Goal: Task Accomplishment & Management: Complete application form

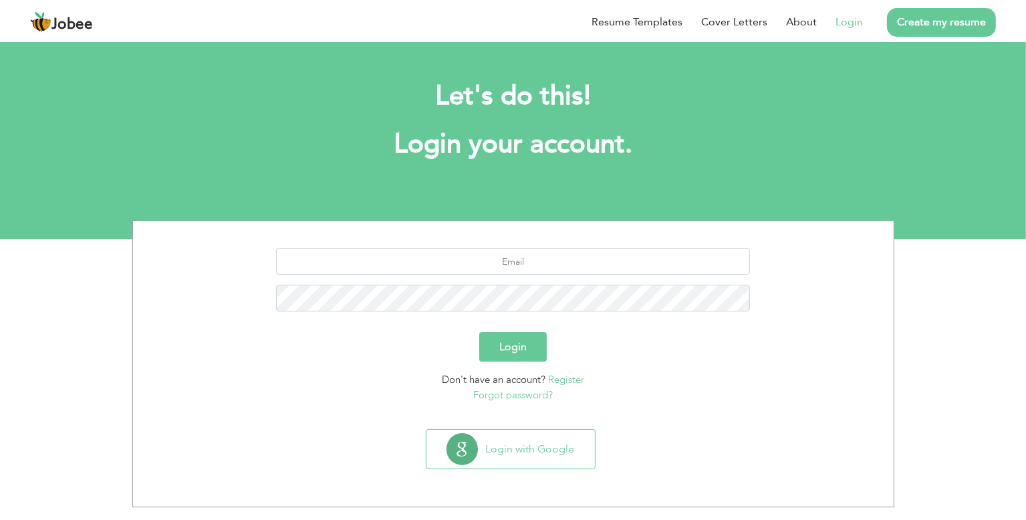
click at [565, 374] on link "Register" at bounding box center [566, 379] width 36 height 13
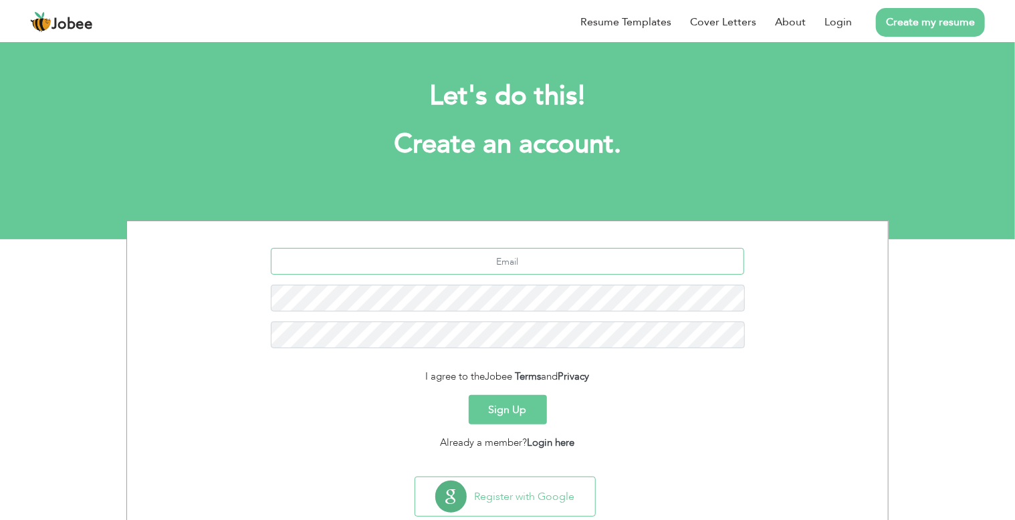
click at [471, 254] on input "text" at bounding box center [508, 261] width 474 height 27
type input "[DOMAIN_NAME][EMAIL_ADDRESS][DOMAIN_NAME]"
click at [410, 372] on div "I agree to the Jobee Terms and Privacy" at bounding box center [507, 376] width 741 height 15
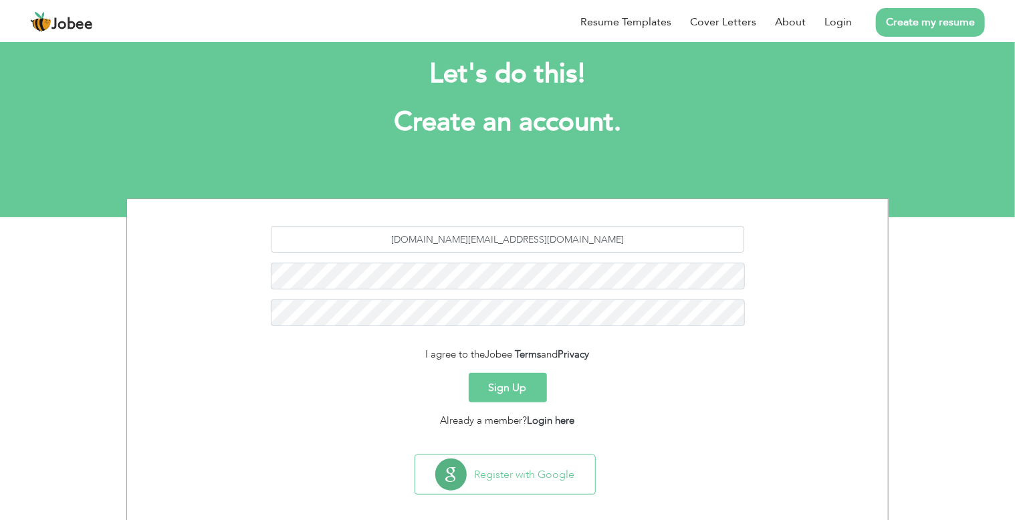
scroll to position [35, 0]
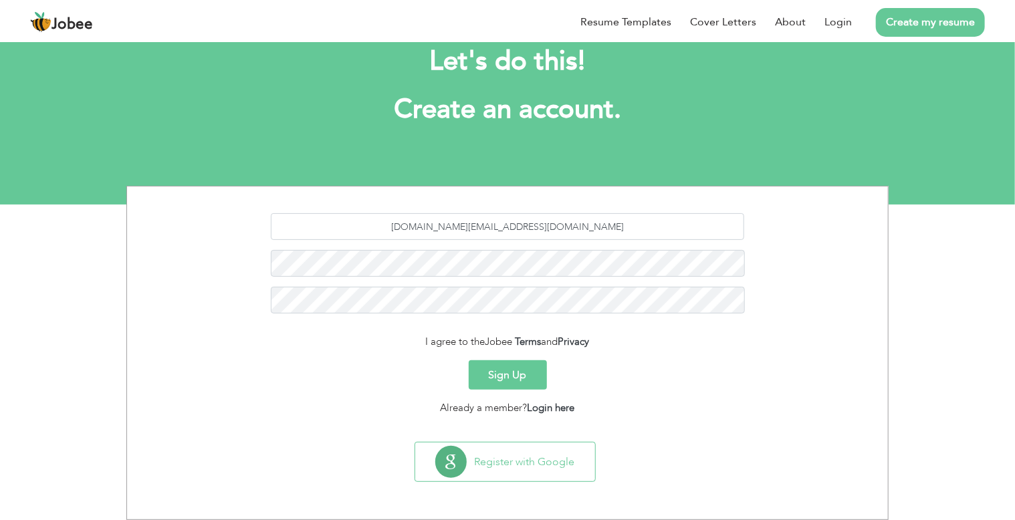
click at [507, 383] on button "Sign Up" at bounding box center [508, 374] width 78 height 29
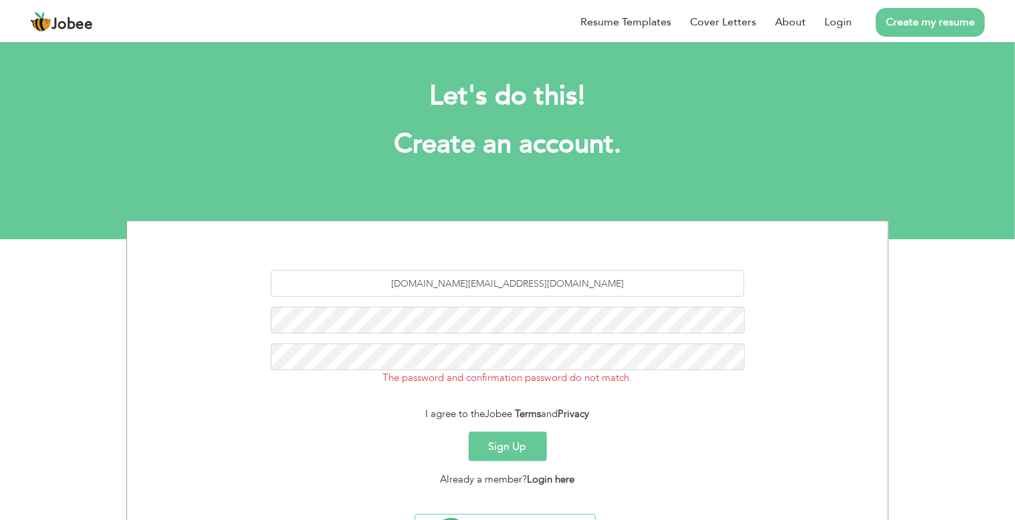
click at [528, 445] on button "Sign Up" at bounding box center [508, 446] width 78 height 29
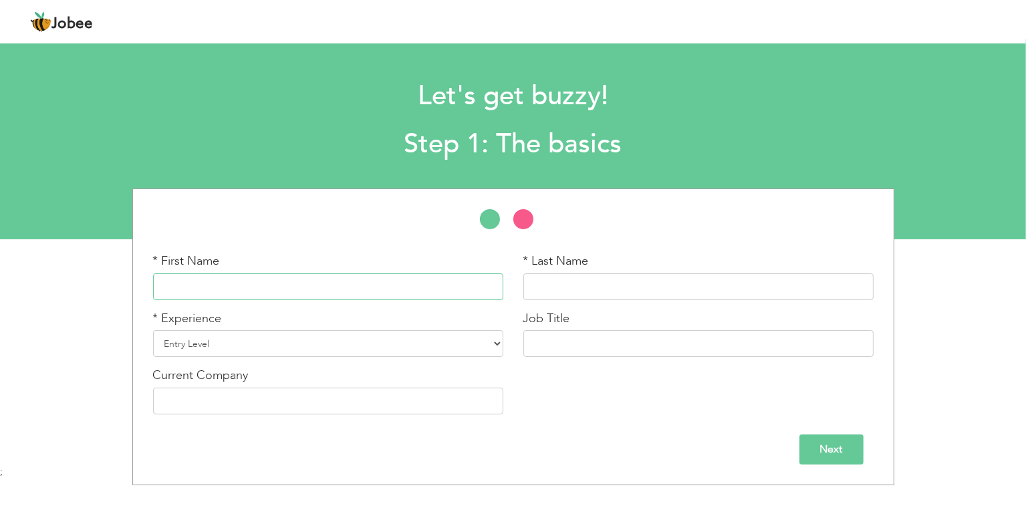
click at [358, 289] on input "text" at bounding box center [328, 286] width 350 height 27
type input "[PERSON_NAME]"
type input "ShahRoom"
click at [635, 349] on input "text" at bounding box center [698, 343] width 350 height 27
type input "HSE OFFICER"
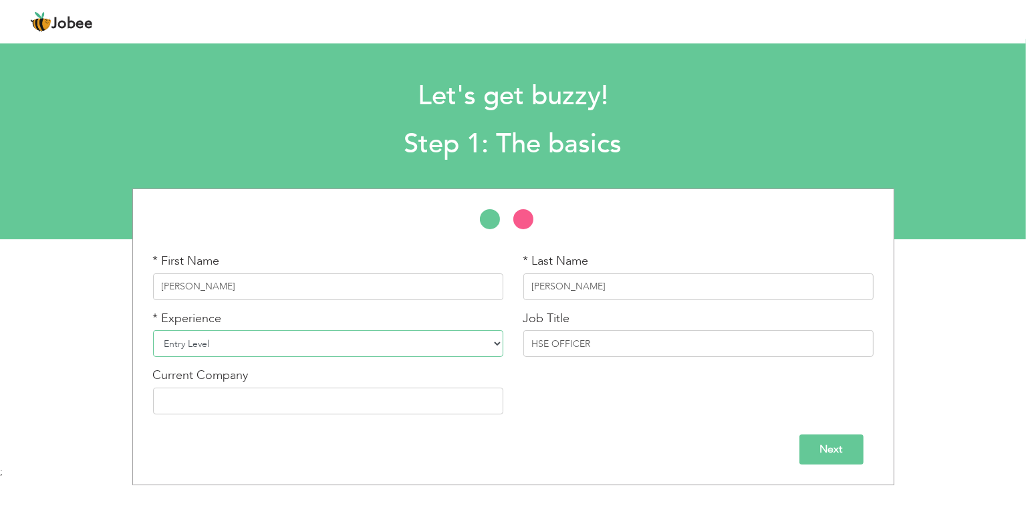
click at [375, 342] on select "Entry Level Less than 1 Year 1 Year 2 Years 3 Years 4 Years 5 Years 6 Years 7 Y…" at bounding box center [328, 343] width 350 height 27
select select "7"
click at [153, 330] on select "Entry Level Less than 1 Year 1 Year 2 Years 3 Years 4 Years 5 Years 6 Years 7 Y…" at bounding box center [328, 343] width 350 height 27
click at [314, 406] on input "text" at bounding box center [328, 401] width 350 height 27
click at [815, 450] on input "Next" at bounding box center [831, 449] width 64 height 30
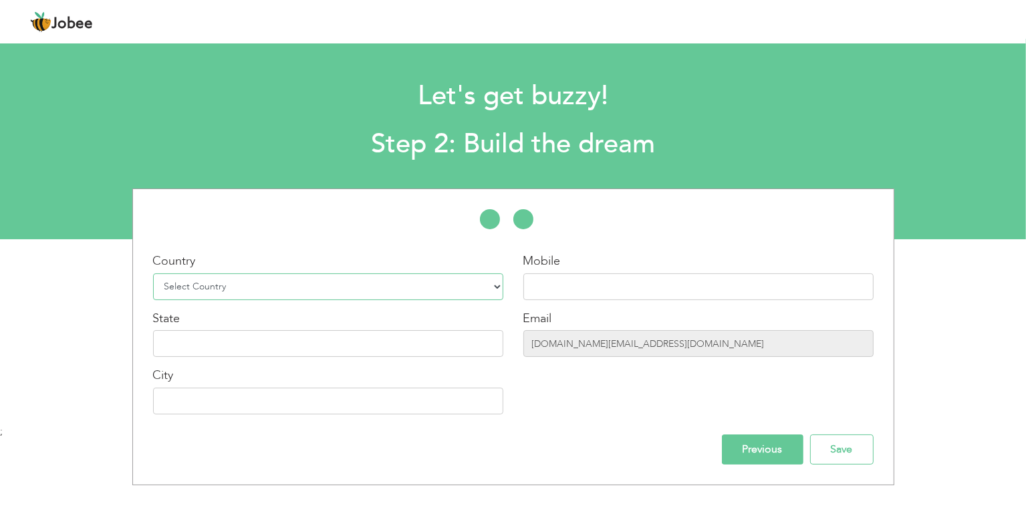
click at [422, 290] on select "Select Country Afghanistan Albania Algeria American Samoa Andorra Angola Anguil…" at bounding box center [328, 286] width 350 height 27
select select "191"
click at [153, 273] on select "Select Country Afghanistan Albania Algeria American Samoa Andorra Angola Anguil…" at bounding box center [328, 286] width 350 height 27
click at [576, 285] on input "text" at bounding box center [698, 286] width 350 height 27
type input "+966536467220"
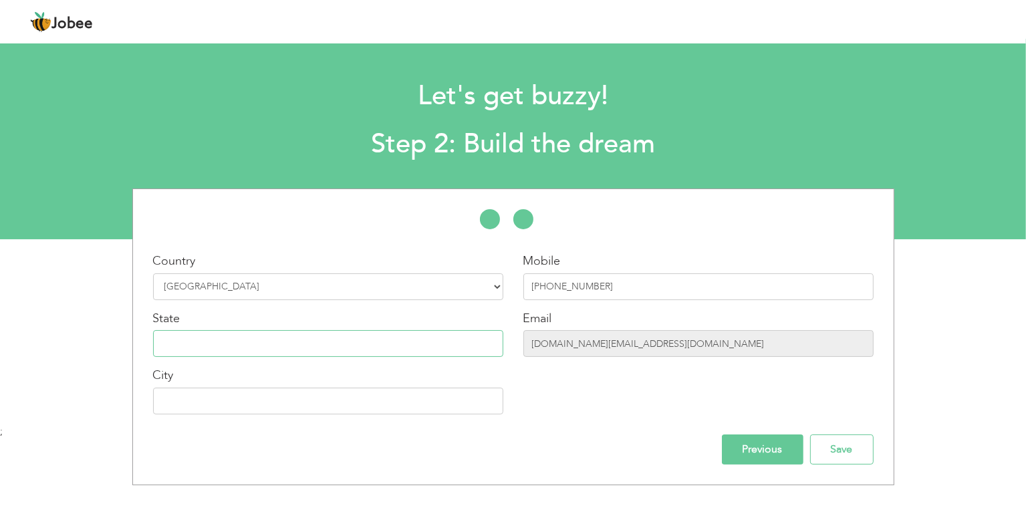
click at [407, 353] on input "text" at bounding box center [328, 343] width 350 height 27
type input "Riyadh"
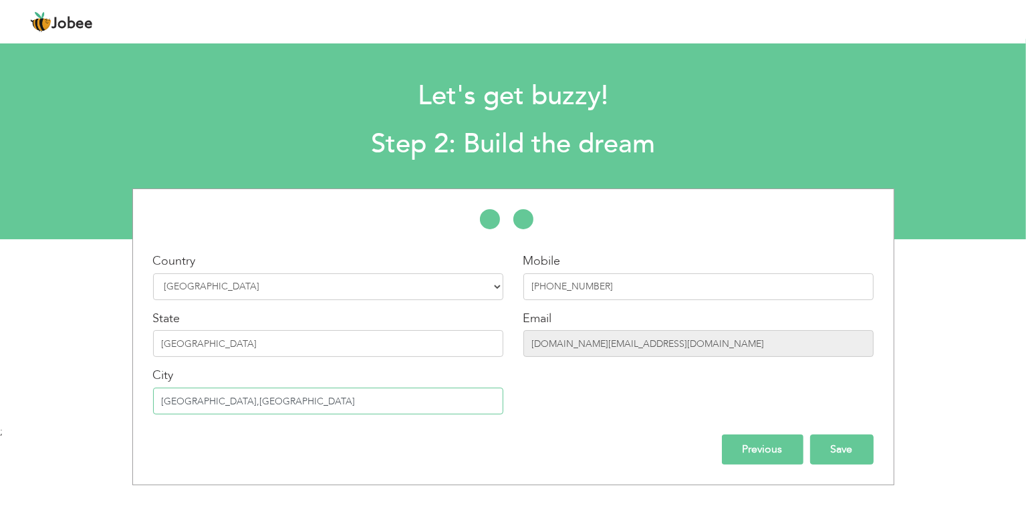
type input "[GEOGRAPHIC_DATA],[GEOGRAPHIC_DATA]"
click at [852, 453] on input "Save" at bounding box center [842, 449] width 64 height 30
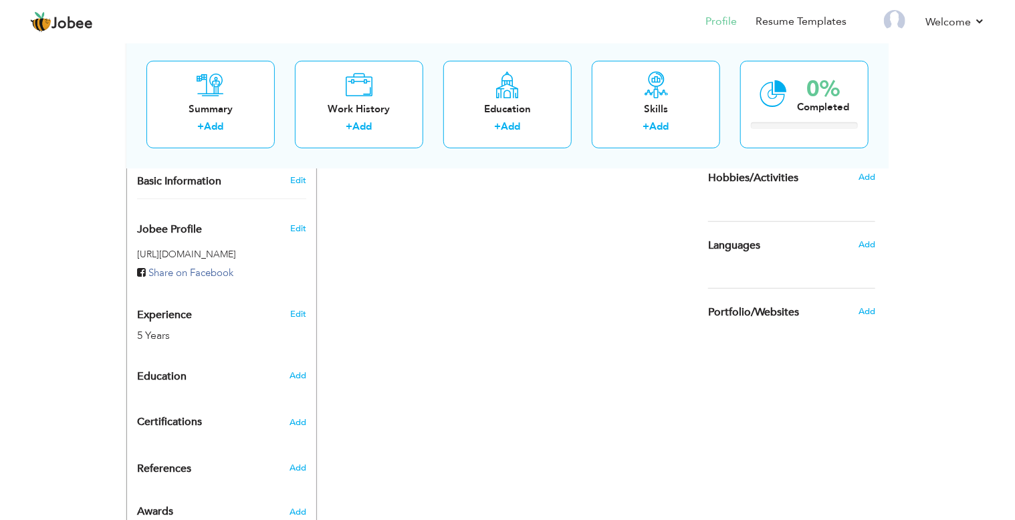
scroll to position [409, 0]
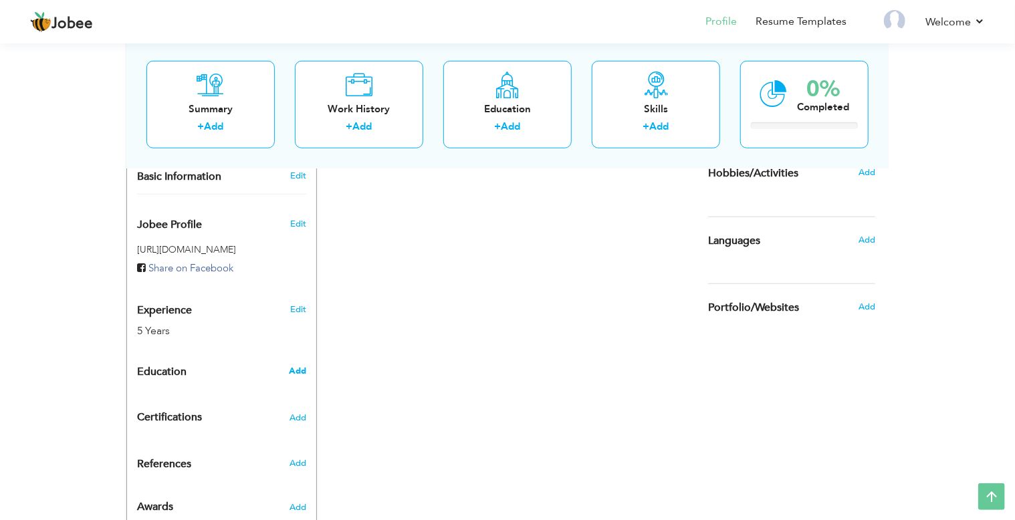
click at [302, 365] on span "Add" at bounding box center [297, 371] width 17 height 12
radio input "true"
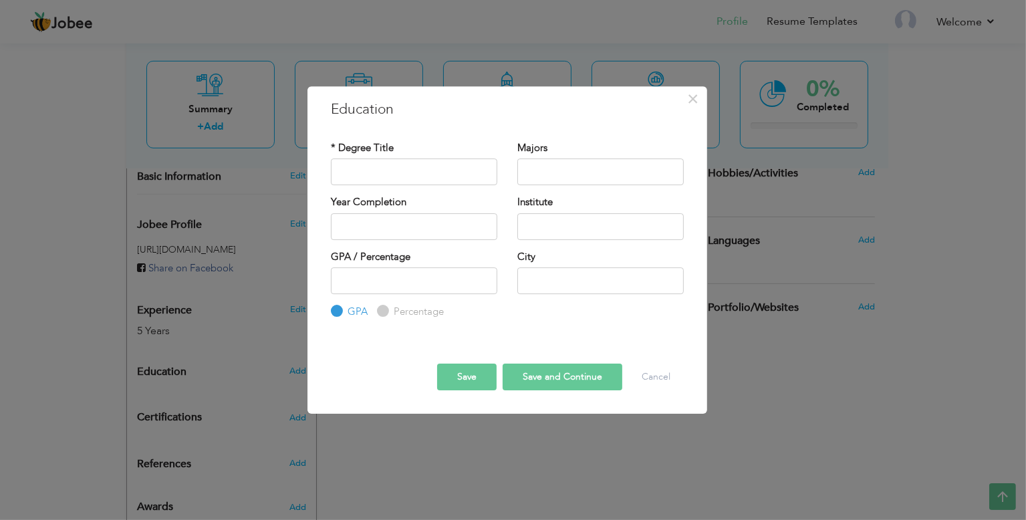
click at [387, 315] on div "Percentage" at bounding box center [410, 312] width 67 height 15
click at [385, 308] on input "Percentage" at bounding box center [381, 311] width 9 height 9
radio input "true"
click at [430, 182] on input "text" at bounding box center [414, 171] width 166 height 27
type input "Intermediate"
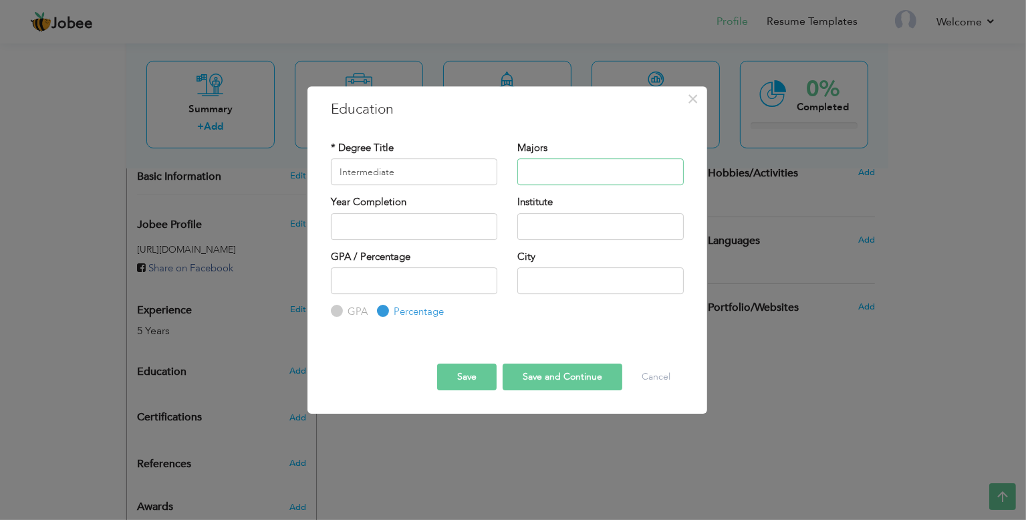
click at [567, 174] on input "text" at bounding box center [600, 171] width 166 height 27
click at [658, 387] on button "Cancel" at bounding box center [655, 377] width 55 height 27
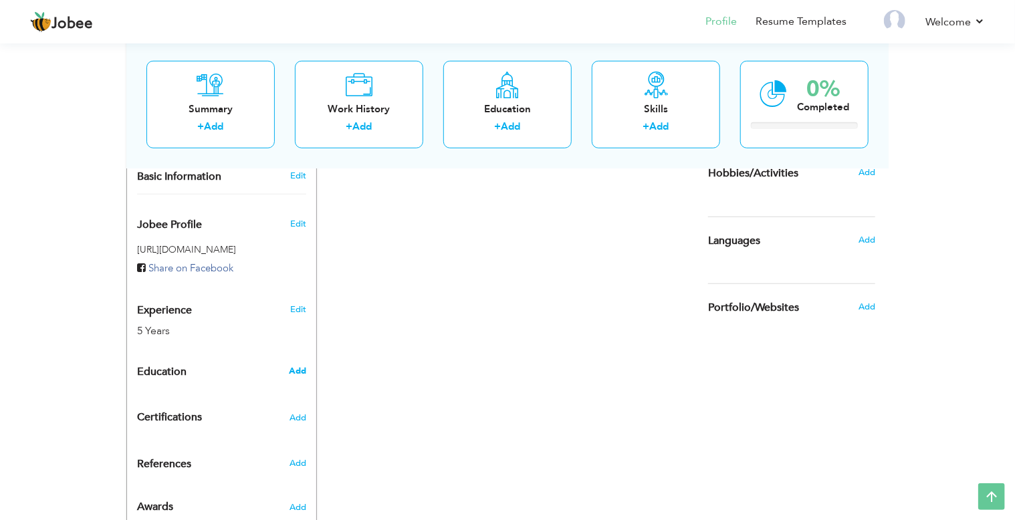
click at [295, 365] on span "Add" at bounding box center [297, 371] width 17 height 12
radio input "true"
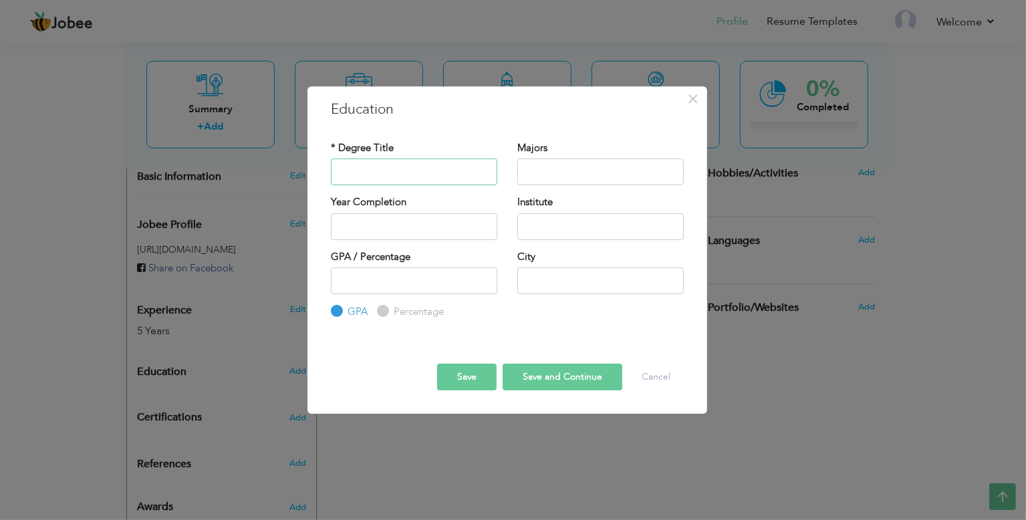
click at [385, 158] on input "text" at bounding box center [414, 171] width 166 height 27
type input "Marticulation"
type input "Science"
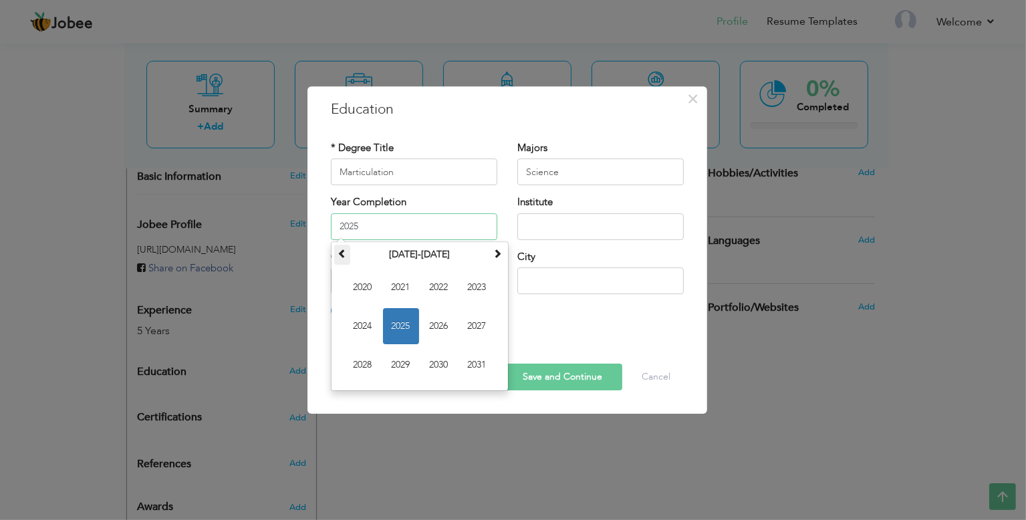
click at [341, 252] on span at bounding box center [342, 253] width 9 height 9
click at [401, 325] on span "2015" at bounding box center [401, 326] width 36 height 36
type input "2015"
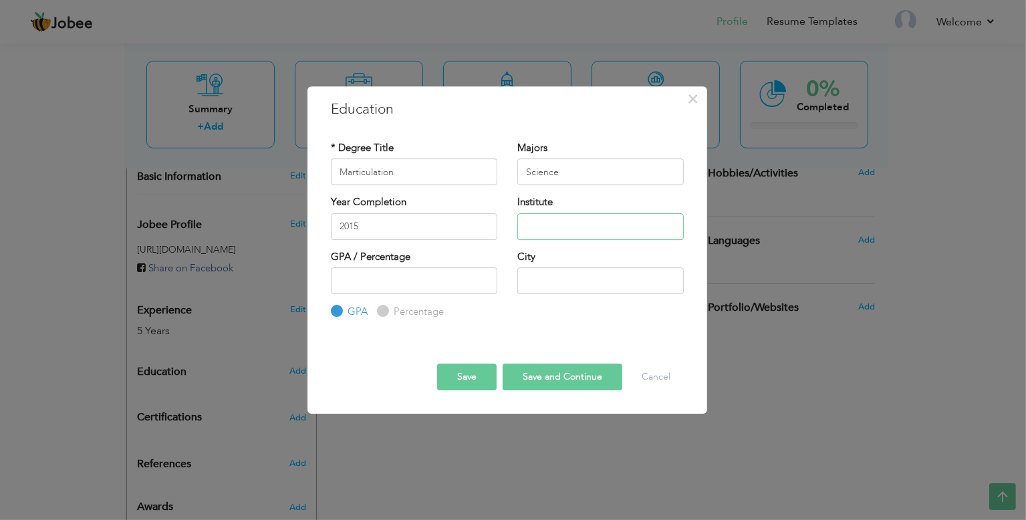
click at [551, 229] on input "text" at bounding box center [600, 226] width 166 height 27
type input "Hira Model School"
click at [381, 312] on input "Percentage" at bounding box center [381, 311] width 9 height 9
radio input "true"
click at [418, 281] on input "number" at bounding box center [414, 280] width 166 height 27
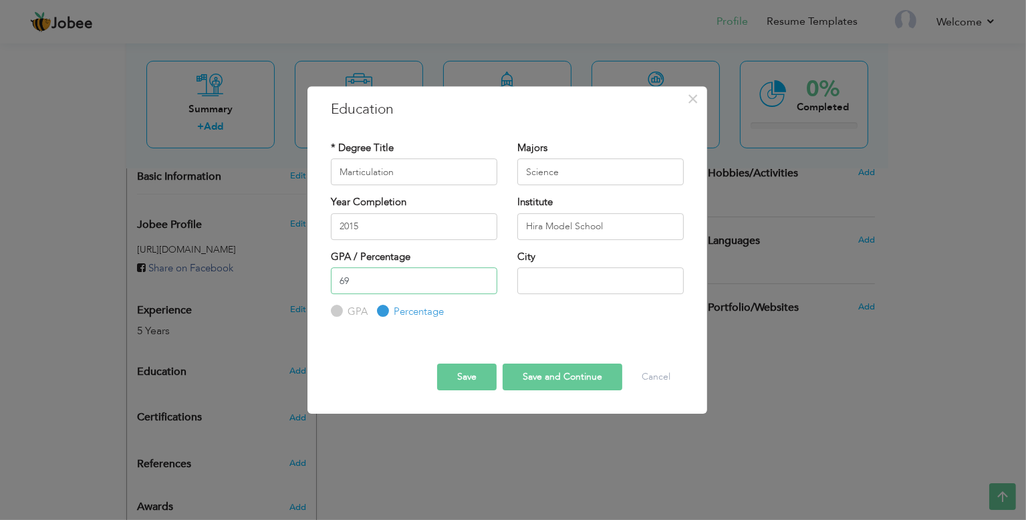
type input "69"
click at [574, 292] on input "text" at bounding box center [600, 280] width 166 height 27
type input "Peshawar"
click at [586, 381] on button "Save and Continue" at bounding box center [563, 377] width 120 height 27
radio input "true"
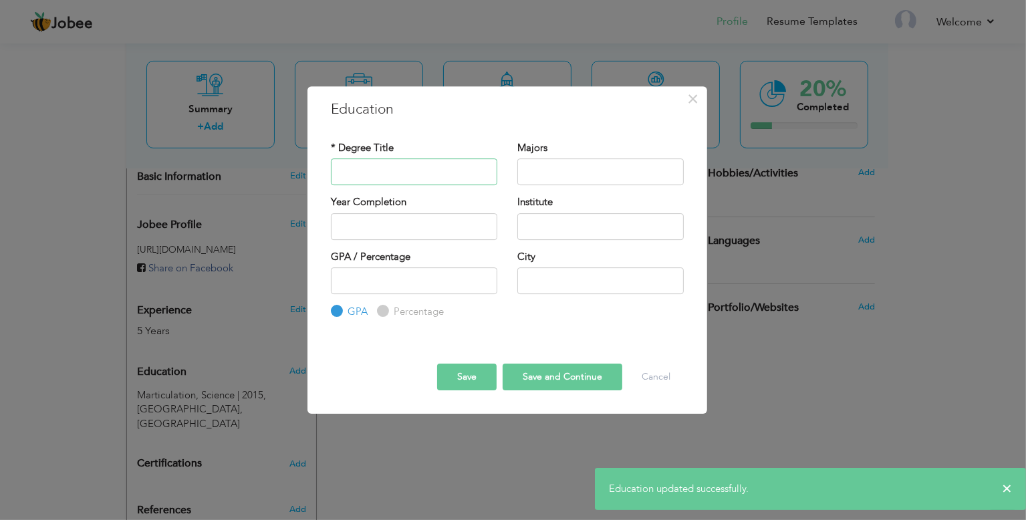
click at [421, 182] on input "text" at bounding box center [414, 171] width 166 height 27
type input "Intermediate"
click at [597, 172] on input "text" at bounding box center [600, 171] width 166 height 27
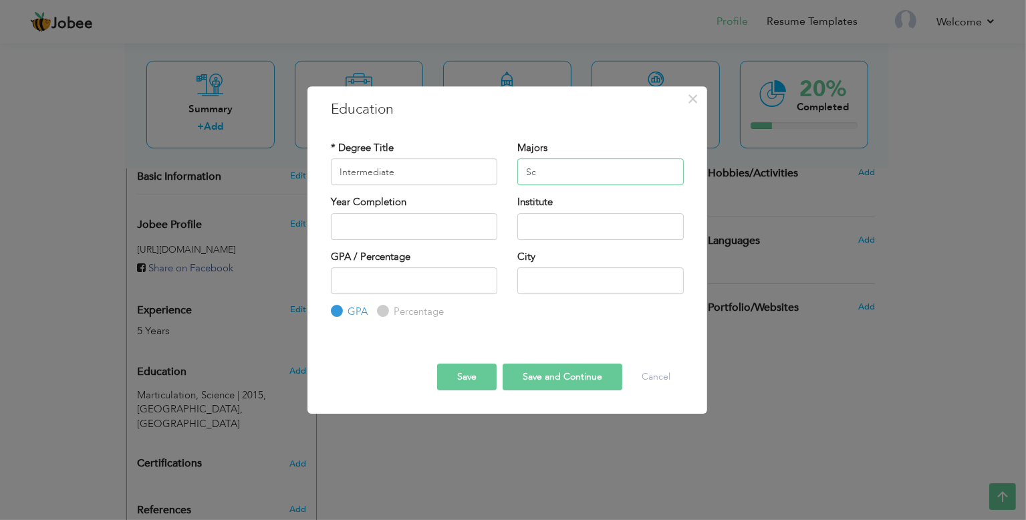
type input "S"
type input "Computer Science"
click at [444, 236] on input "text" at bounding box center [414, 226] width 166 height 27
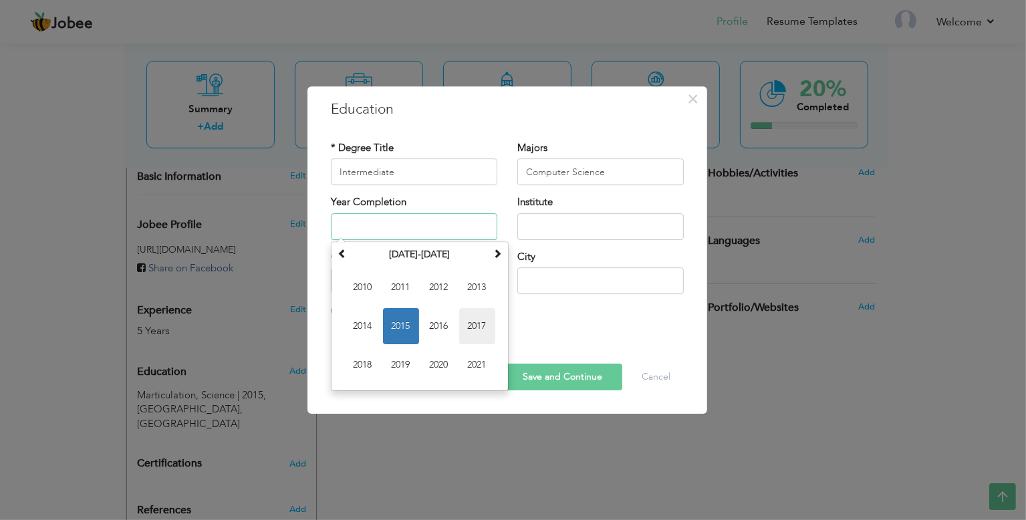
click at [477, 322] on span "2017" at bounding box center [477, 326] width 36 height 36
type input "2017"
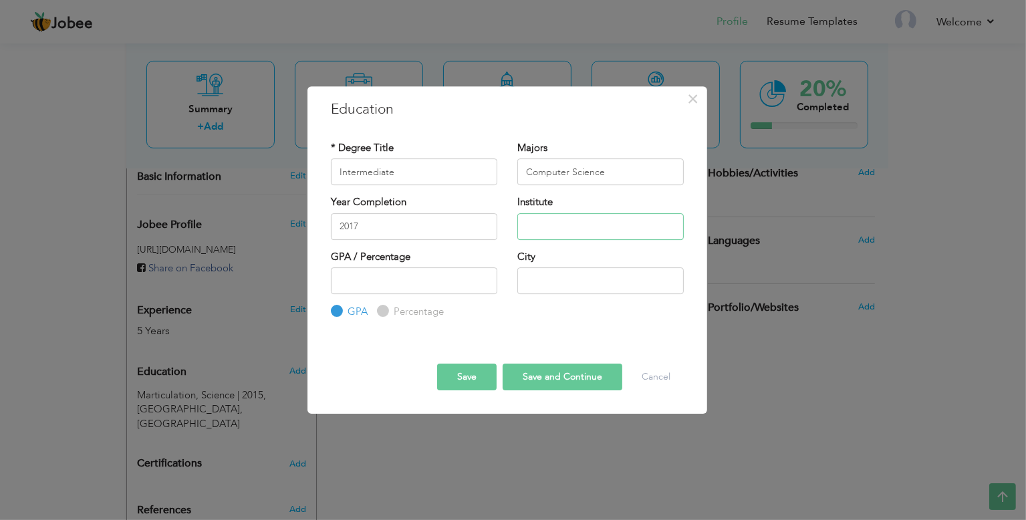
click at [554, 233] on input "text" at bounding box center [600, 226] width 166 height 27
type input "Hira Model College"
click at [390, 313] on label "Percentage" at bounding box center [416, 312] width 53 height 14
click at [386, 313] on input "Percentage" at bounding box center [381, 311] width 9 height 9
radio input "true"
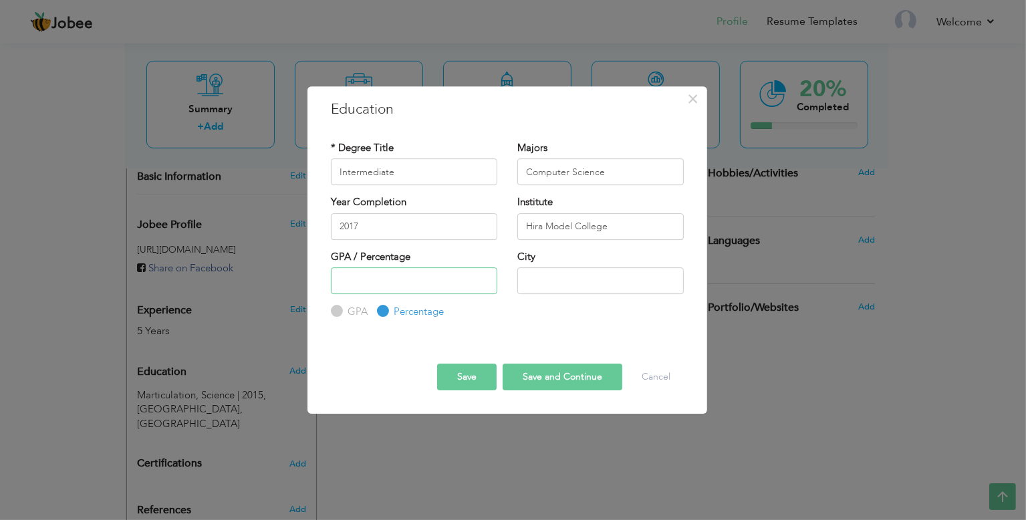
click at [436, 283] on input "number" at bounding box center [414, 280] width 166 height 27
type input "52"
click at [600, 287] on input "text" at bounding box center [600, 280] width 166 height 27
type input "P"
type input "Sawabi"
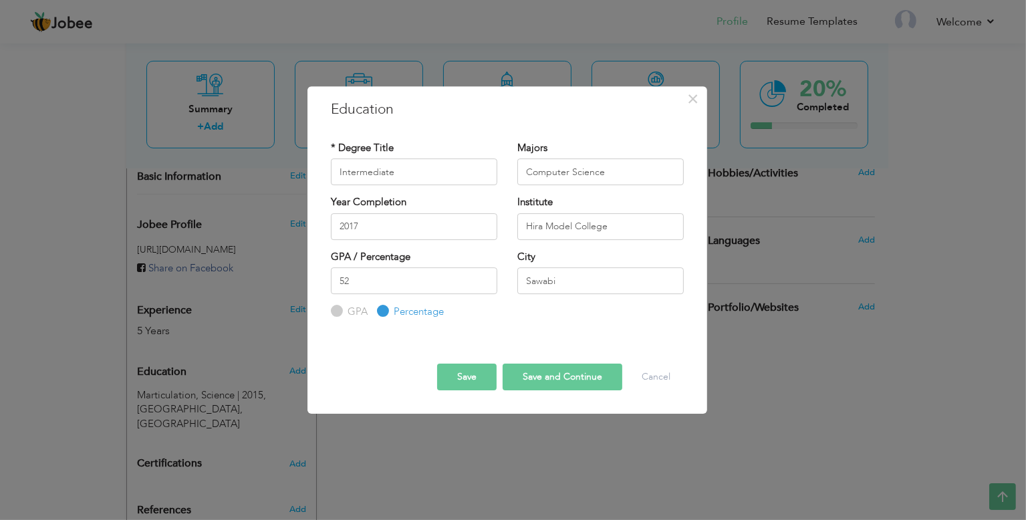
click at [575, 380] on button "Save and Continue" at bounding box center [563, 377] width 120 height 27
radio input "true"
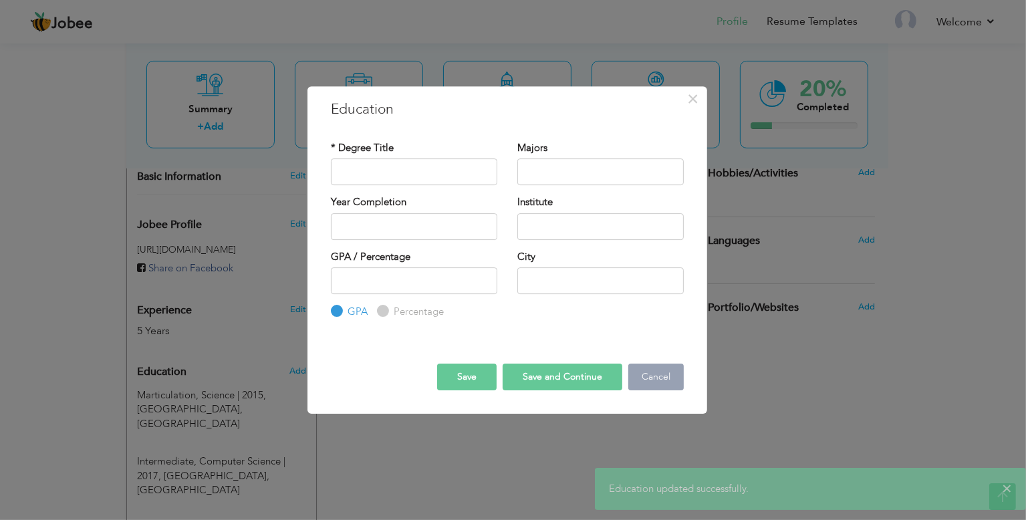
click at [663, 380] on button "Cancel" at bounding box center [655, 377] width 55 height 27
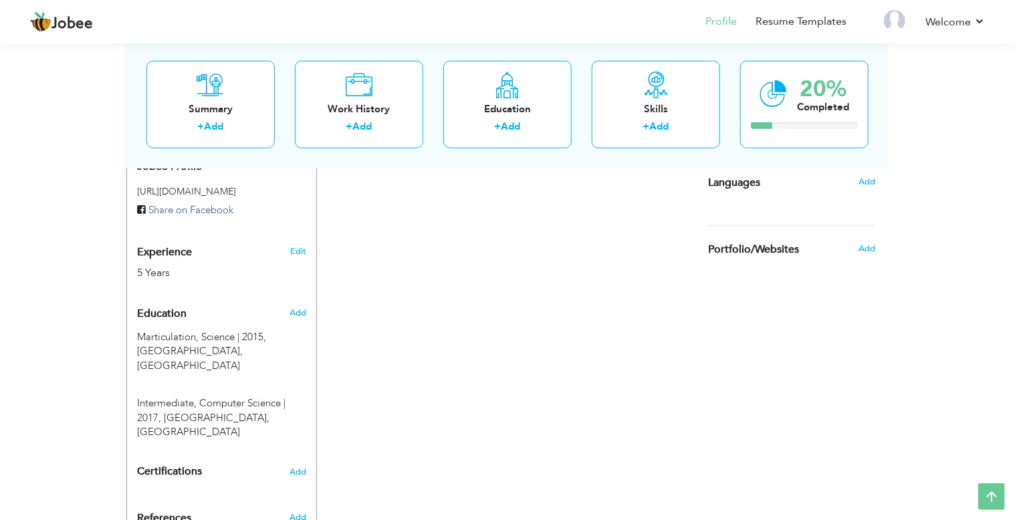
scroll to position [492, 0]
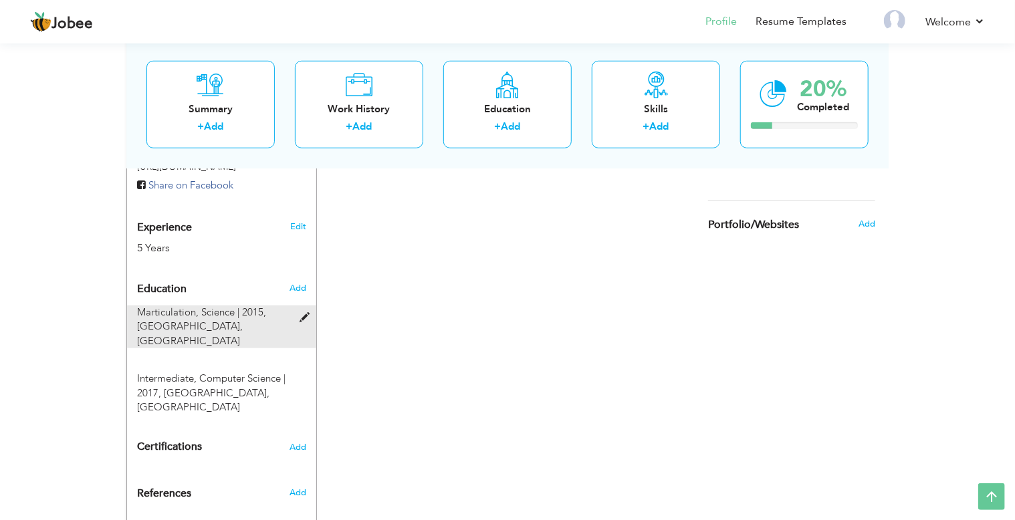
click at [302, 313] on span at bounding box center [307, 318] width 17 height 10
type input "Marticulation"
type input "Science"
type input "2015"
type input "Hira Model School"
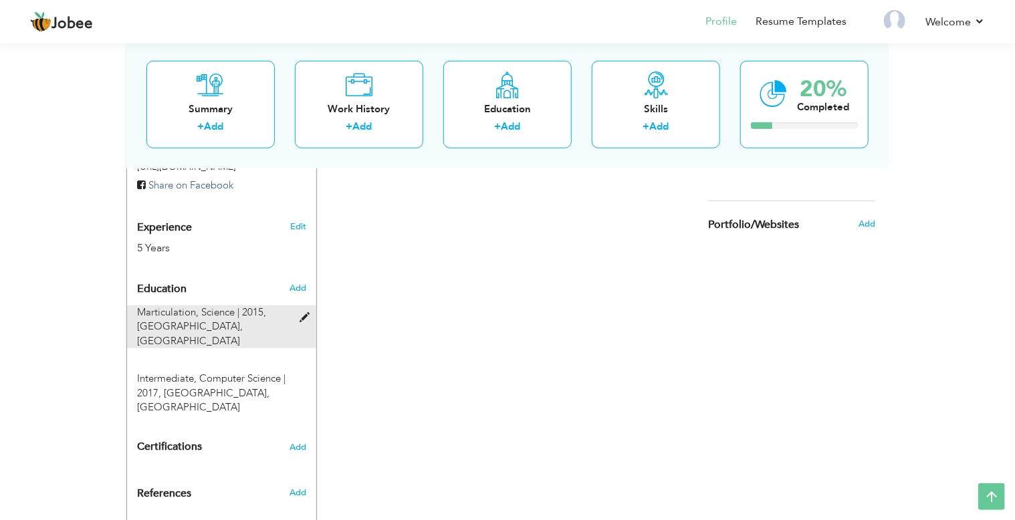
type input "69"
radio input "false"
radio input "true"
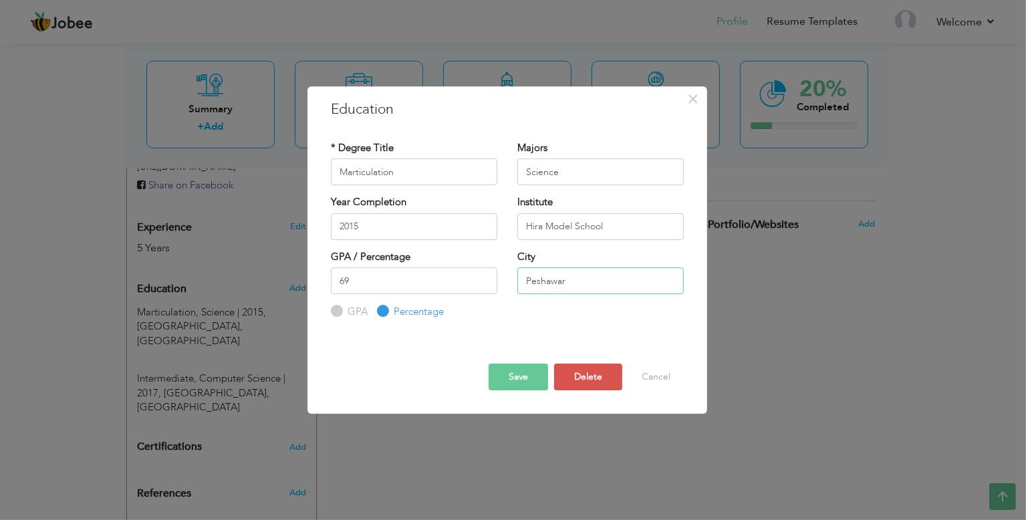
click at [574, 279] on input "Peshawar" at bounding box center [600, 280] width 166 height 27
type input "Sawabi"
click at [531, 371] on button "Save" at bounding box center [518, 377] width 59 height 27
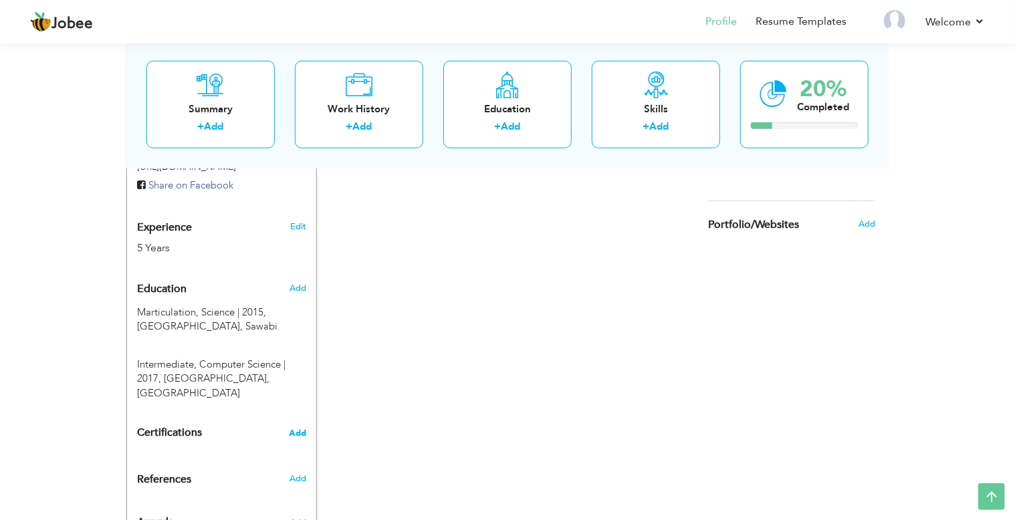
click at [297, 428] on span "Add" at bounding box center [297, 432] width 17 height 9
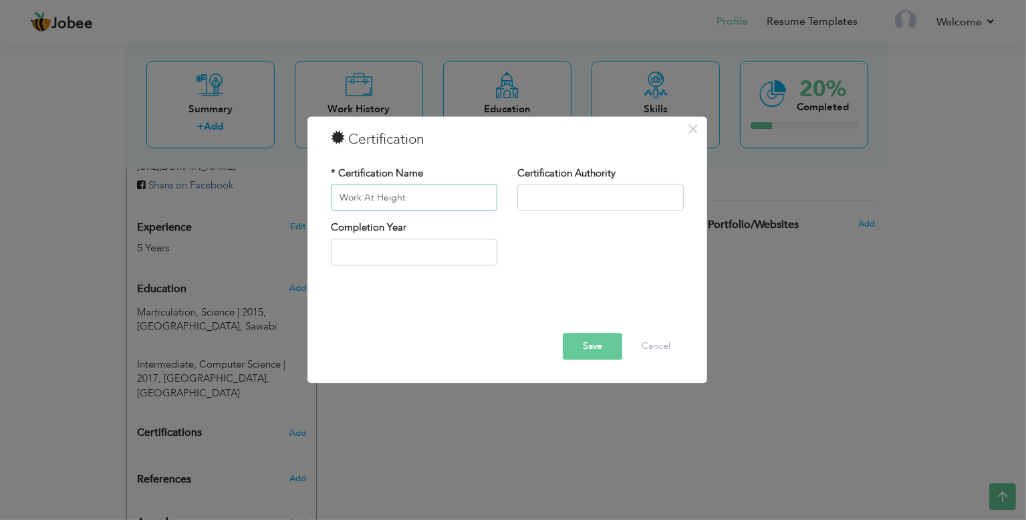
type input "Work At Height"
click at [604, 194] on input "text" at bounding box center [600, 197] width 166 height 27
type input "I"
type input "Rising Institute of Peshawar"
click at [393, 243] on input "2025" at bounding box center [414, 252] width 166 height 27
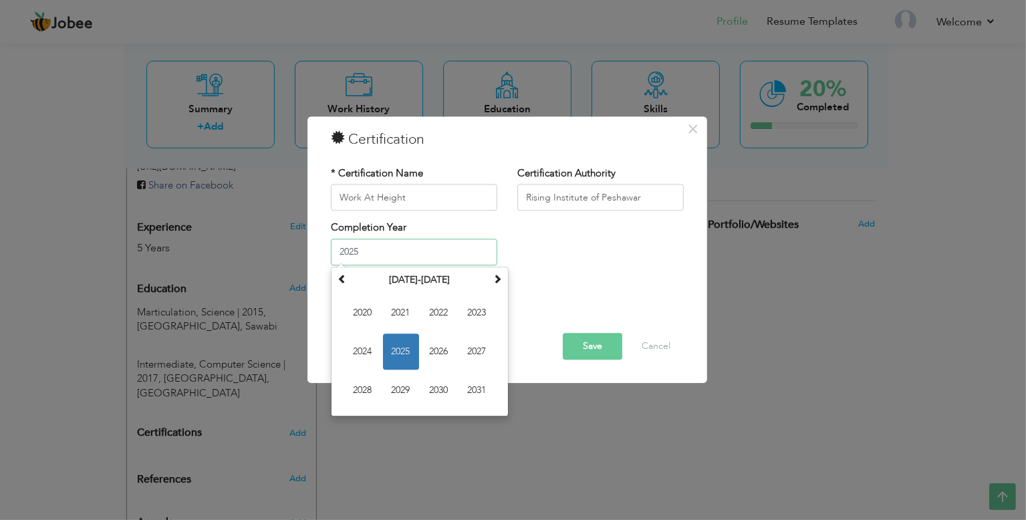
drag, startPoint x: 441, startPoint y: 308, endPoint x: 449, endPoint y: 308, distance: 8.0
click at [442, 308] on span "2022" at bounding box center [439, 313] width 36 height 36
type input "2022"
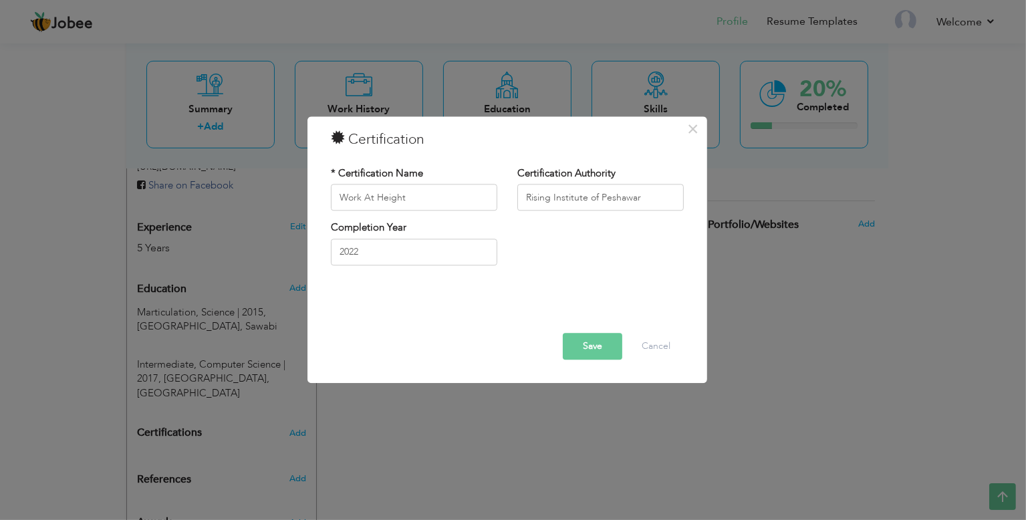
click at [568, 344] on button "Save" at bounding box center [592, 347] width 59 height 27
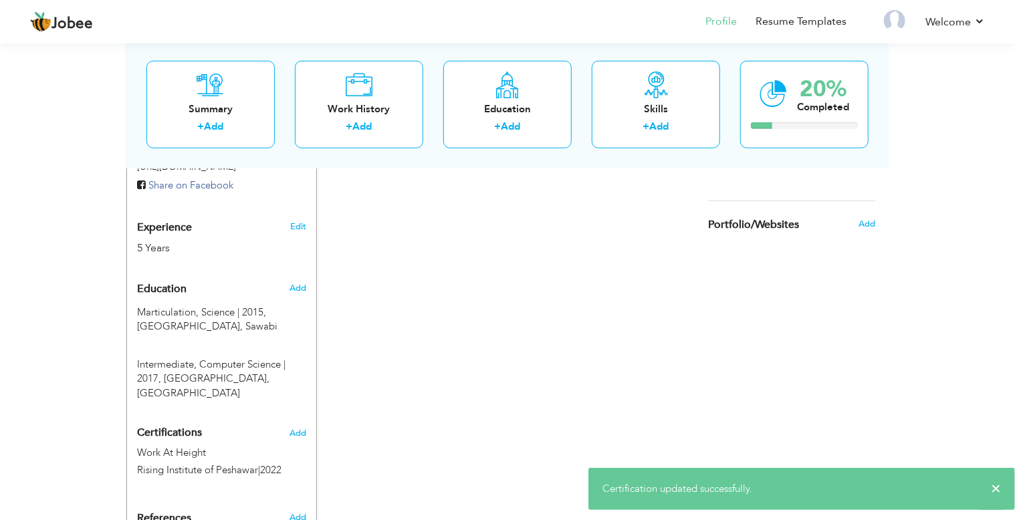
click at [308, 420] on div "Certifications Add Work At Height Rising Institute of Peshawar | 2022 Work At H…" at bounding box center [221, 452] width 189 height 64
click at [302, 428] on span "Add" at bounding box center [297, 432] width 17 height 9
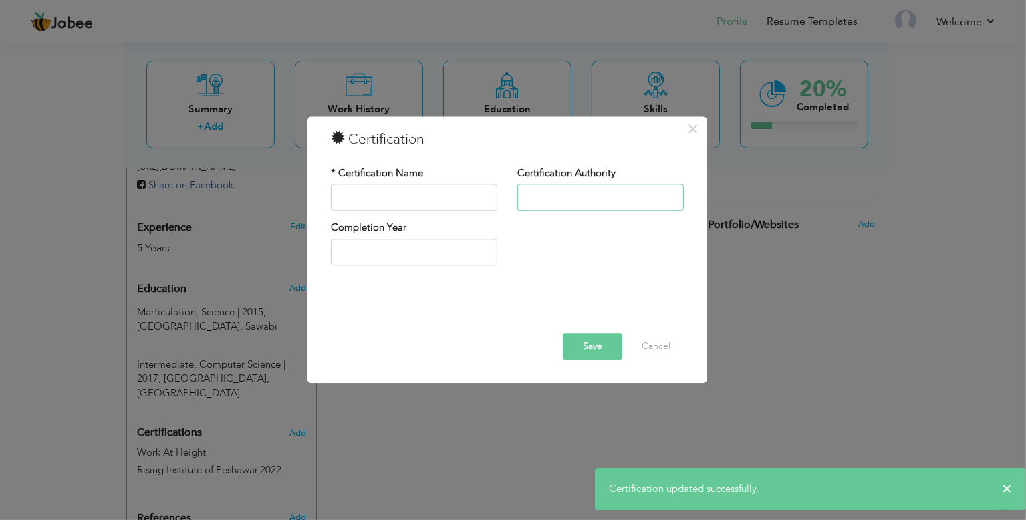
click at [580, 195] on input "text" at bounding box center [600, 197] width 166 height 27
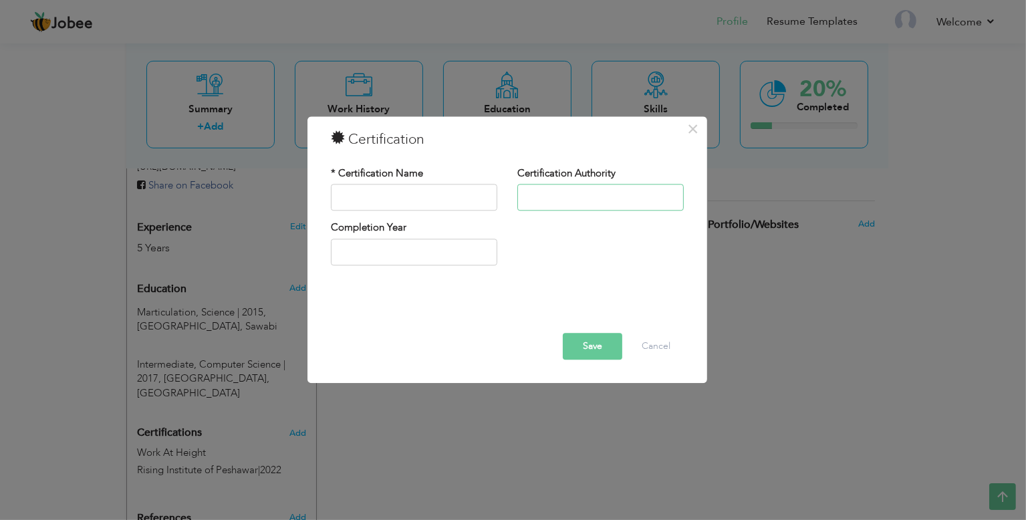
type input "Rising Institute of Peshawar"
click at [368, 190] on input "text" at bounding box center [414, 197] width 166 height 27
click at [380, 251] on input "text" at bounding box center [414, 252] width 166 height 27
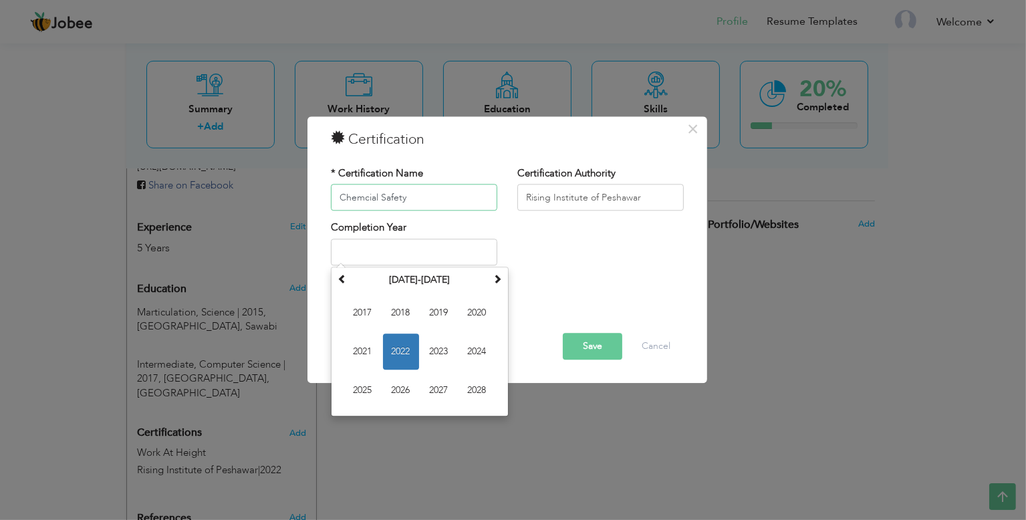
click at [366, 197] on input "Chemcial Safety" at bounding box center [414, 197] width 166 height 27
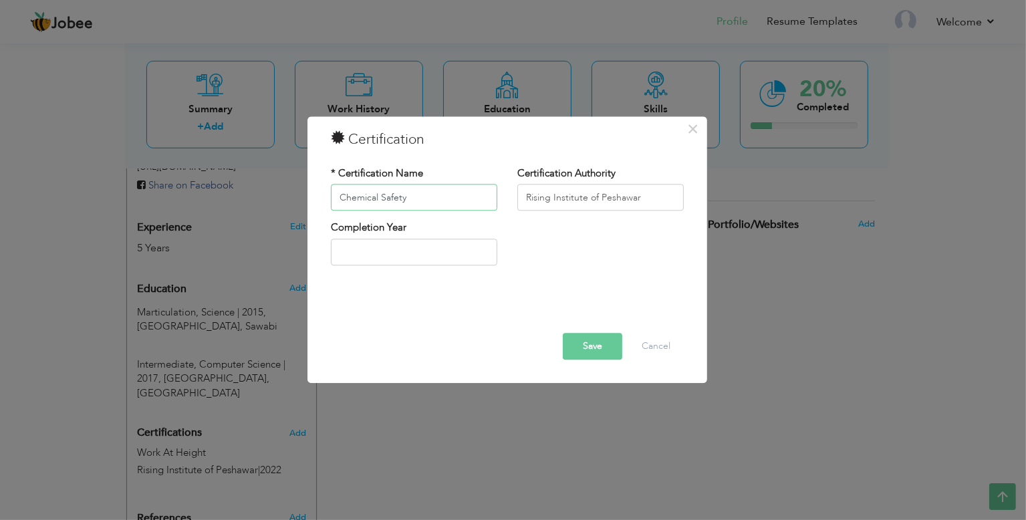
type input "Chemical Safety"
click at [415, 250] on input "text" at bounding box center [414, 252] width 166 height 27
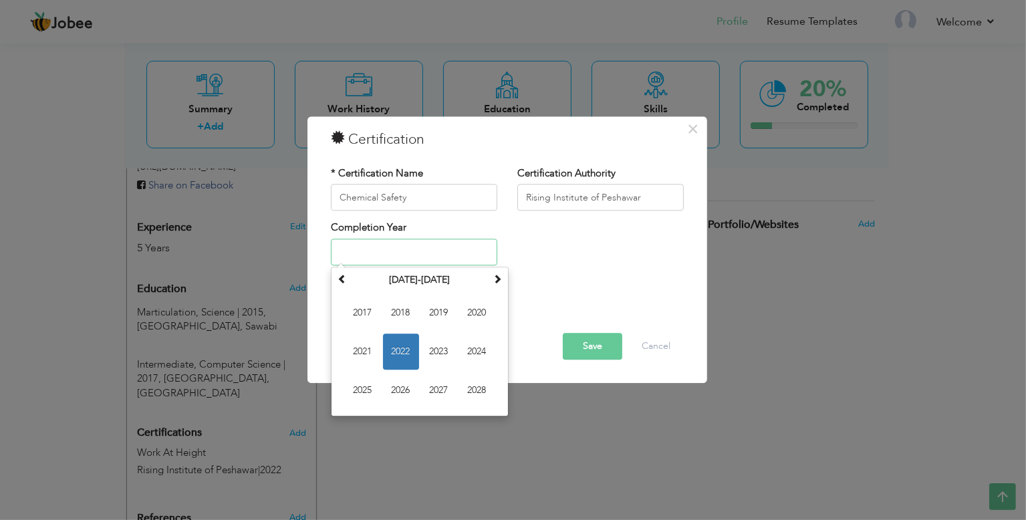
click at [402, 352] on span "2022" at bounding box center [401, 352] width 36 height 36
type input "2022"
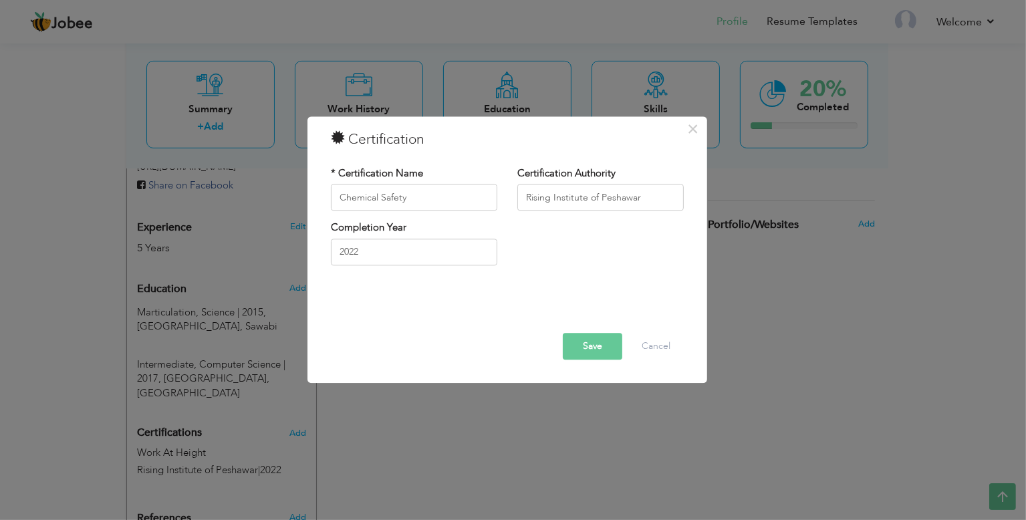
click at [586, 342] on button "Save" at bounding box center [592, 347] width 59 height 27
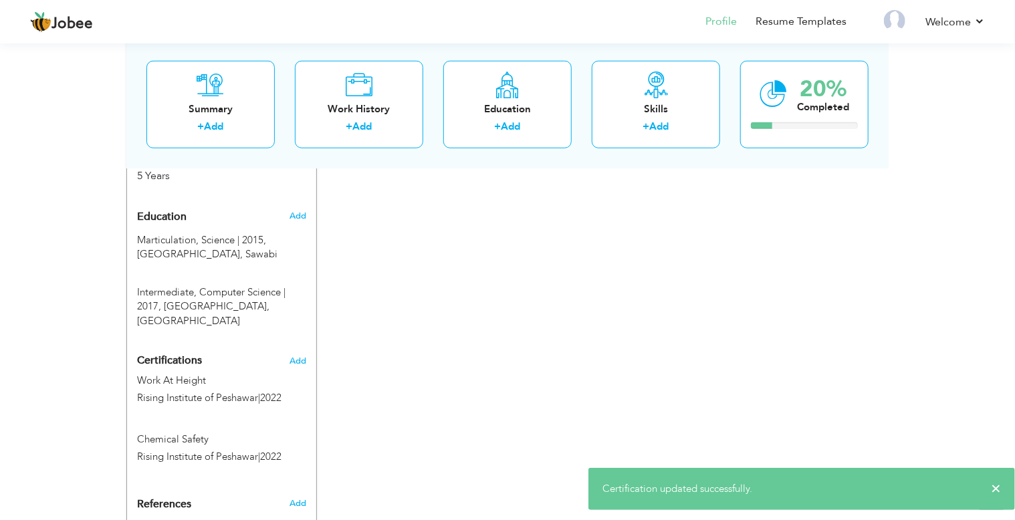
scroll to position [590, 0]
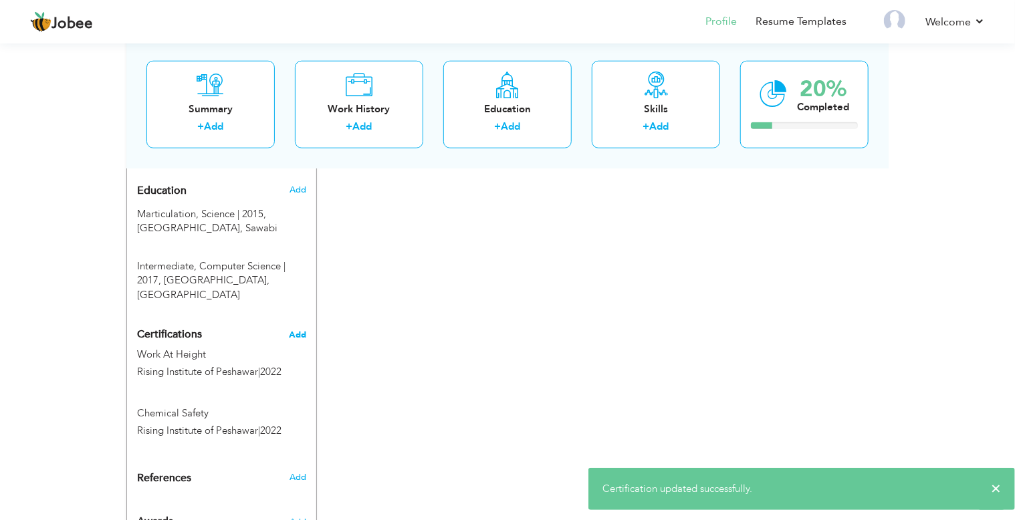
click at [301, 330] on span "Add" at bounding box center [297, 334] width 17 height 9
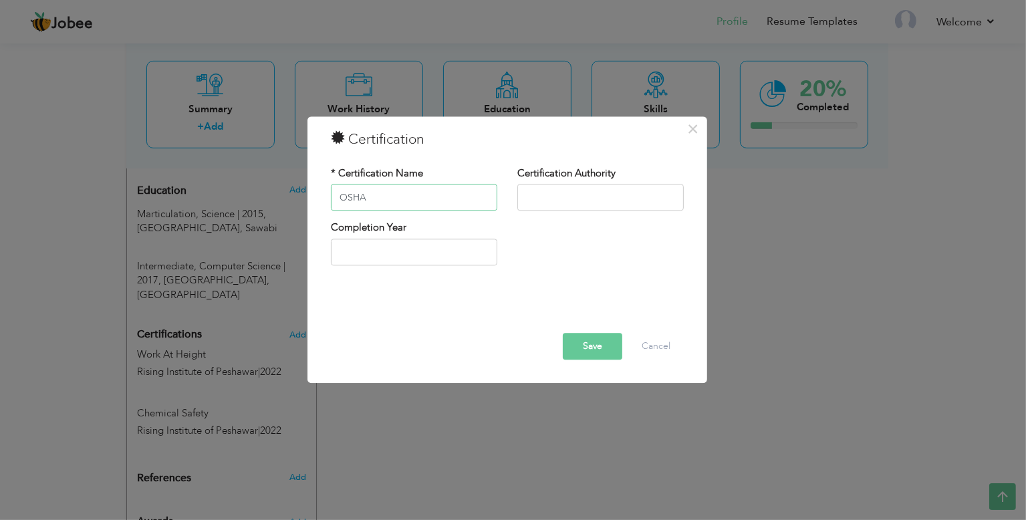
type input "OSHA"
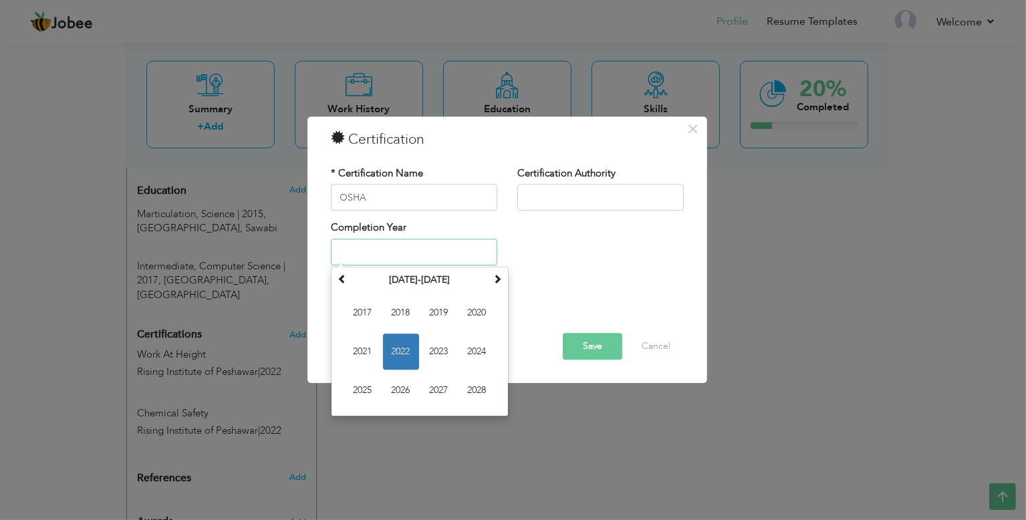
click at [441, 262] on input "text" at bounding box center [414, 252] width 166 height 27
type input "2020"
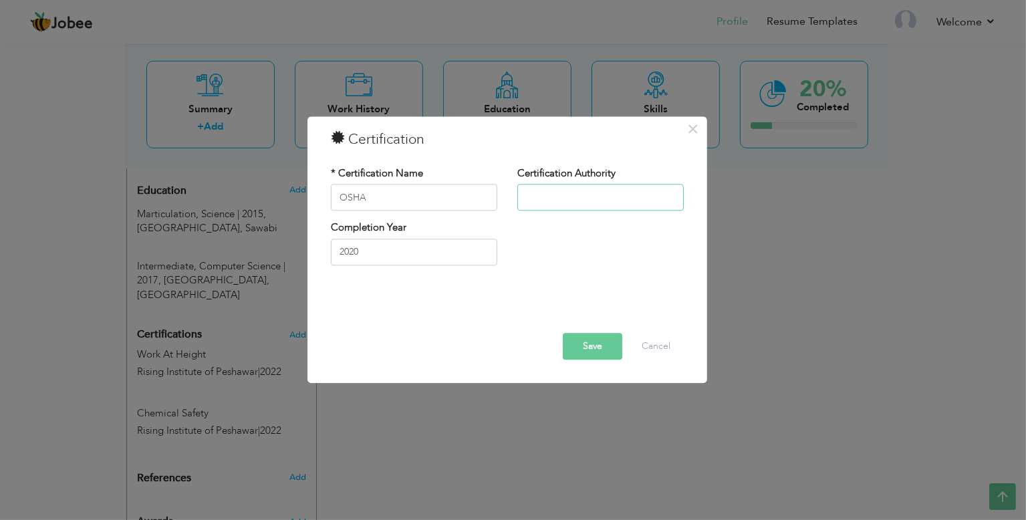
click at [576, 199] on input "text" at bounding box center [600, 197] width 166 height 27
type input "International"
click at [584, 354] on button "Save" at bounding box center [592, 347] width 59 height 27
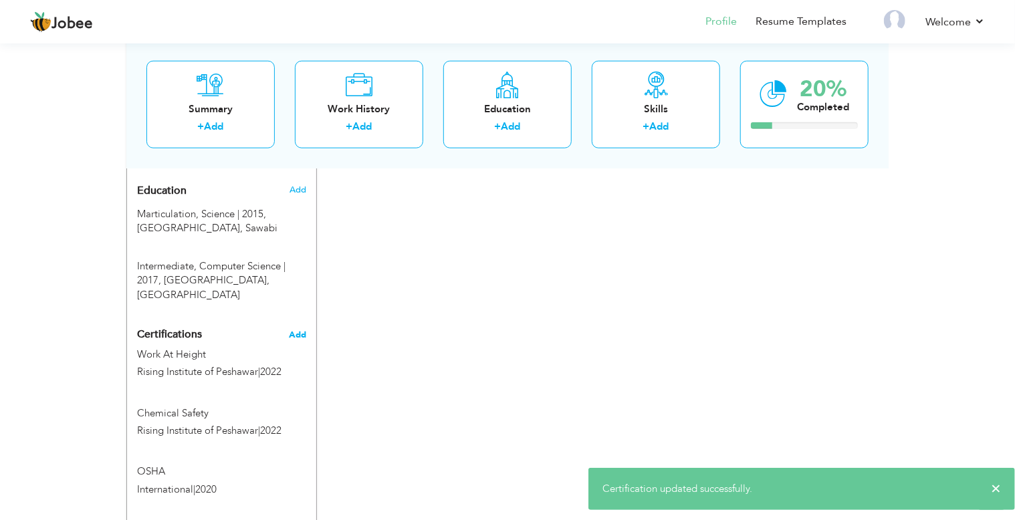
click at [296, 330] on span "Add" at bounding box center [297, 334] width 17 height 9
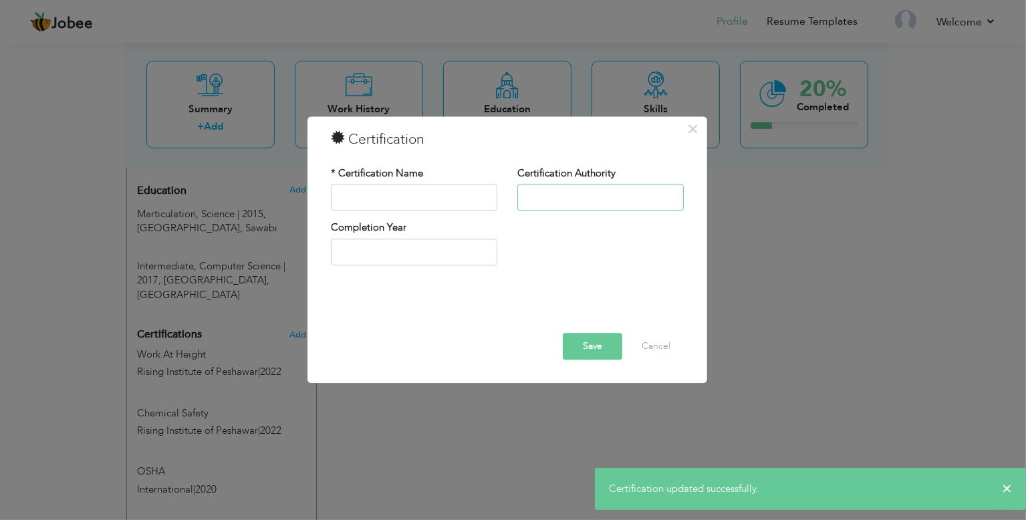
click at [553, 197] on input "text" at bounding box center [600, 197] width 166 height 27
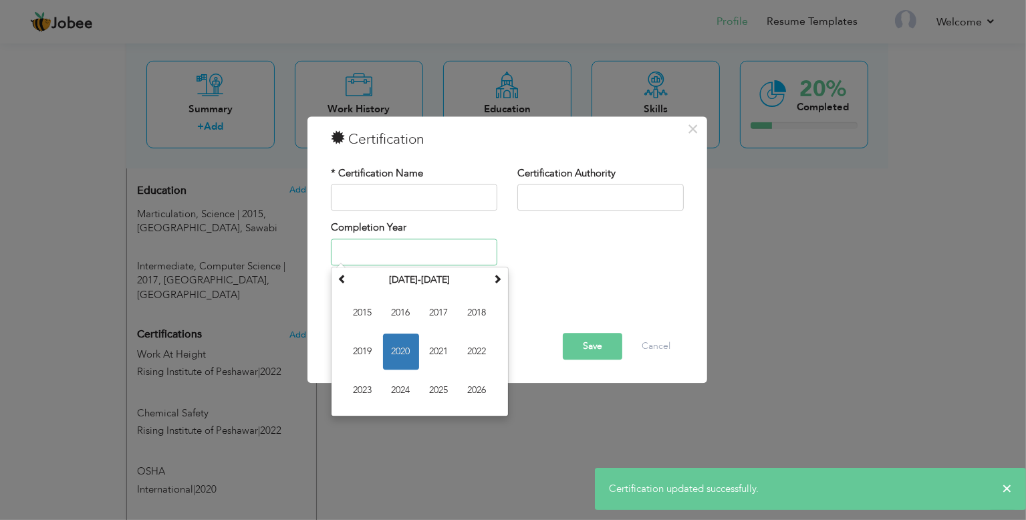
click at [453, 254] on input "text" at bounding box center [414, 252] width 166 height 27
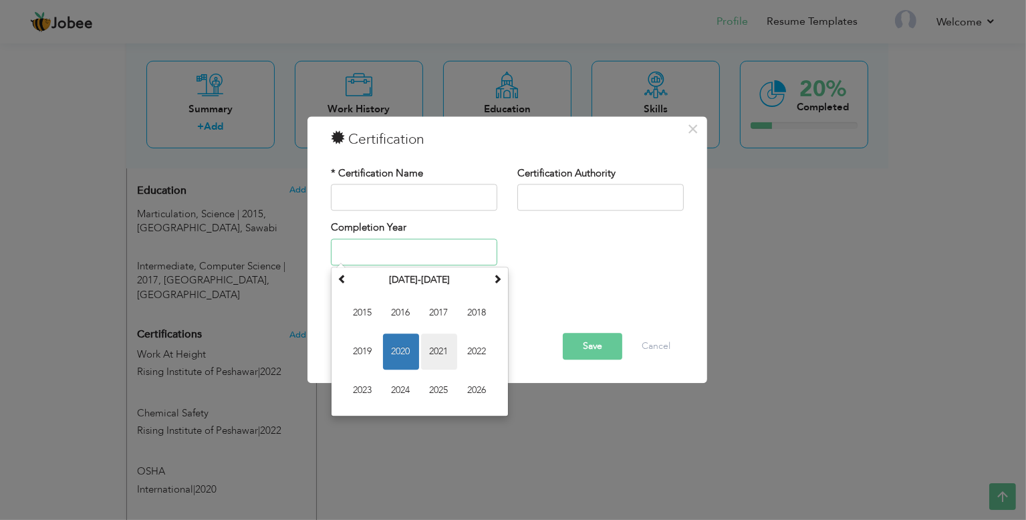
click at [437, 348] on span "2021" at bounding box center [439, 352] width 36 height 36
type input "2021"
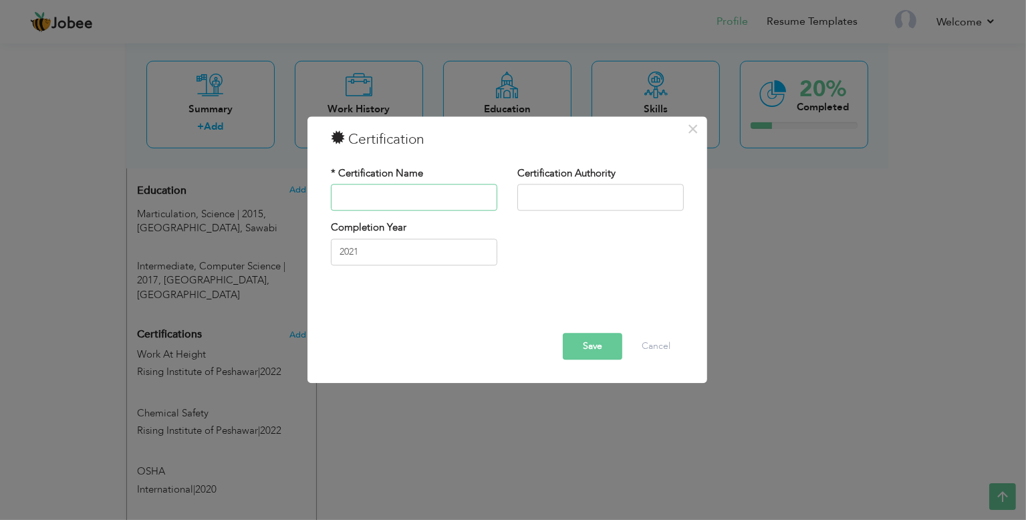
click at [408, 195] on input "text" at bounding box center [414, 197] width 166 height 27
type input "NEBOSH"
click at [617, 200] on input "text" at bounding box center [600, 197] width 166 height 27
type input "NEBOSH [GEOGRAPHIC_DATA]"
click at [592, 351] on button "Save" at bounding box center [592, 347] width 59 height 27
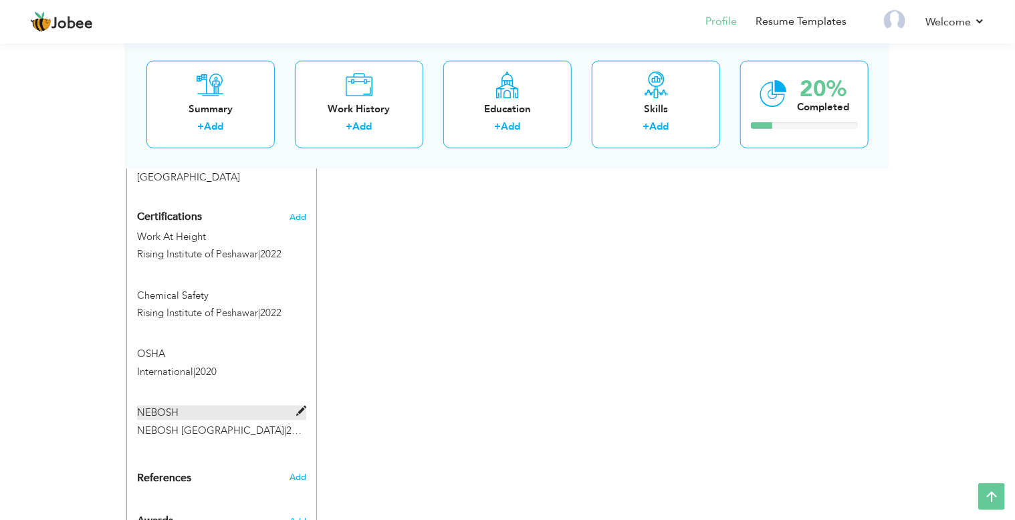
scroll to position [374, 0]
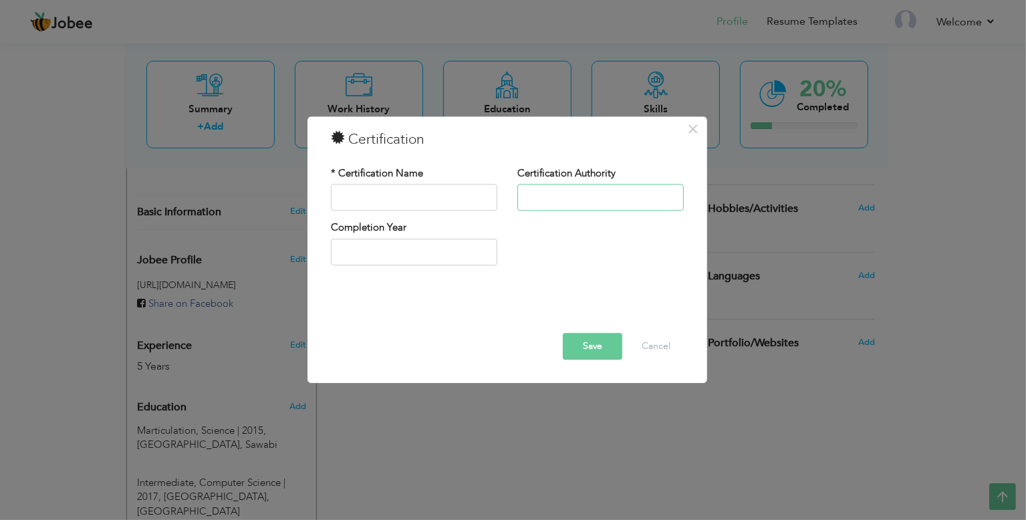
click at [586, 188] on input "text" at bounding box center [600, 197] width 166 height 27
click at [589, 197] on input "text" at bounding box center [600, 197] width 166 height 27
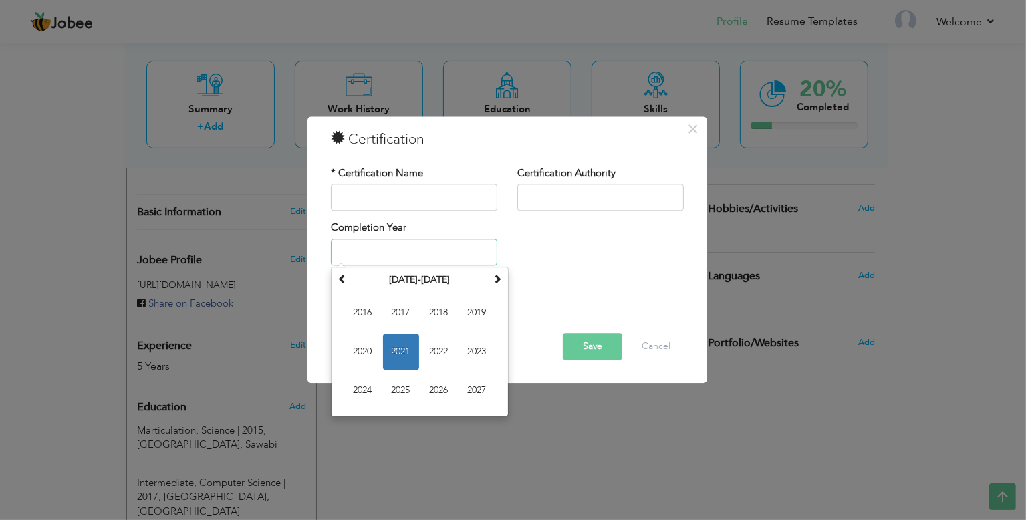
click at [412, 244] on input "text" at bounding box center [414, 252] width 166 height 27
click at [394, 186] on input "text" at bounding box center [414, 197] width 166 height 27
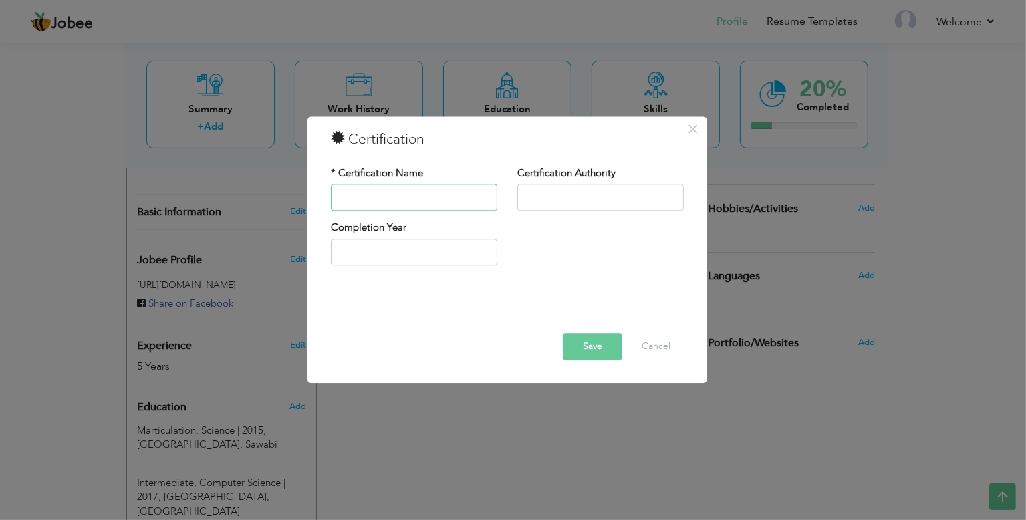
type input "B"
click at [611, 207] on input "text" at bounding box center [600, 197] width 166 height 27
click at [353, 195] on input "NEBOSH HEAT STRESS" at bounding box center [414, 197] width 166 height 27
type input "ILO HEAT STRESS"
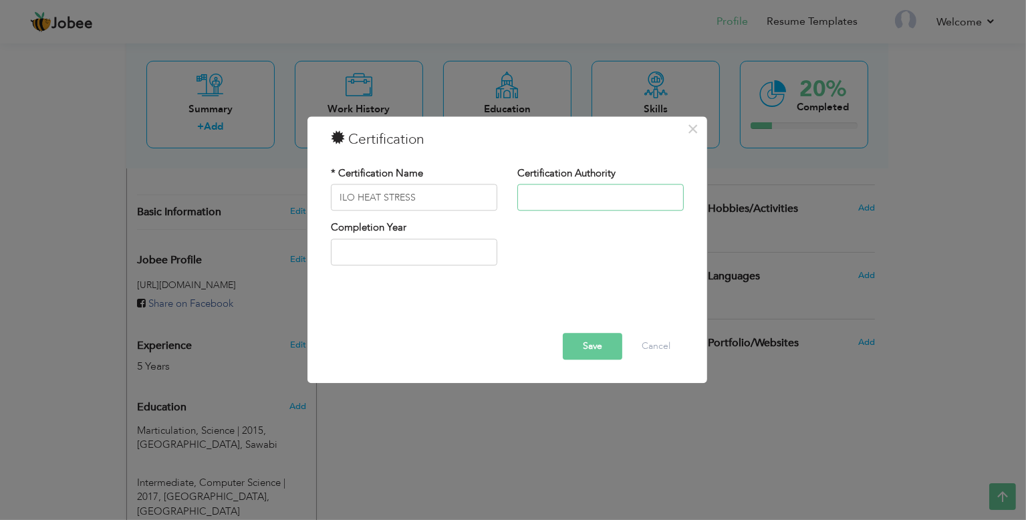
click at [540, 201] on input "text" at bounding box center [600, 197] width 166 height 27
type input "NEBOSH"
click at [437, 252] on input "text" at bounding box center [414, 252] width 166 height 27
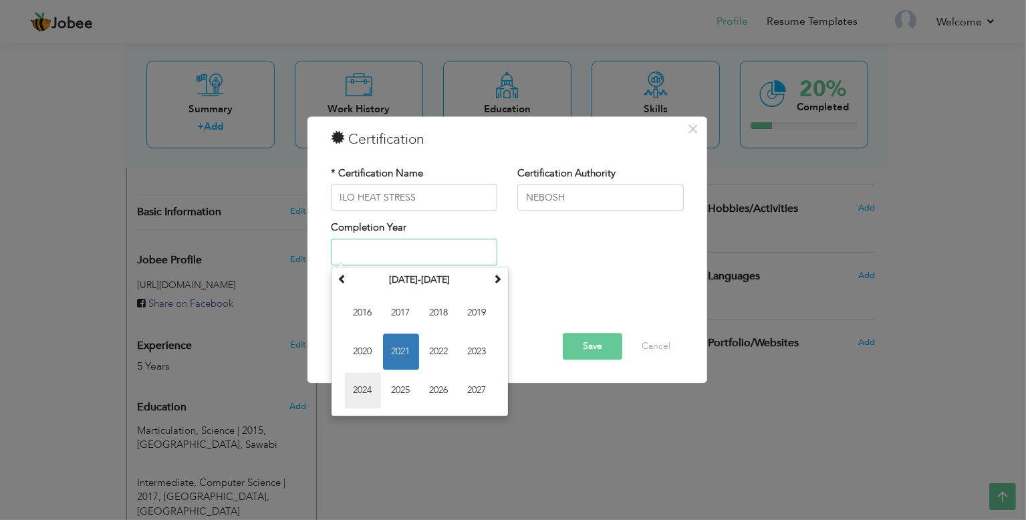
click at [363, 391] on span "2024" at bounding box center [363, 390] width 36 height 36
type input "2024"
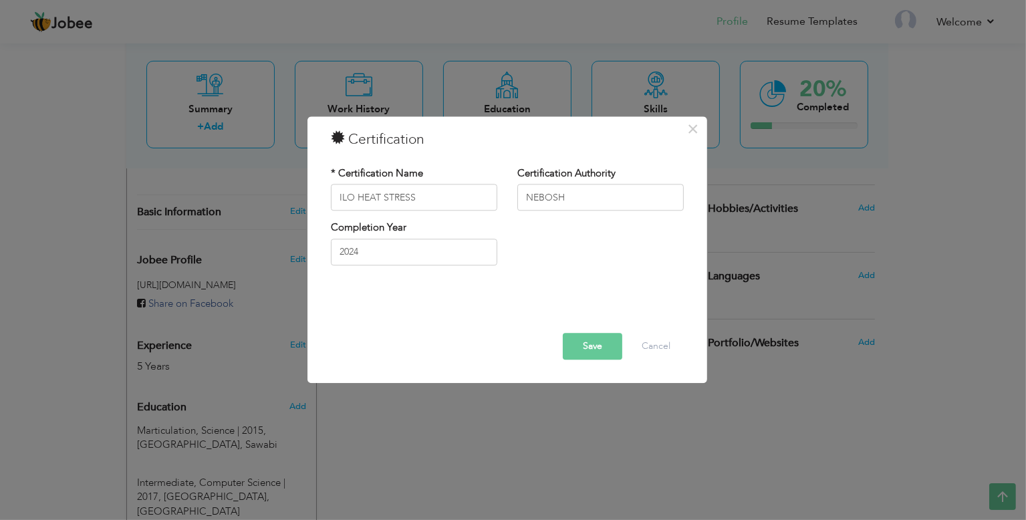
click at [586, 360] on div "Save Delete Cancel" at bounding box center [507, 327] width 373 height 84
click at [599, 345] on button "Save" at bounding box center [592, 347] width 59 height 27
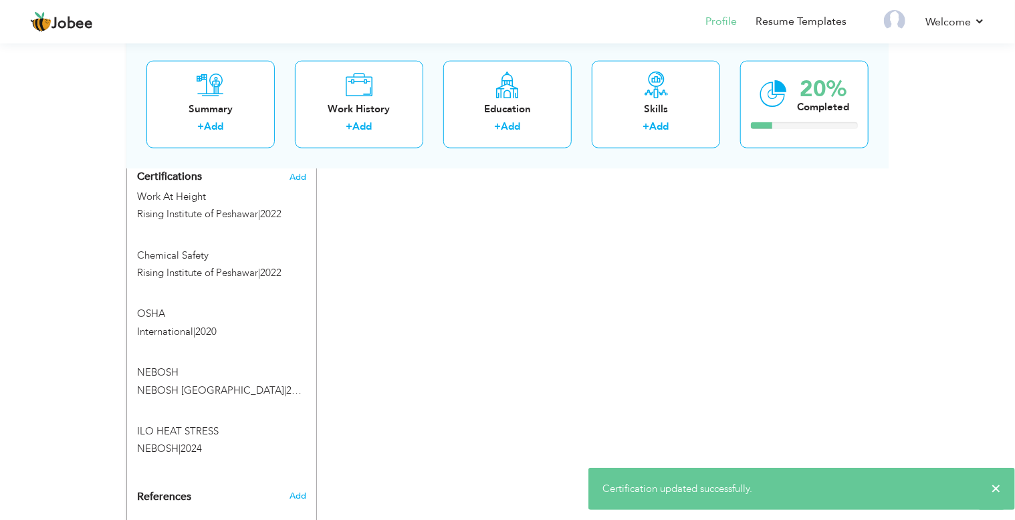
scroll to position [767, 0]
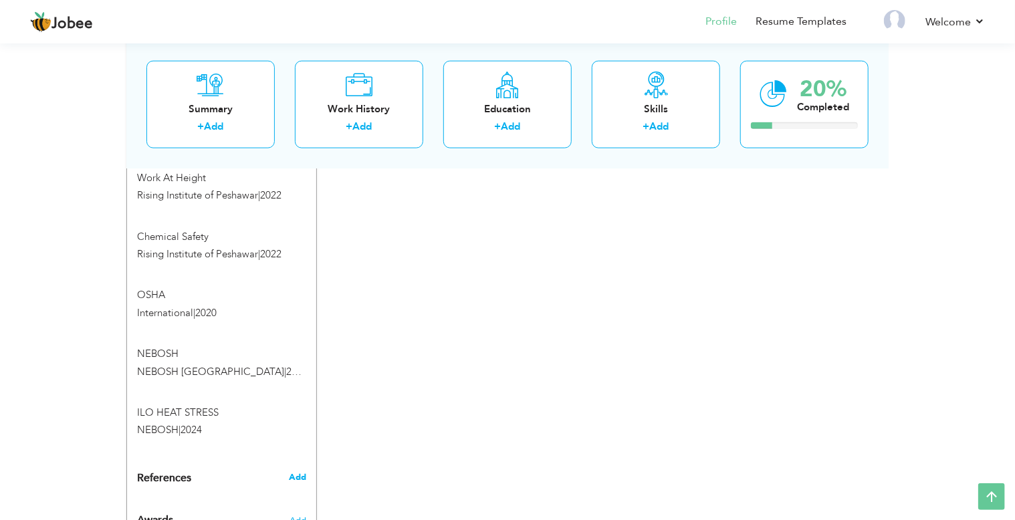
click at [302, 471] on span "Add" at bounding box center [297, 477] width 17 height 12
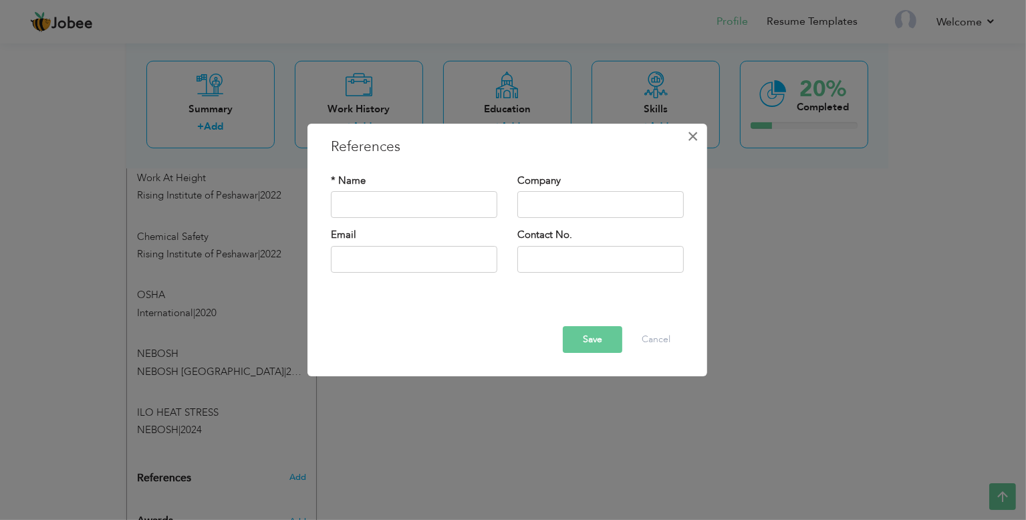
click at [690, 140] on span "×" at bounding box center [693, 136] width 11 height 24
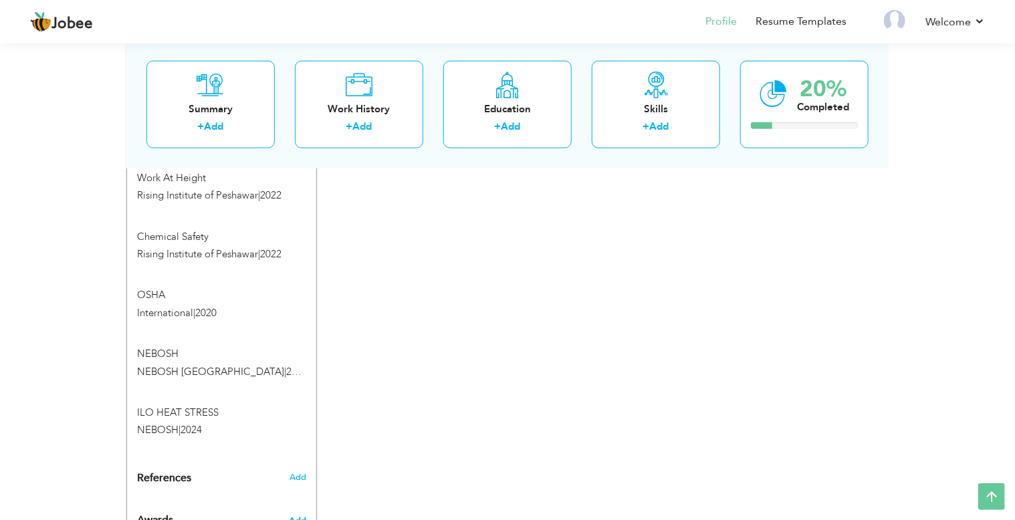
click at [301, 515] on span "Add" at bounding box center [297, 521] width 17 height 12
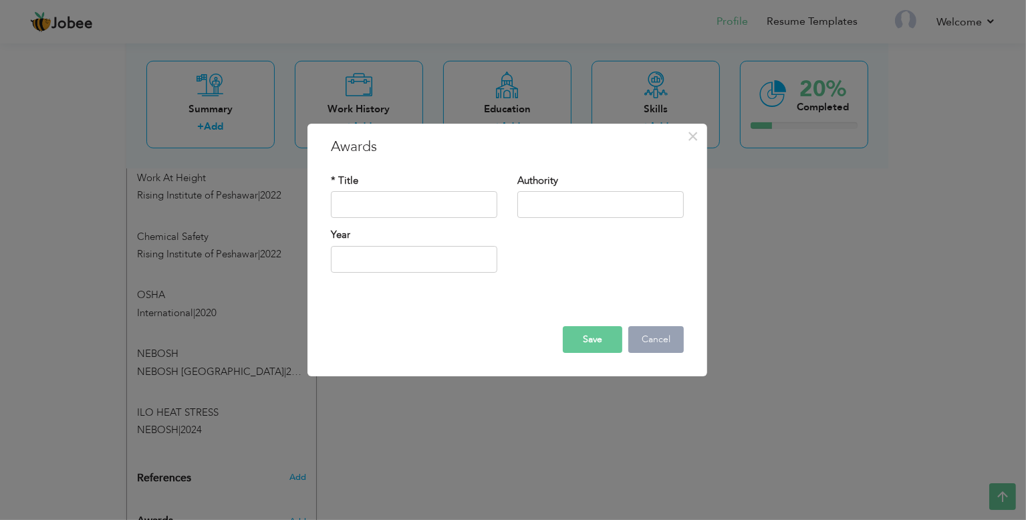
click at [651, 346] on button "Cancel" at bounding box center [655, 339] width 55 height 27
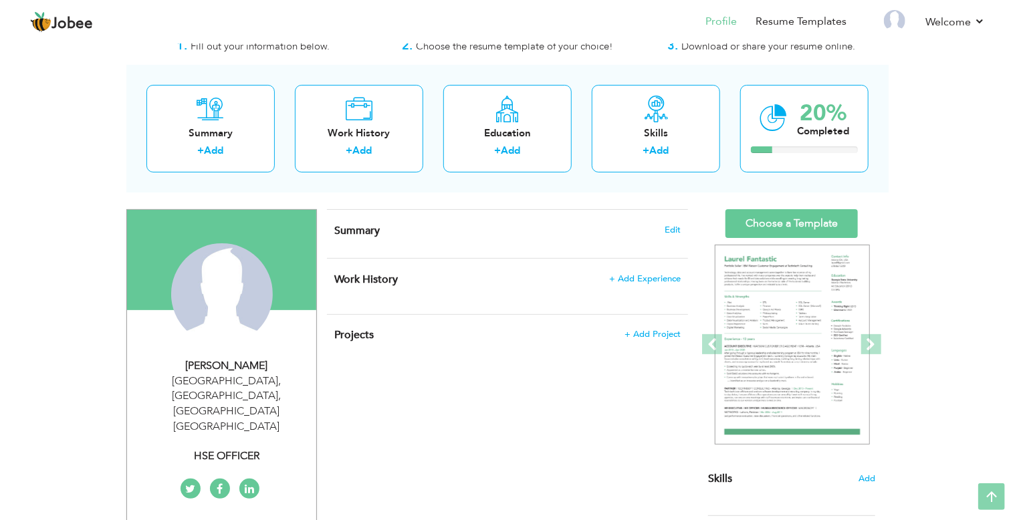
scroll to position [0, 0]
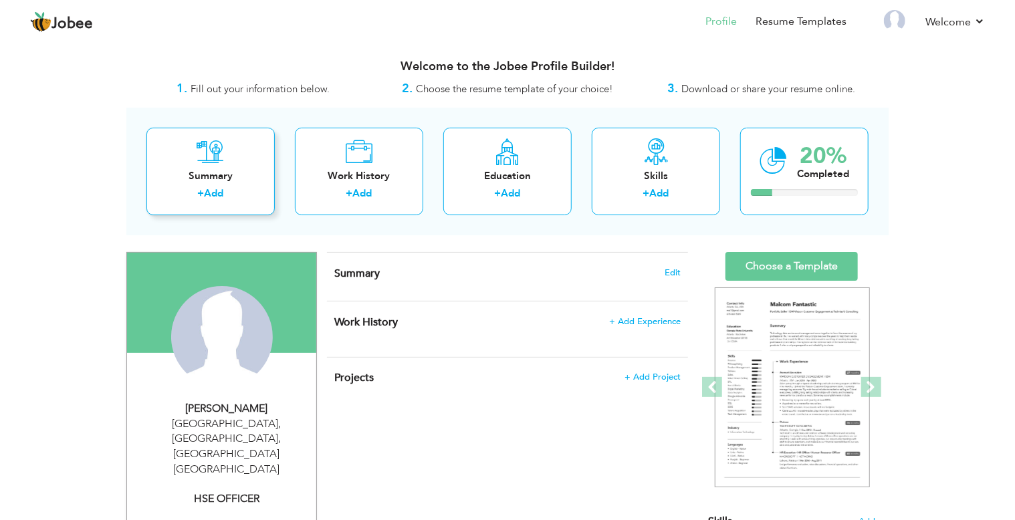
click at [224, 193] on link "Add" at bounding box center [214, 192] width 19 height 13
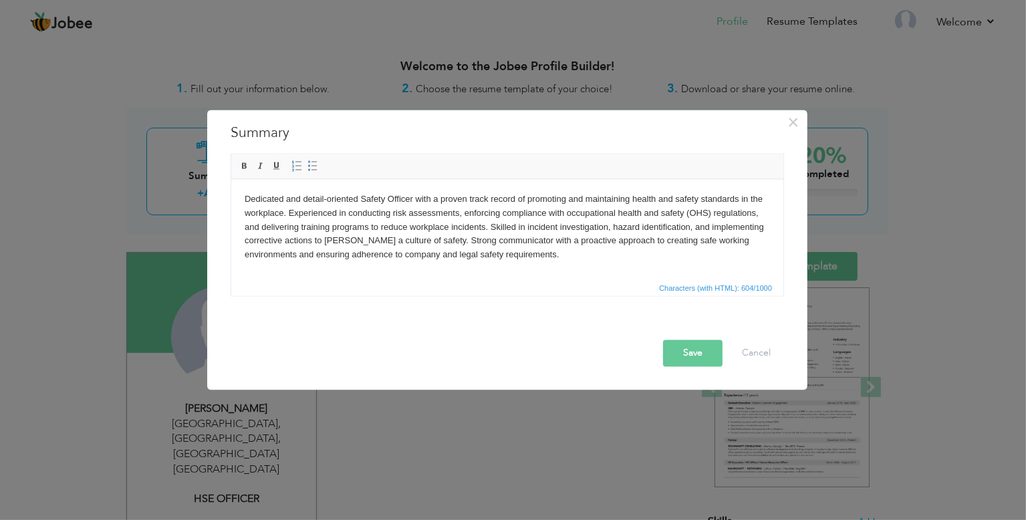
click at [700, 356] on button "Save" at bounding box center [692, 353] width 59 height 27
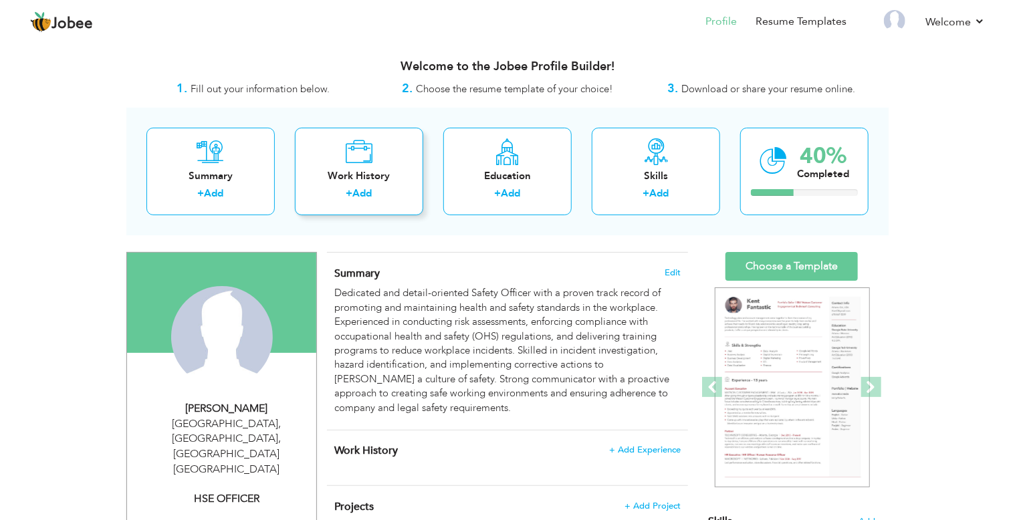
click at [372, 164] on icon at bounding box center [359, 151] width 27 height 27
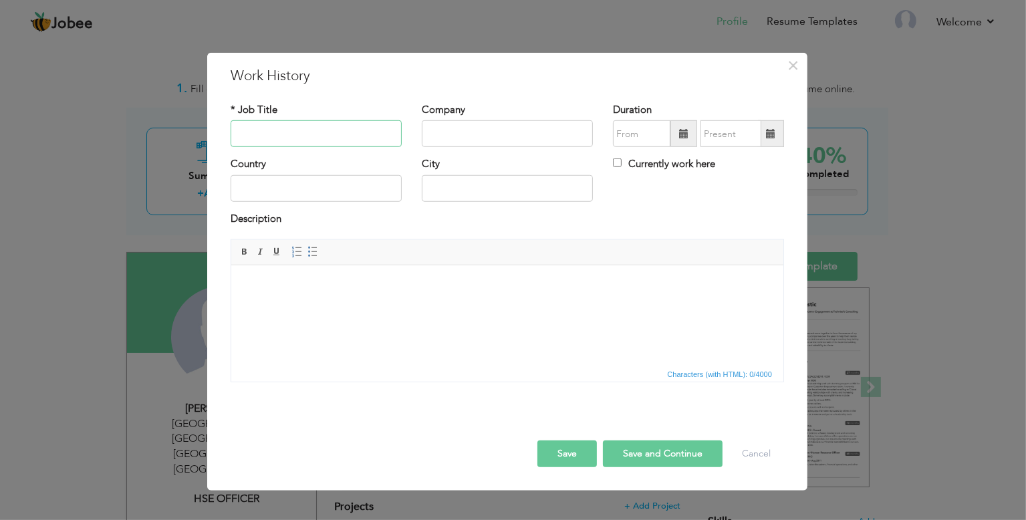
click at [320, 141] on input "text" at bounding box center [316, 133] width 171 height 27
type input "HSE OFFICER"
click at [491, 131] on input "text" at bounding box center [507, 133] width 171 height 27
type input "BR CAT"
click at [644, 140] on input "09/2025" at bounding box center [641, 133] width 57 height 27
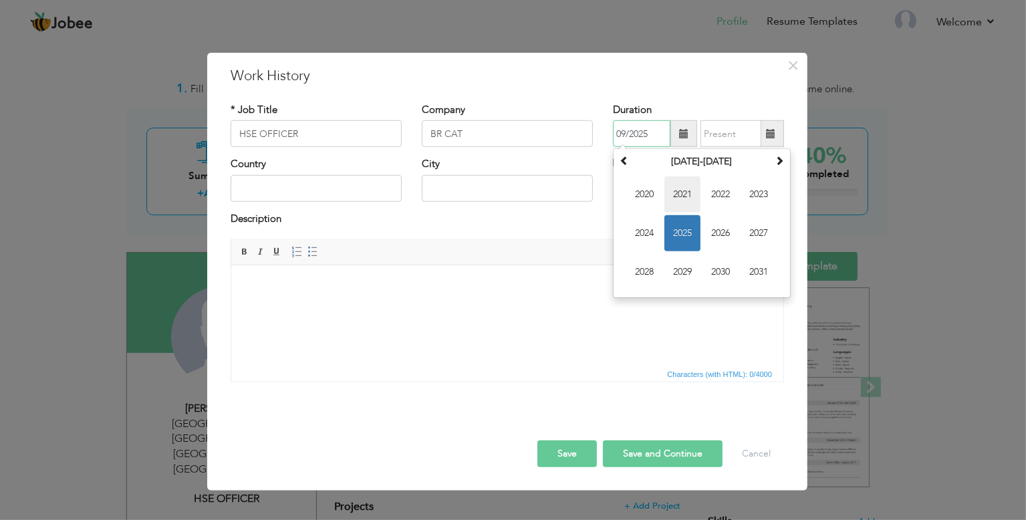
click at [674, 195] on span "2021" at bounding box center [682, 194] width 36 height 36
click at [711, 196] on span "Mar" at bounding box center [721, 194] width 36 height 36
type input "03/2021"
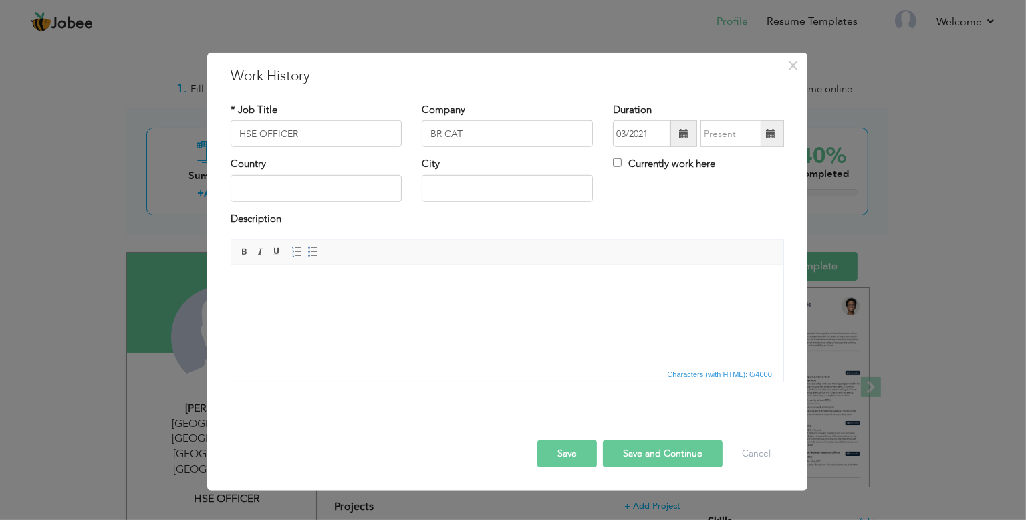
click at [768, 138] on span at bounding box center [770, 133] width 9 height 9
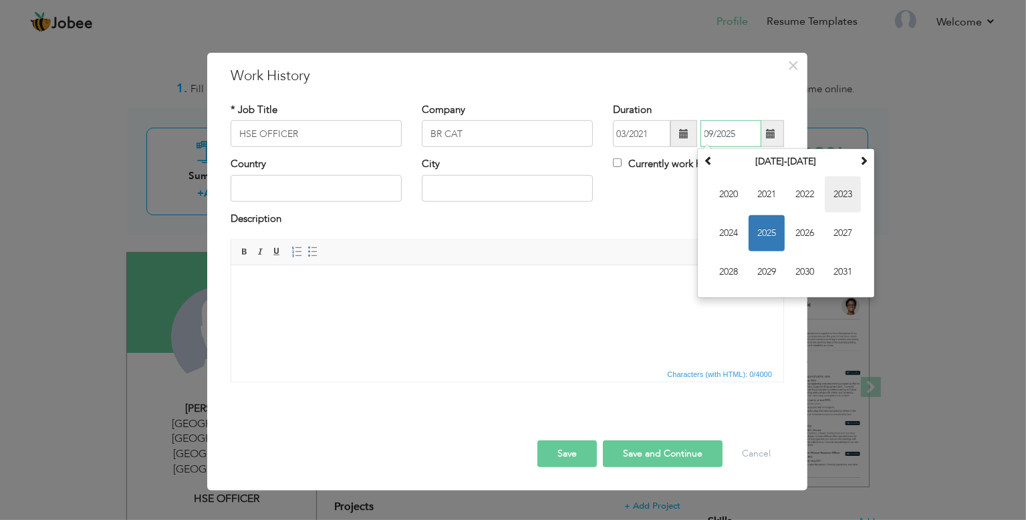
click at [841, 195] on span "2023" at bounding box center [843, 194] width 36 height 36
click at [708, 187] on td "Jan Feb Mar Apr May Jun Jul Aug Sep Oct Nov Dec" at bounding box center [786, 233] width 171 height 123
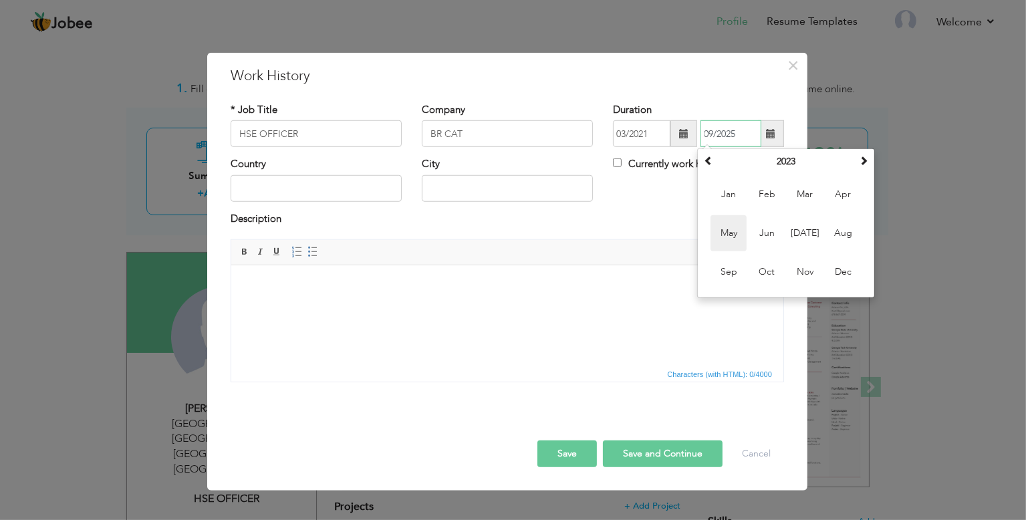
click at [736, 235] on span "May" at bounding box center [729, 233] width 36 height 36
type input "05/2023"
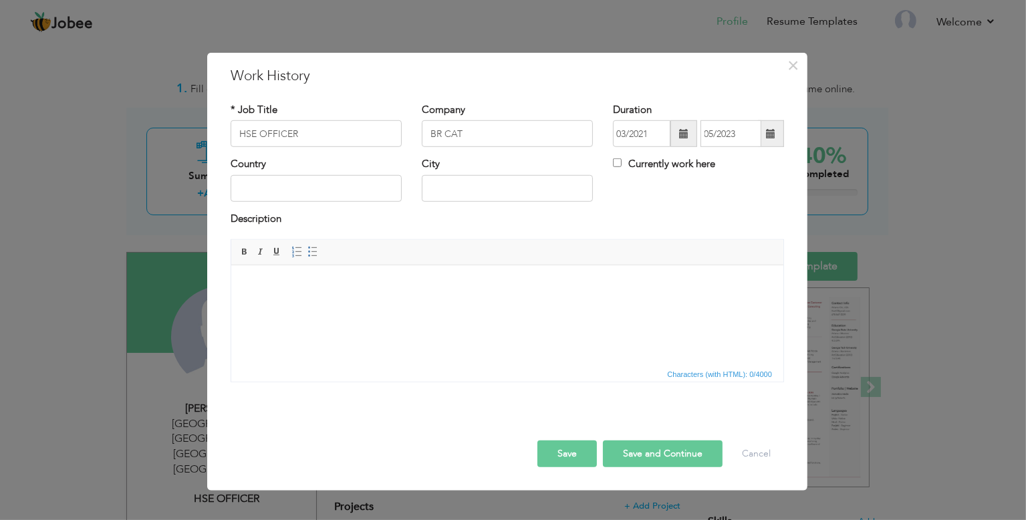
click at [313, 170] on div "Country" at bounding box center [316, 179] width 171 height 44
click at [310, 193] on input "text" at bounding box center [316, 188] width 171 height 27
type input "[GEOGRAPHIC_DATA]"
click at [482, 188] on input "Tabuk" at bounding box center [507, 188] width 171 height 27
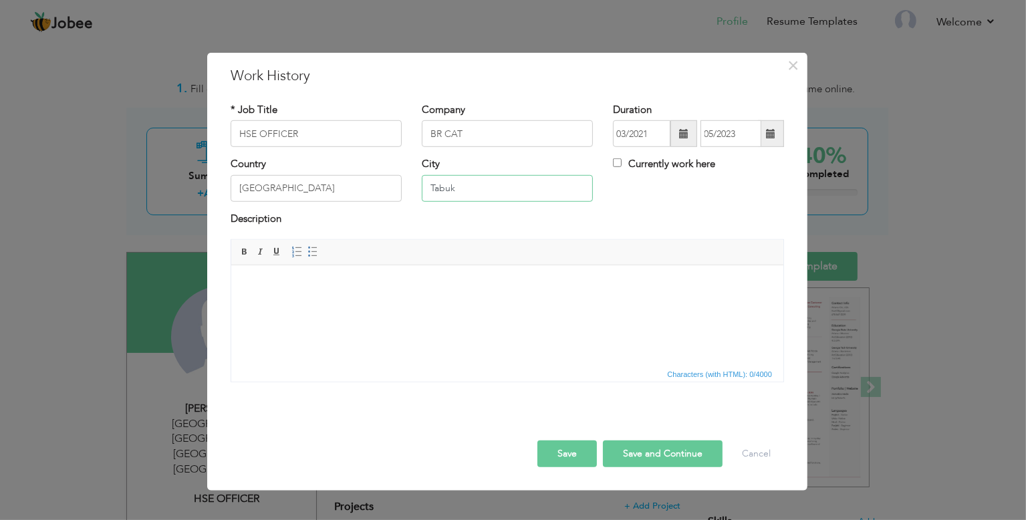
click at [482, 188] on input "Tabuk" at bounding box center [507, 188] width 171 height 27
type input "Abqaiq"
click at [287, 297] on html at bounding box center [507, 285] width 552 height 41
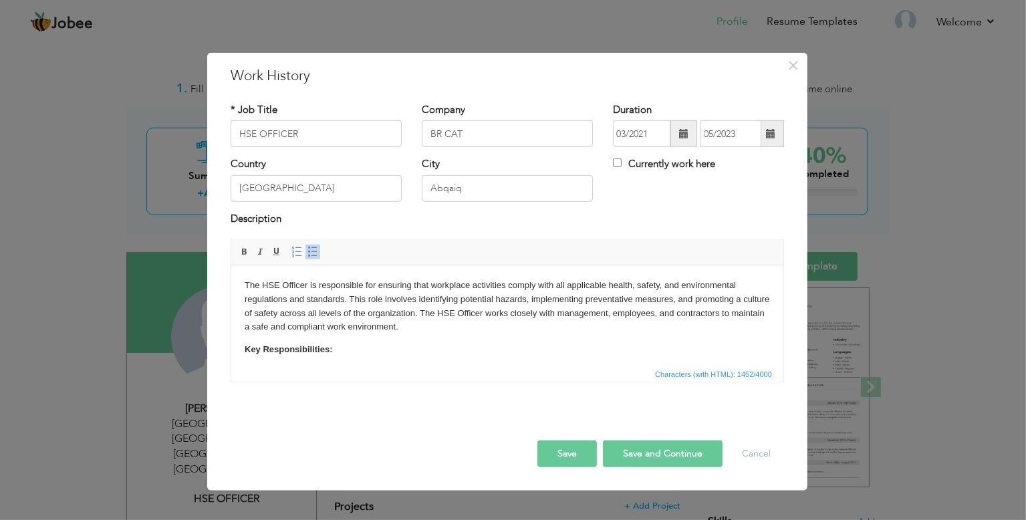
scroll to position [208, 0]
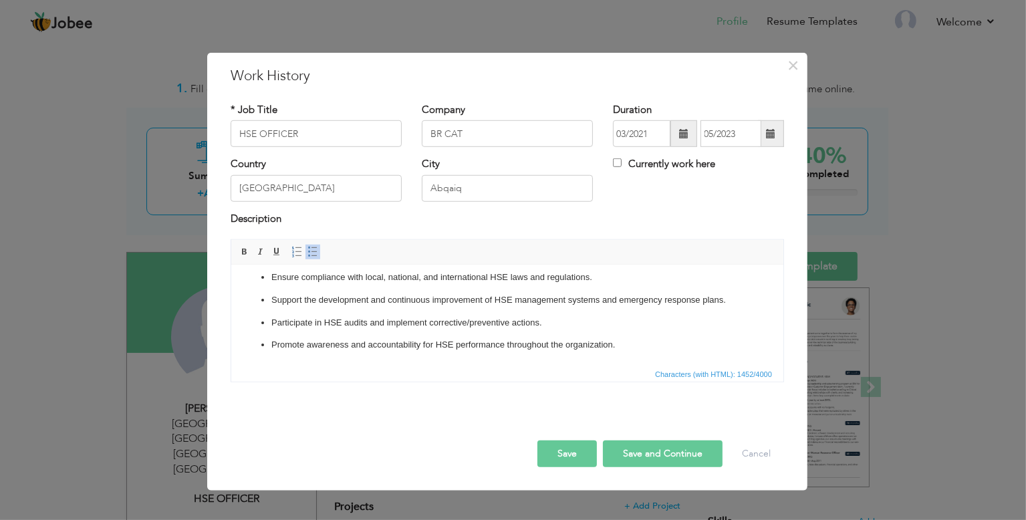
click at [650, 456] on button "Save and Continue" at bounding box center [663, 453] width 120 height 27
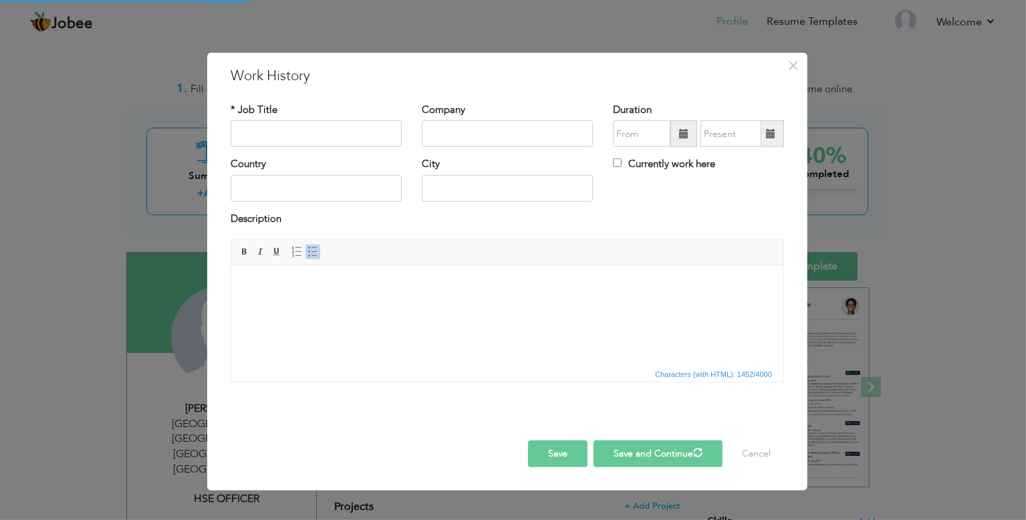
scroll to position [0, 0]
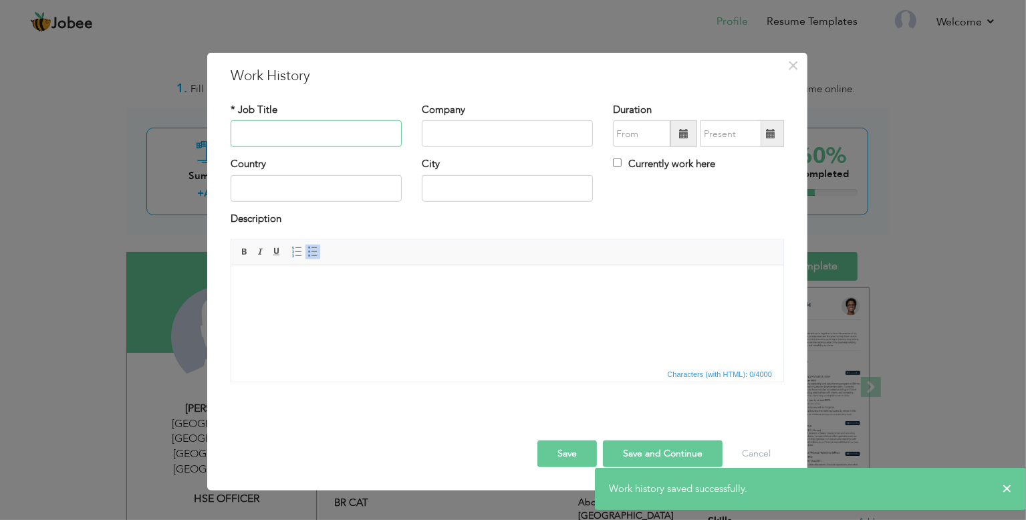
click at [286, 134] on input "text" at bounding box center [316, 133] width 171 height 27
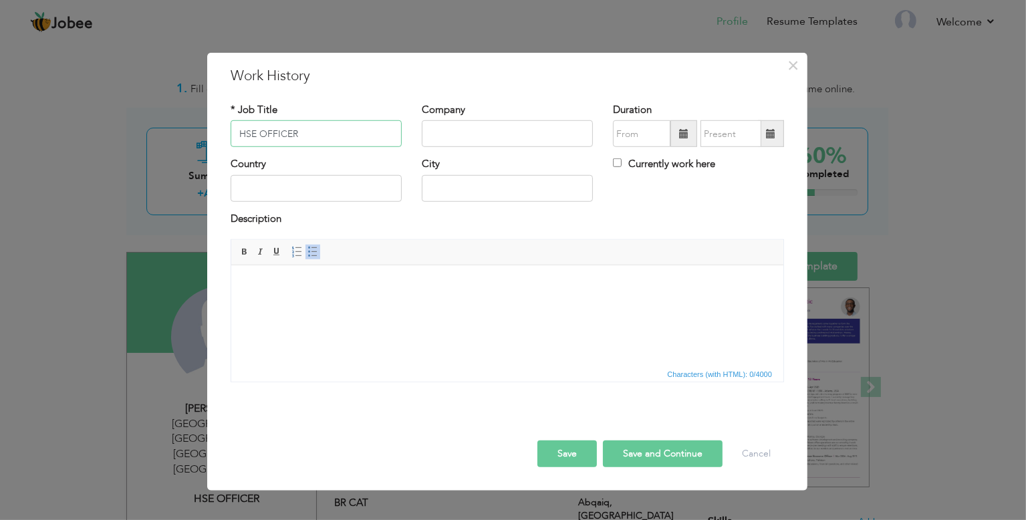
type input "HSE OFFICER"
click at [688, 137] on span at bounding box center [683, 133] width 9 height 9
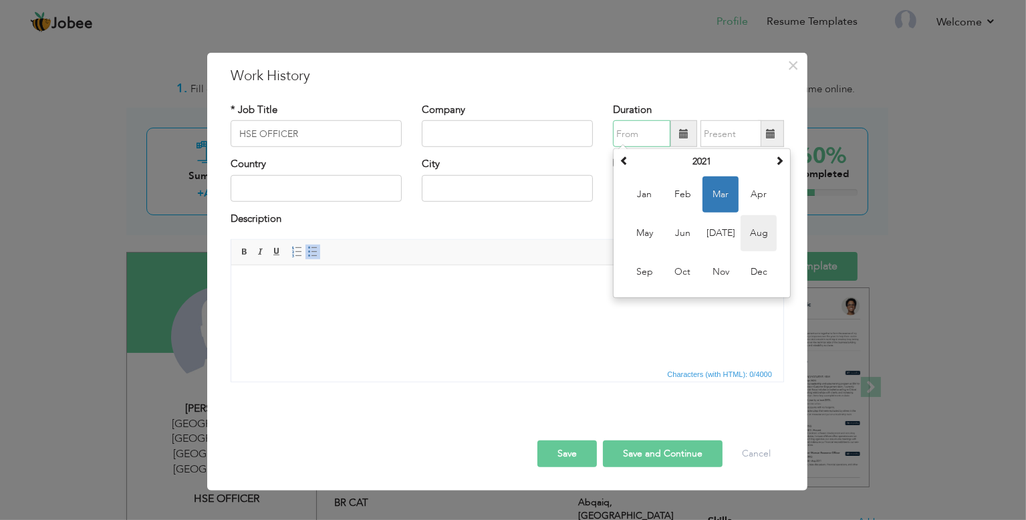
click at [755, 241] on span "Aug" at bounding box center [759, 233] width 36 height 36
type input "08/2021"
click at [650, 134] on input "08/2021" at bounding box center [641, 133] width 57 height 27
click at [778, 160] on span at bounding box center [779, 160] width 9 height 9
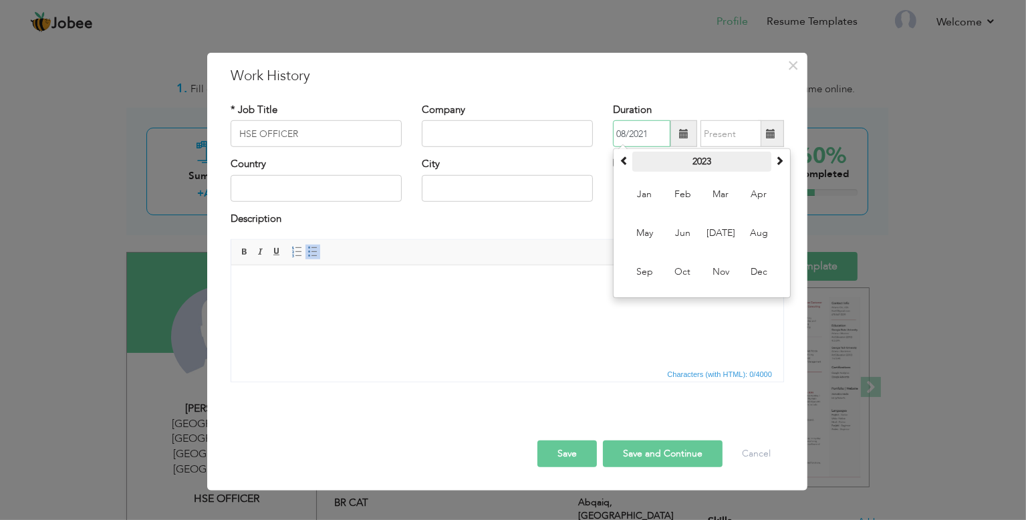
click at [701, 161] on th "2023" at bounding box center [701, 162] width 139 height 20
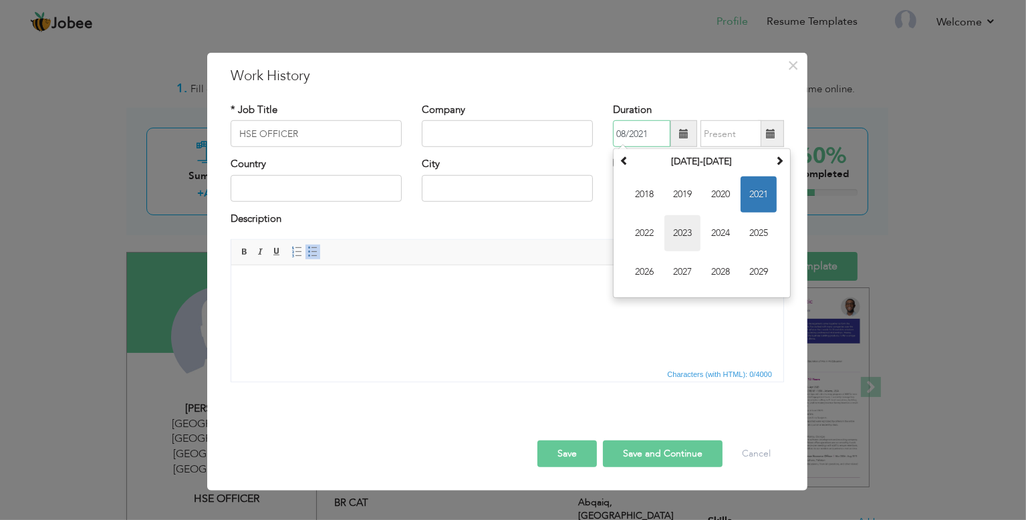
click at [678, 231] on span "2023" at bounding box center [682, 233] width 36 height 36
click at [773, 136] on span at bounding box center [770, 133] width 9 height 9
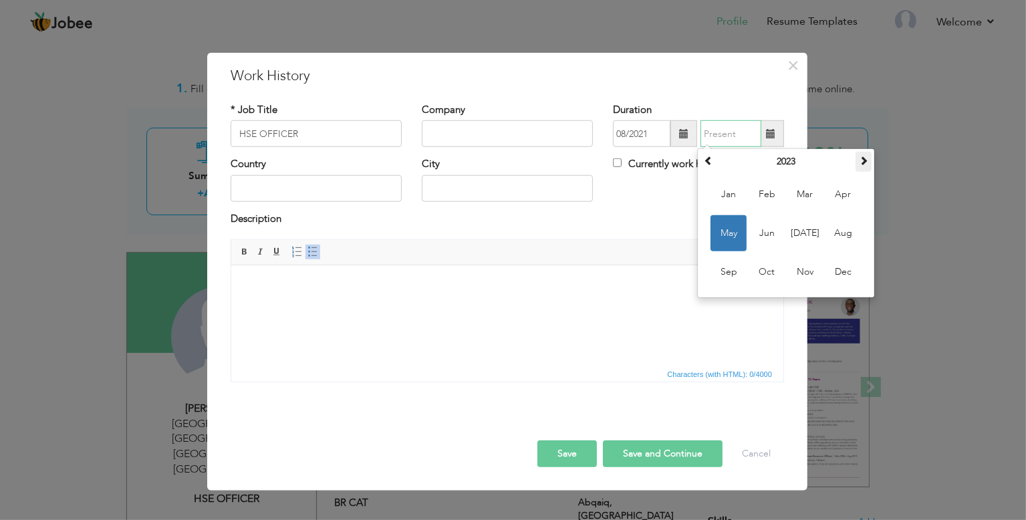
click at [866, 164] on span at bounding box center [863, 160] width 9 height 9
click at [705, 164] on span at bounding box center [708, 160] width 9 height 9
click at [711, 193] on span "Jan" at bounding box center [729, 194] width 36 height 36
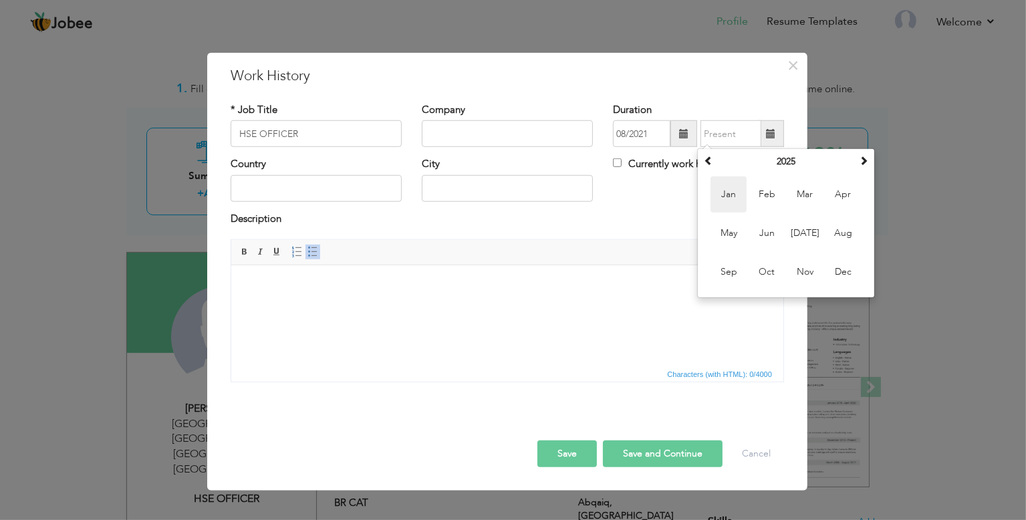
type input "01/2025"
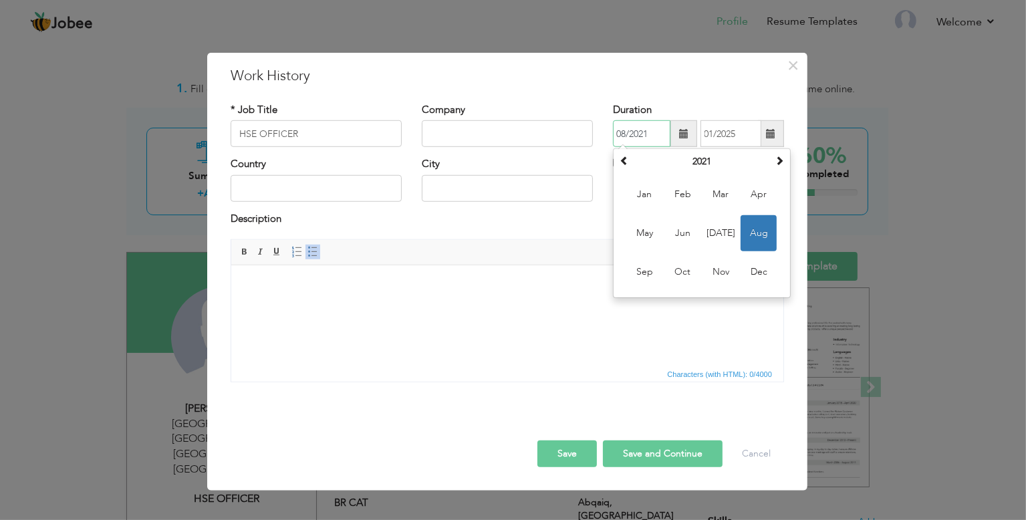
click at [662, 134] on input "08/2021" at bounding box center [641, 133] width 57 height 27
click at [708, 158] on th "2021" at bounding box center [701, 162] width 139 height 20
click at [763, 235] on span "2023" at bounding box center [759, 233] width 36 height 36
click at [687, 271] on span "Oct" at bounding box center [682, 272] width 36 height 36
type input "10/2023"
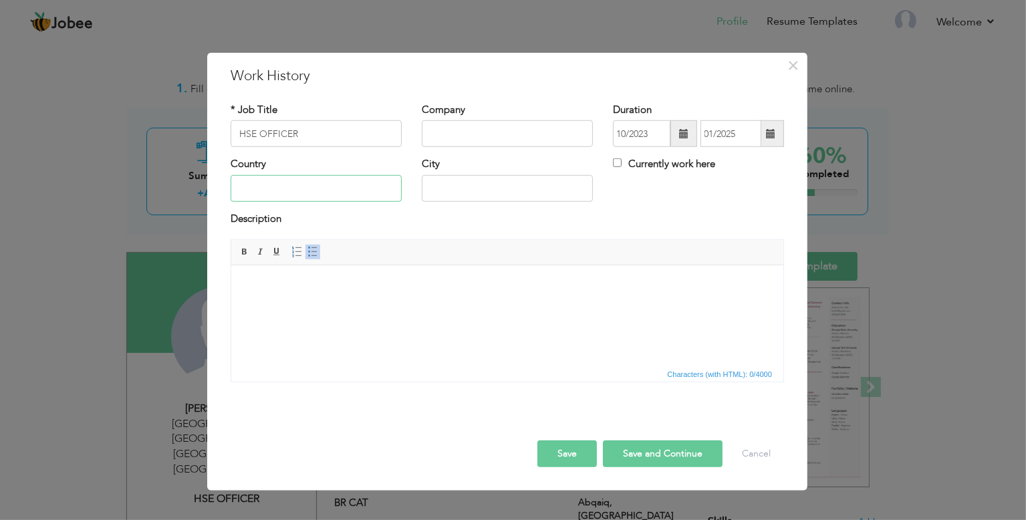
click at [303, 189] on input "text" at bounding box center [316, 188] width 171 height 27
click at [275, 188] on input "Saudi ARabia" at bounding box center [316, 188] width 171 height 27
type input "[GEOGRAPHIC_DATA]"
click at [338, 306] on html at bounding box center [507, 285] width 552 height 41
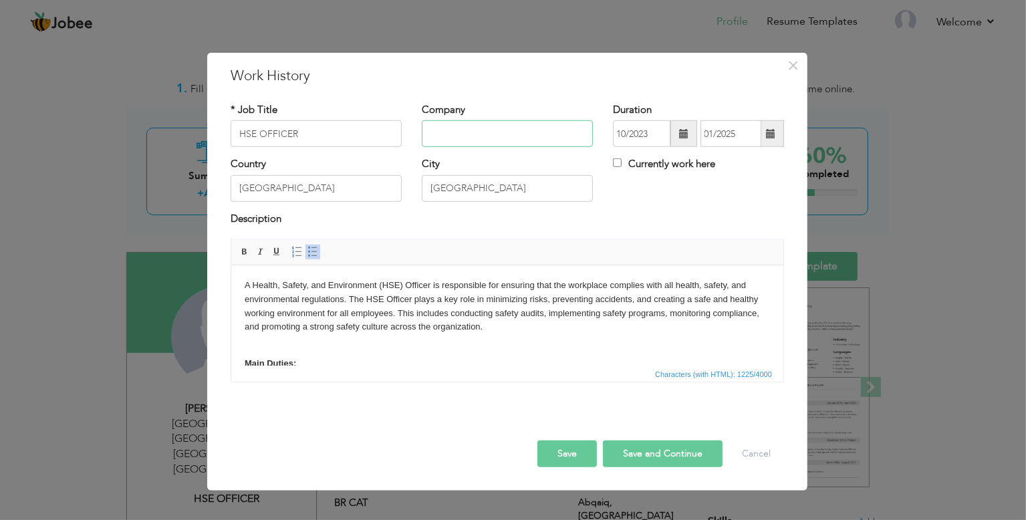
click at [463, 128] on input "text" at bounding box center [507, 133] width 171 height 27
type input "Al Majal [GEOGRAPHIC_DATA]"
click at [673, 449] on button "Save and Continue" at bounding box center [663, 453] width 120 height 27
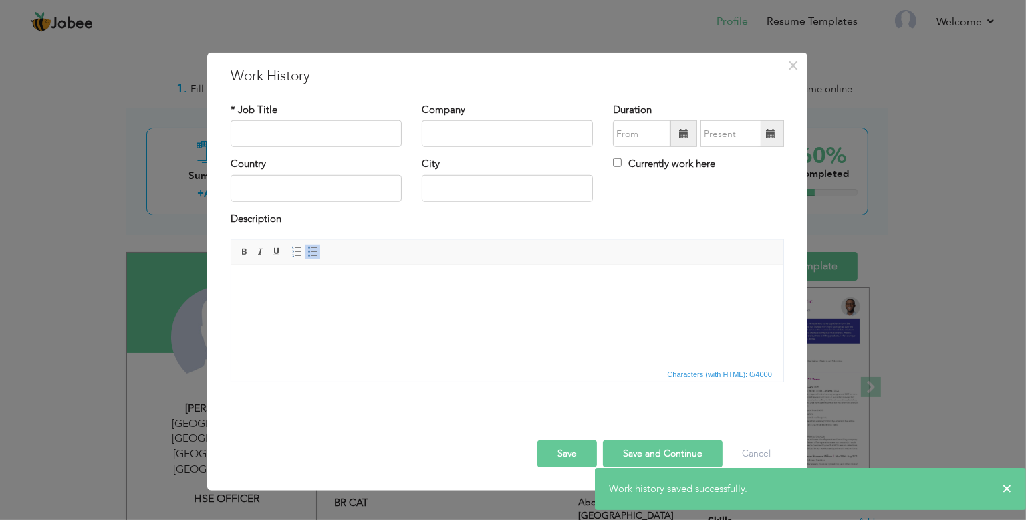
click at [559, 453] on button "Save" at bounding box center [566, 453] width 59 height 27
click at [746, 452] on button "Cancel" at bounding box center [756, 453] width 55 height 27
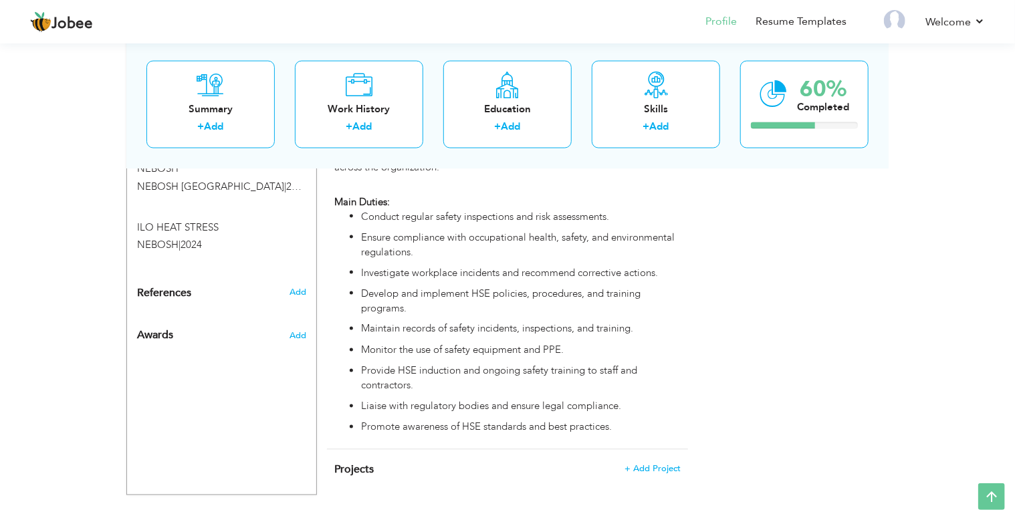
scroll to position [963, 0]
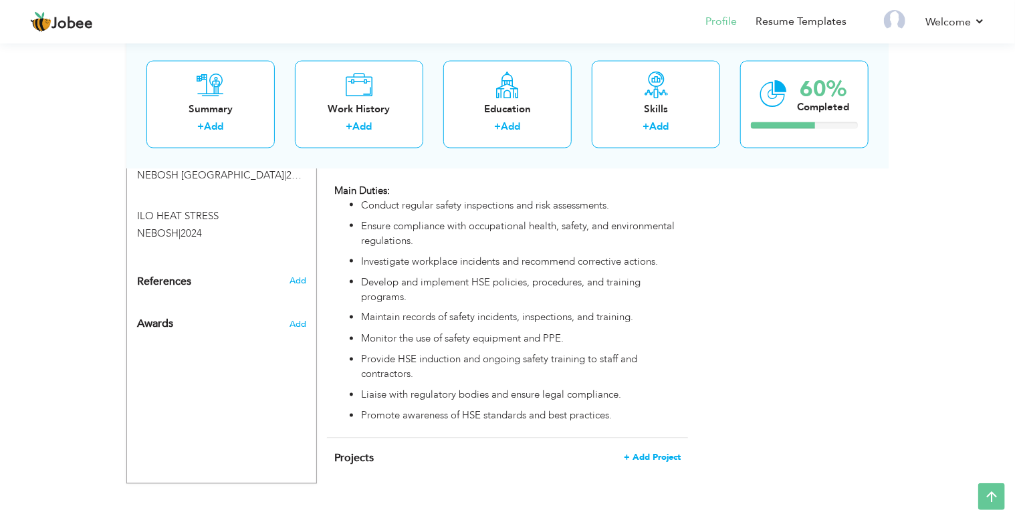
click at [652, 453] on span "+ Add Project" at bounding box center [652, 457] width 57 height 9
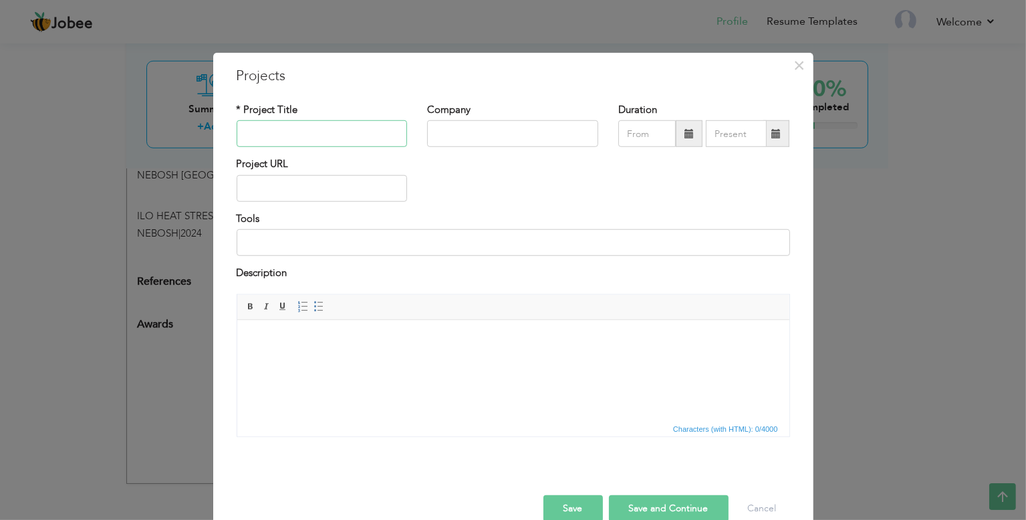
click at [267, 131] on input "text" at bounding box center [322, 133] width 171 height 27
click at [684, 134] on span at bounding box center [688, 133] width 9 height 9
type input "09/2025"
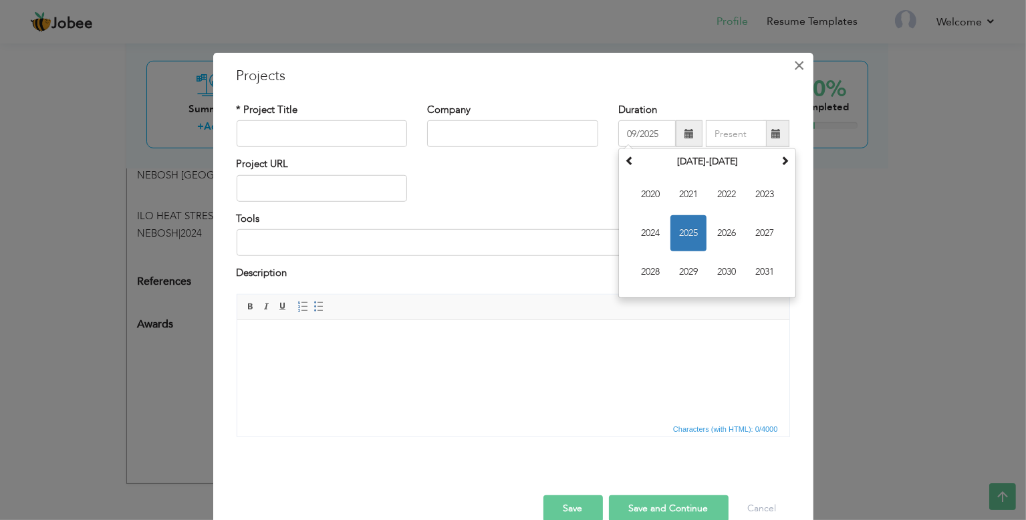
click at [796, 64] on span "×" at bounding box center [798, 65] width 11 height 24
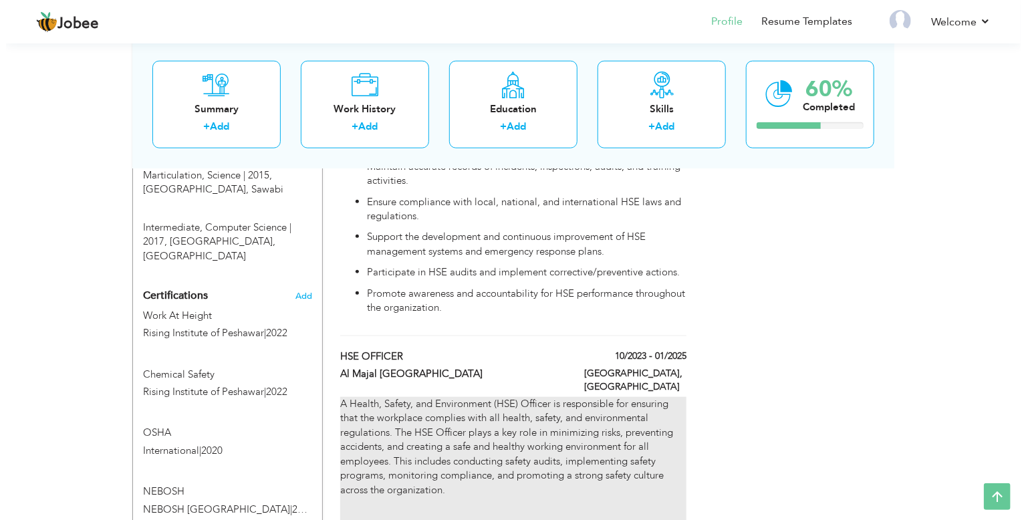
scroll to position [0, 0]
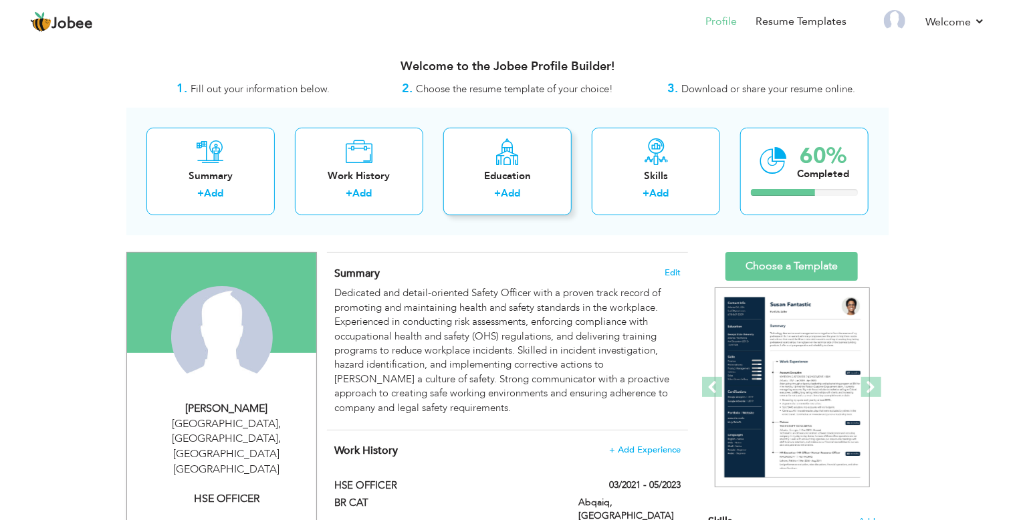
click at [508, 177] on div "Education" at bounding box center [507, 176] width 107 height 14
radio input "true"
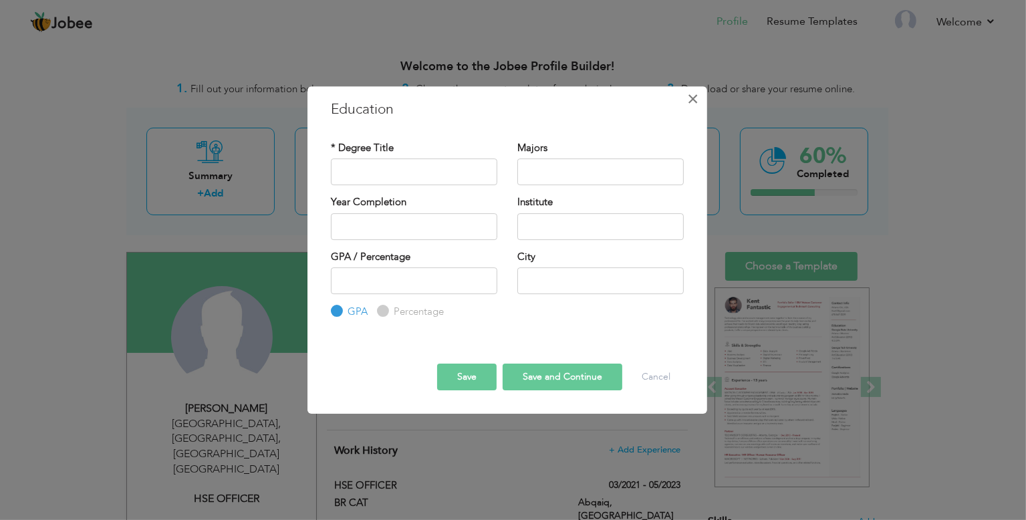
click at [691, 100] on span "×" at bounding box center [693, 99] width 11 height 24
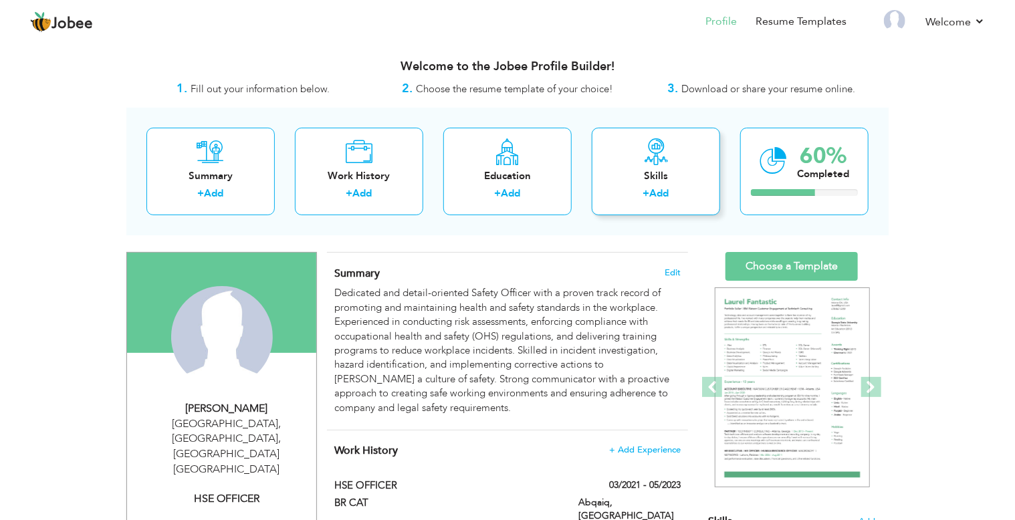
click at [663, 188] on link "Add" at bounding box center [659, 192] width 19 height 13
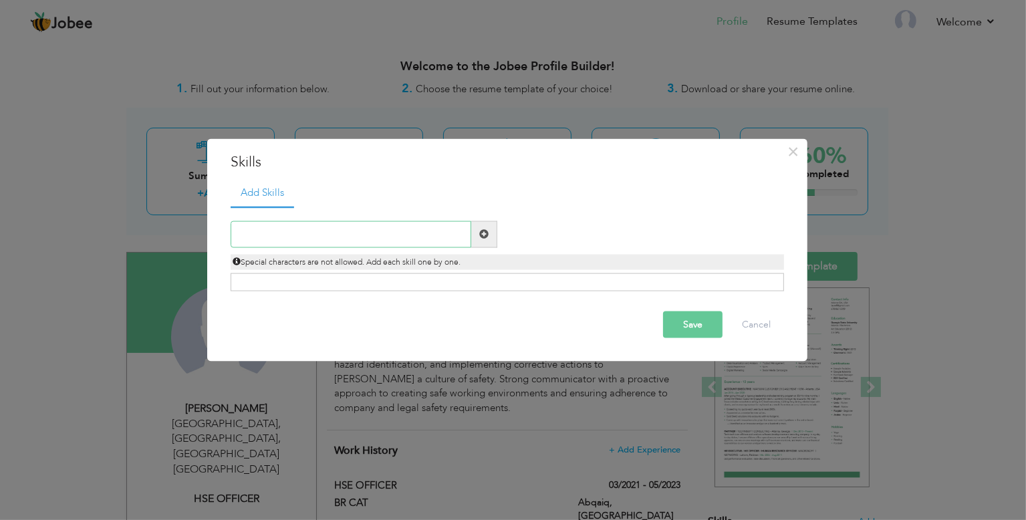
click at [394, 231] on input "text" at bounding box center [351, 234] width 241 height 27
click at [330, 285] on div "Click on , to mark skill as primary." at bounding box center [507, 282] width 553 height 18
click at [330, 280] on div "Click on , to mark skill as primary." at bounding box center [507, 282] width 553 height 18
click at [365, 239] on input "text" at bounding box center [351, 234] width 241 height 27
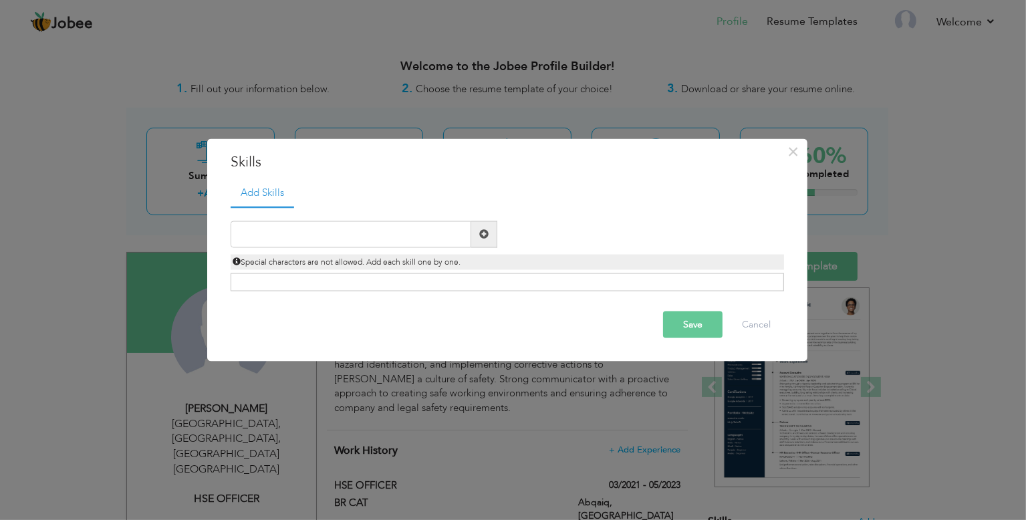
click at [480, 232] on span at bounding box center [483, 233] width 9 height 9
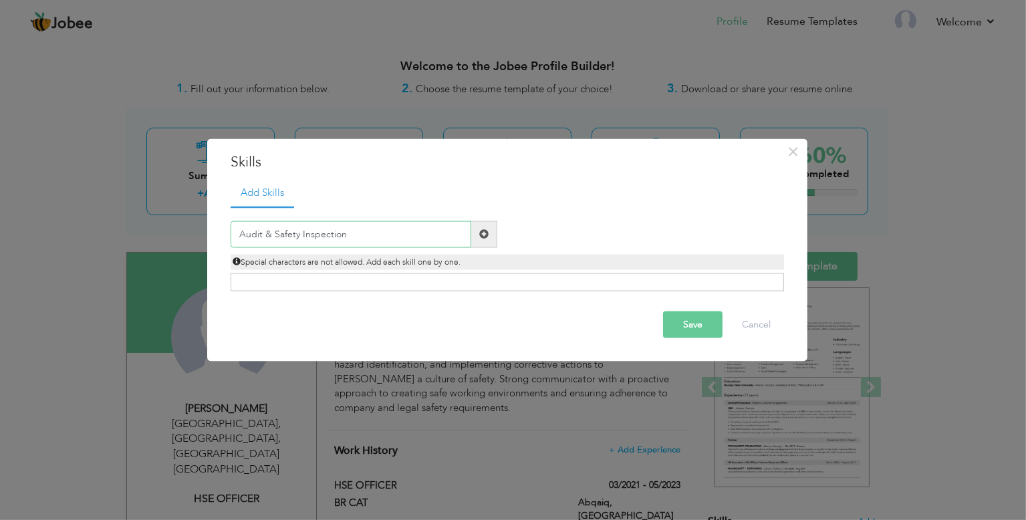
type input "Audit & Safety Inspection"
click at [689, 332] on button "Save" at bounding box center [692, 324] width 59 height 27
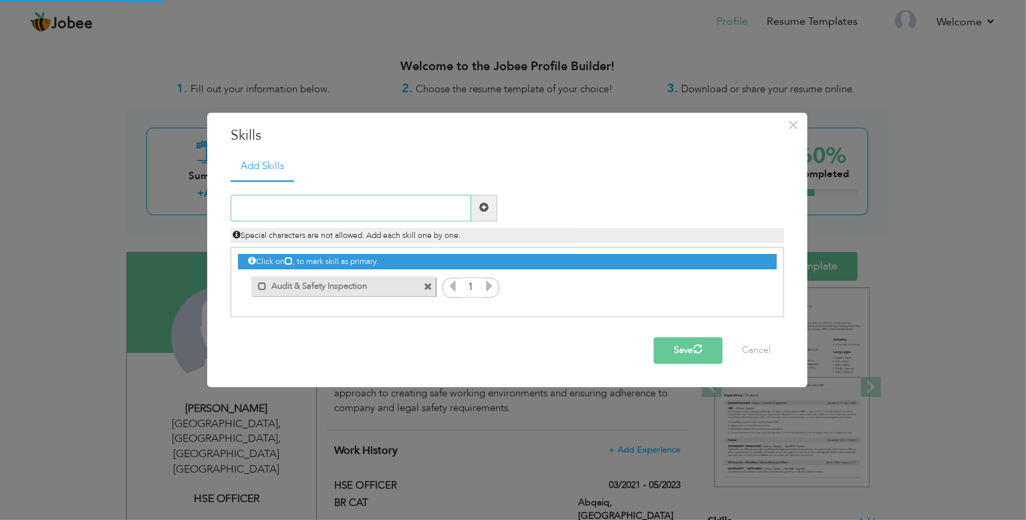
click at [340, 205] on input "text" at bounding box center [351, 208] width 241 height 27
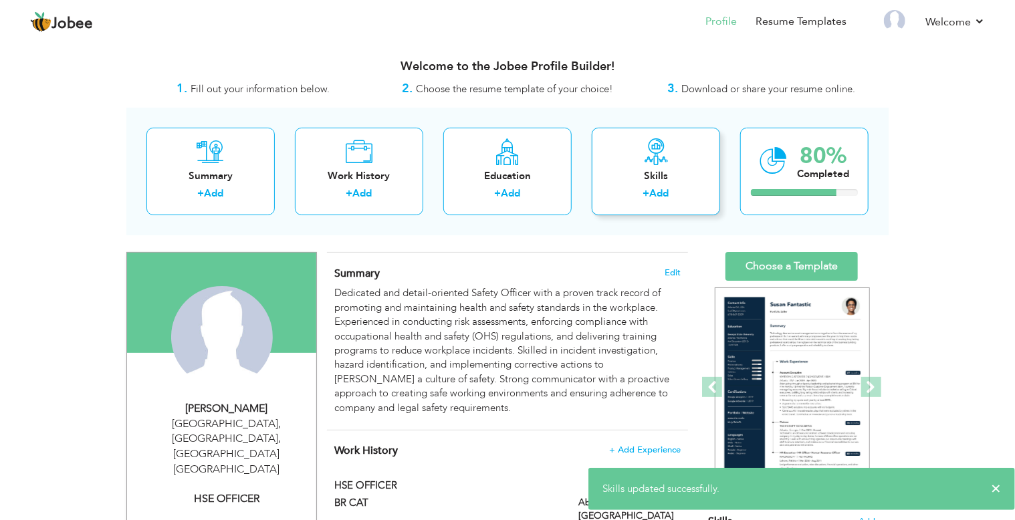
click at [658, 166] on div "Skills + Add" at bounding box center [656, 172] width 128 height 88
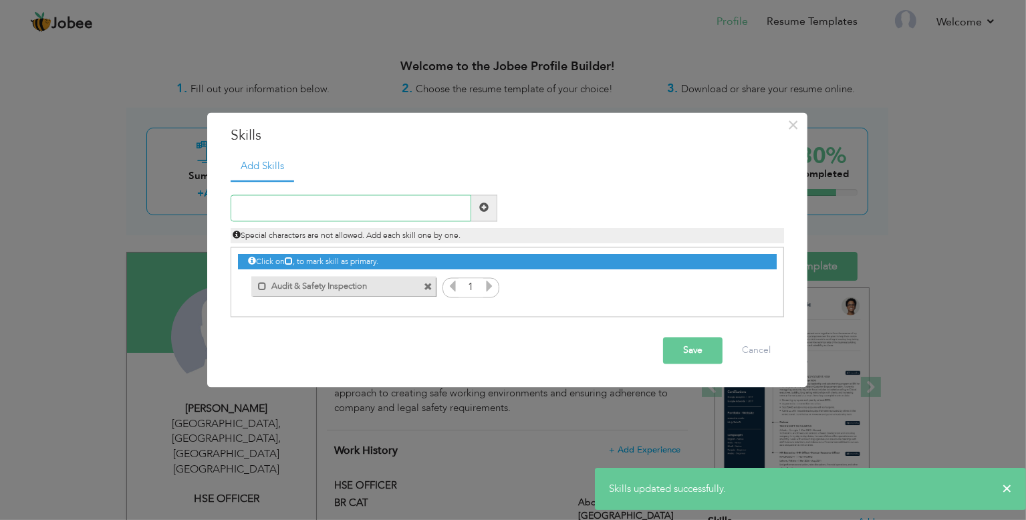
drag, startPoint x: 420, startPoint y: 213, endPoint x: 418, endPoint y: 220, distance: 7.5
click at [418, 217] on input "text" at bounding box center [351, 208] width 241 height 27
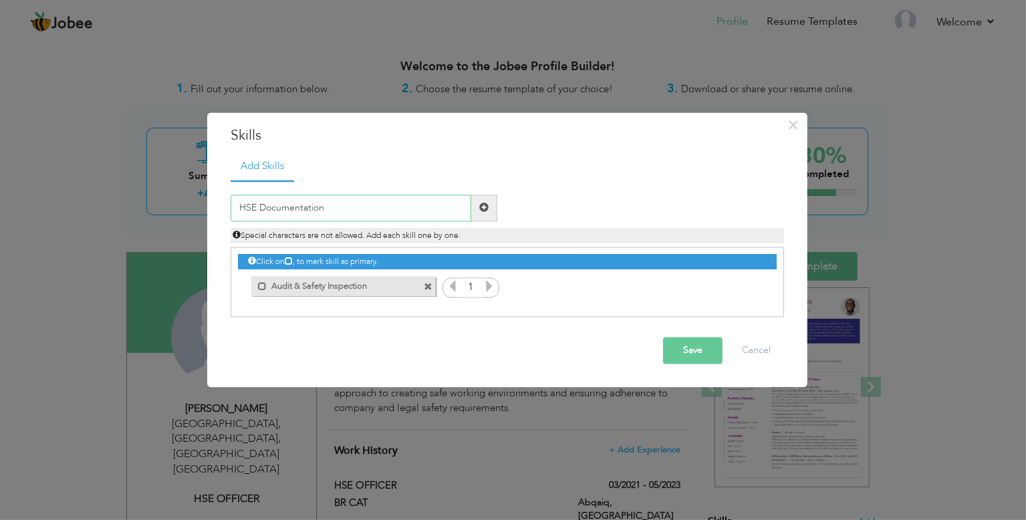
type input "HSE Documentation"
click at [475, 211] on span at bounding box center [484, 208] width 26 height 27
click at [489, 291] on icon at bounding box center [489, 286] width 12 height 12
click at [491, 289] on icon at bounding box center [489, 286] width 12 height 12
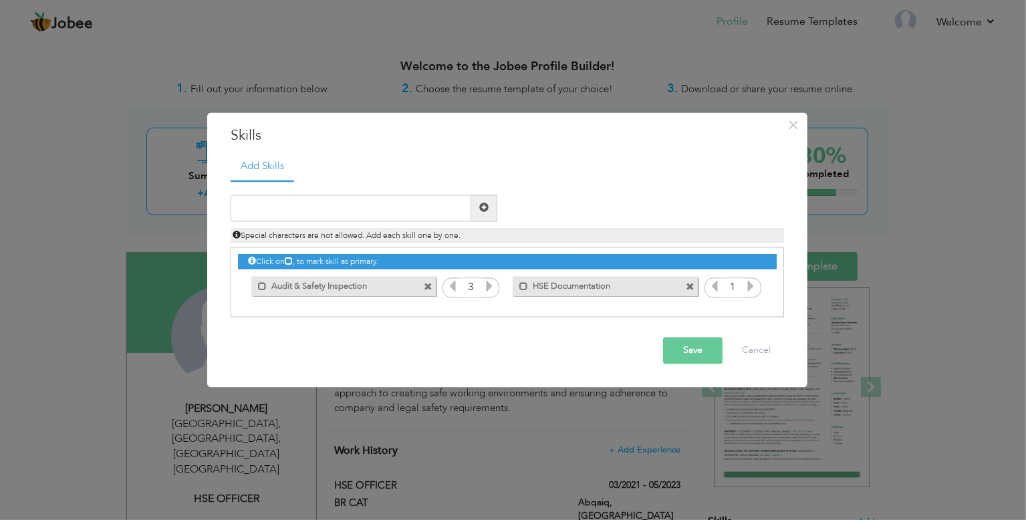
click at [491, 289] on icon at bounding box center [489, 286] width 12 height 12
click at [752, 284] on icon at bounding box center [751, 286] width 12 height 12
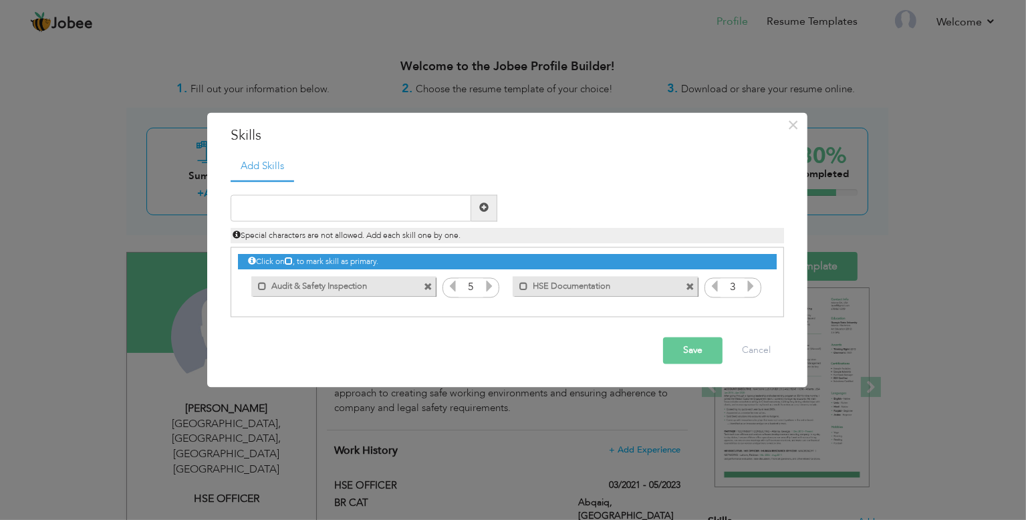
click at [752, 284] on icon at bounding box center [751, 286] width 12 height 12
click at [753, 284] on icon at bounding box center [751, 286] width 12 height 12
click at [441, 216] on input "text" at bounding box center [351, 208] width 241 height 27
type input "Risk Assessment"
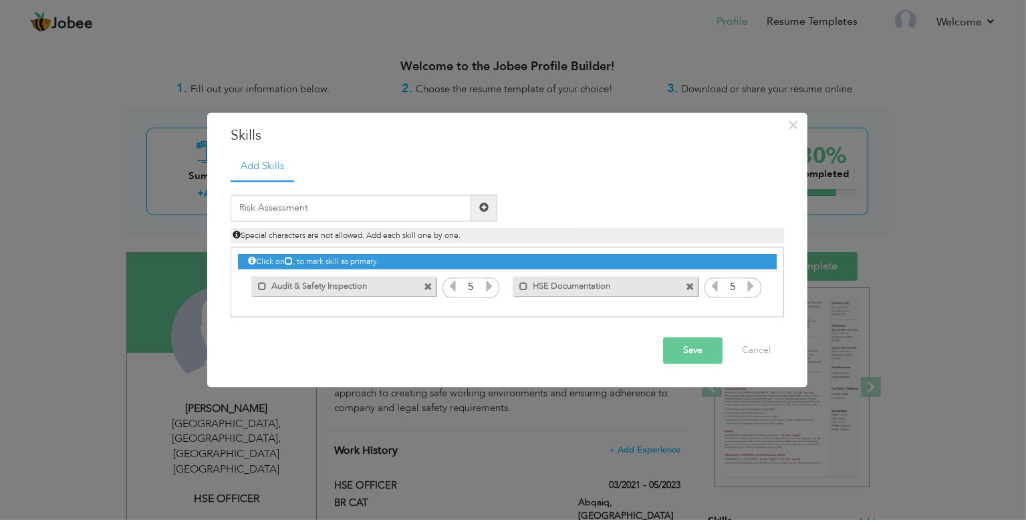
click at [486, 207] on span at bounding box center [483, 207] width 9 height 9
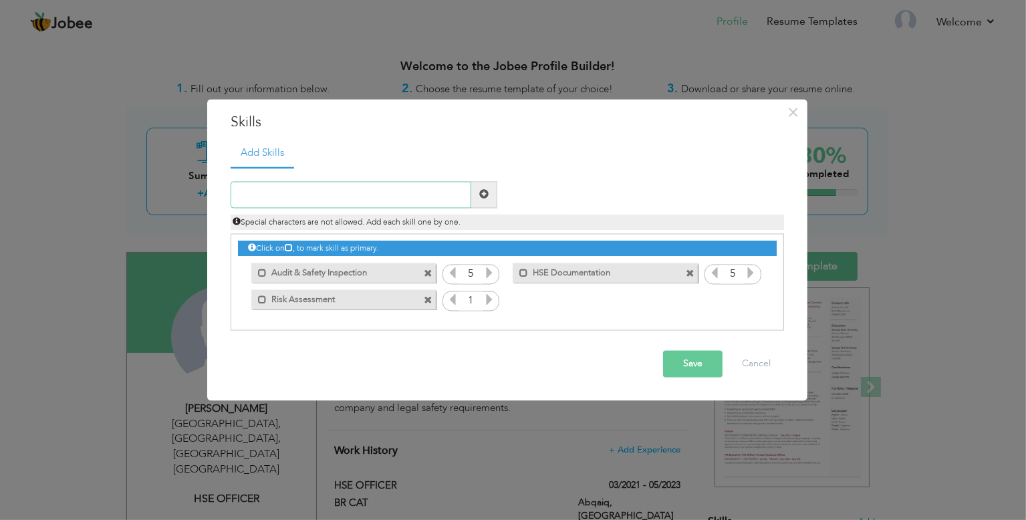
click at [420, 193] on input "text" at bounding box center [351, 194] width 241 height 27
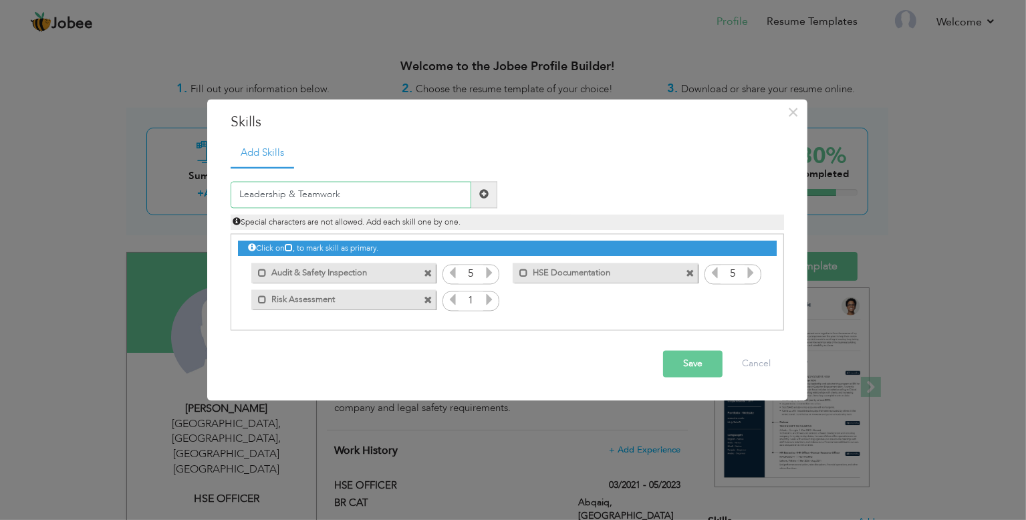
type input "Leadership & Teamwork"
click at [491, 294] on icon at bounding box center [489, 299] width 12 height 12
click at [493, 294] on icon at bounding box center [489, 299] width 12 height 12
click at [494, 294] on icon at bounding box center [489, 299] width 12 height 12
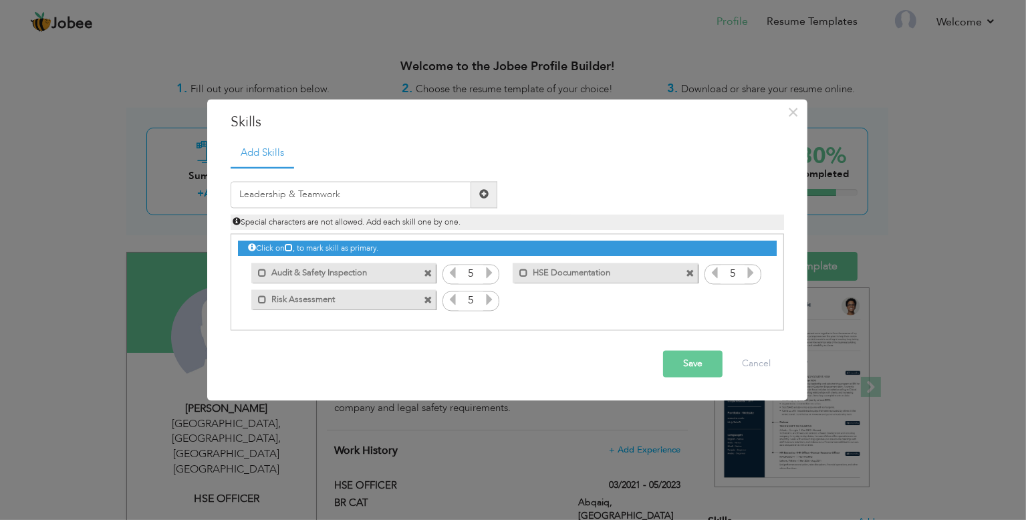
click at [494, 294] on icon at bounding box center [489, 299] width 12 height 12
click at [489, 194] on span at bounding box center [484, 194] width 26 height 27
click at [747, 300] on icon at bounding box center [751, 299] width 12 height 12
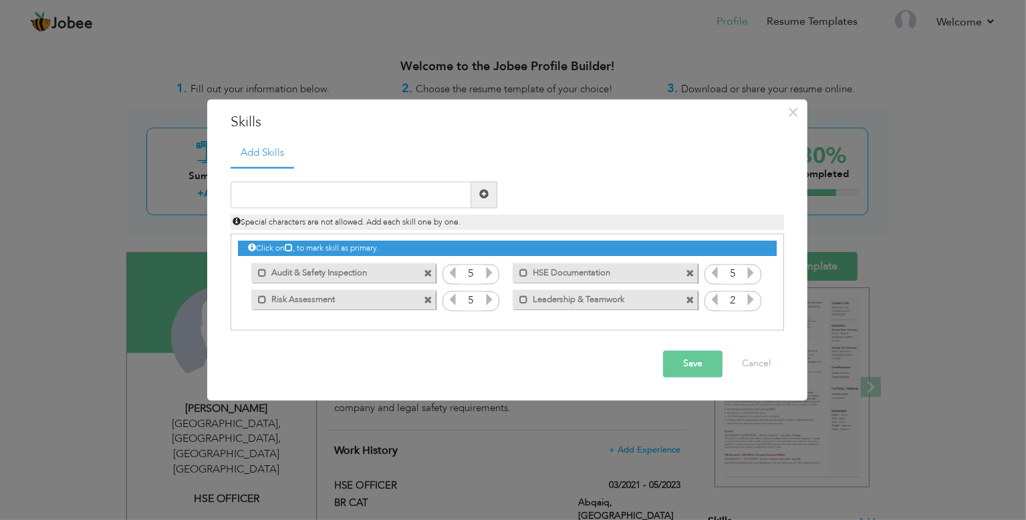
click at [747, 300] on icon at bounding box center [751, 299] width 12 height 12
click at [749, 300] on icon at bounding box center [751, 299] width 12 height 12
click at [422, 195] on input "text" at bounding box center [351, 194] width 241 height 27
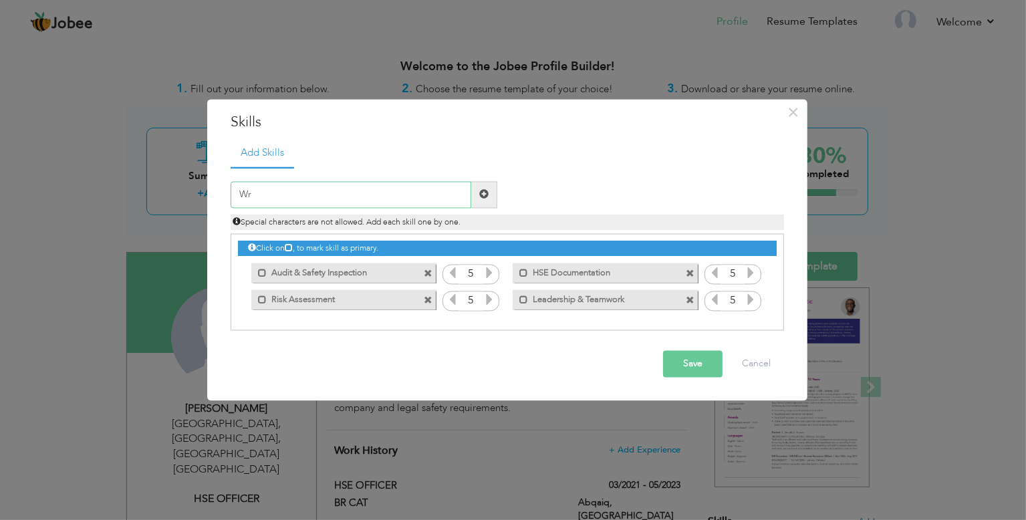
type input "W"
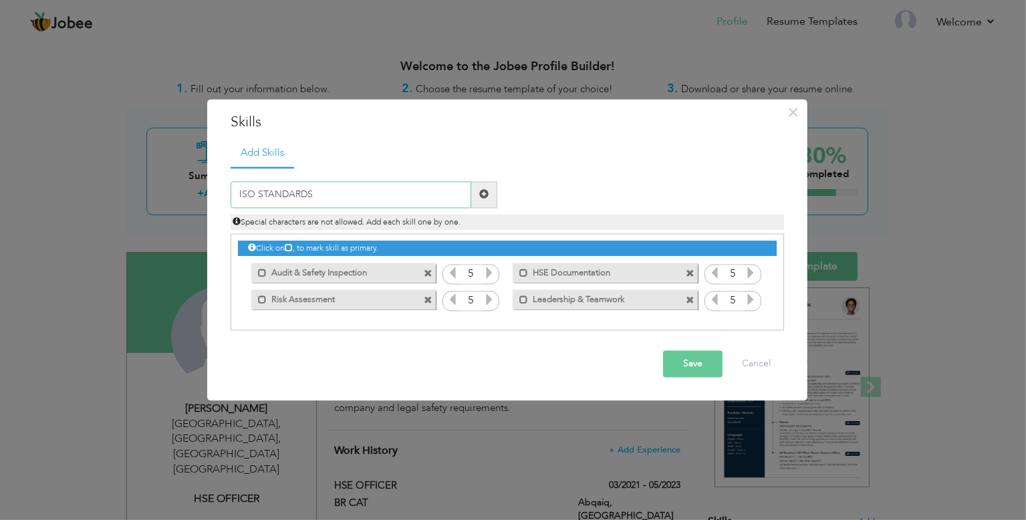
type input "ISO STANDARDS"
click at [491, 191] on span at bounding box center [484, 194] width 26 height 27
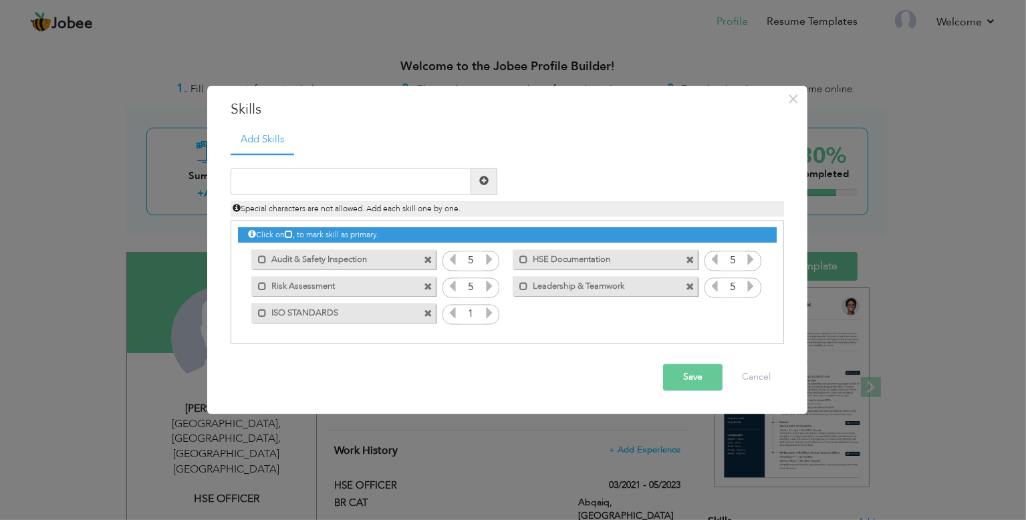
click at [489, 314] on icon at bounding box center [489, 313] width 12 height 12
click at [391, 183] on input "text" at bounding box center [351, 181] width 241 height 27
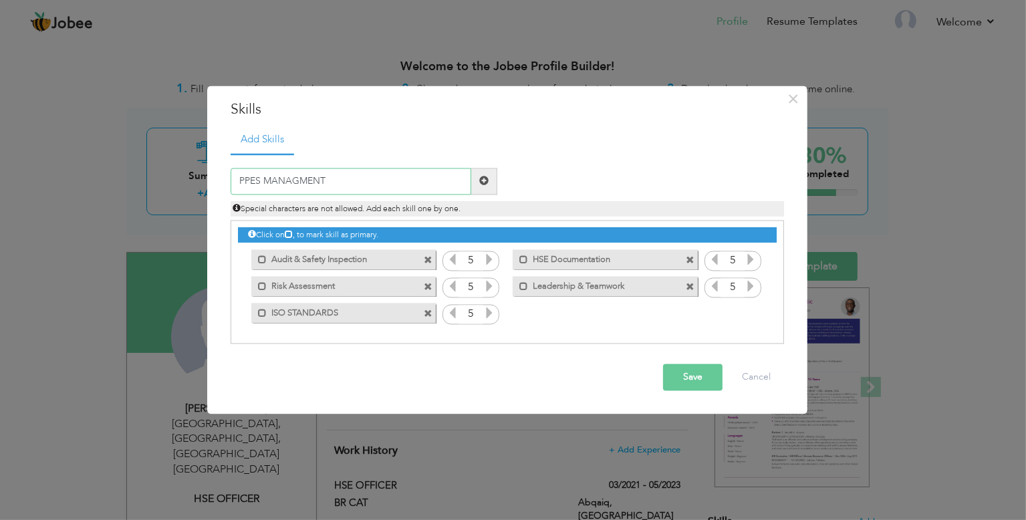
type input "PPES MANAGMENT"
click at [482, 174] on span at bounding box center [484, 181] width 26 height 27
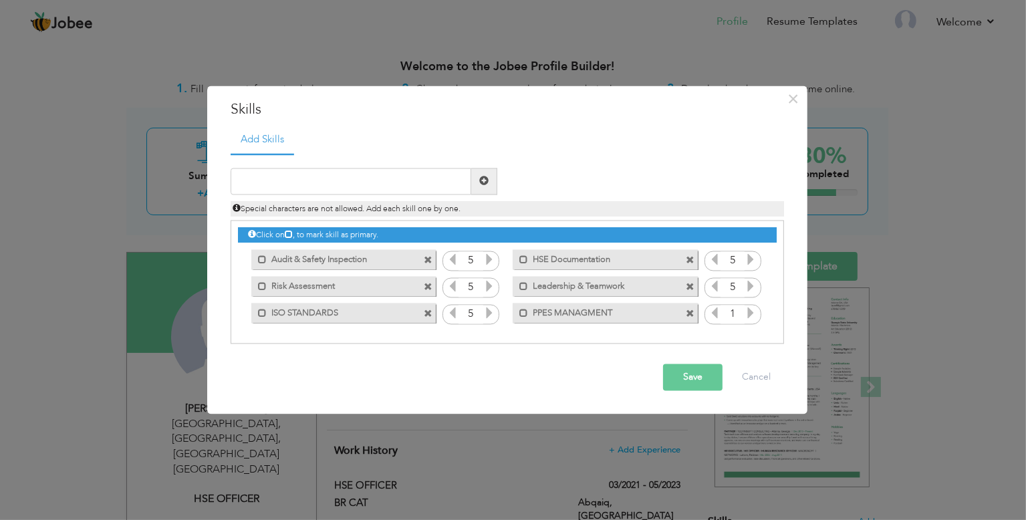
click at [755, 318] on icon at bounding box center [751, 313] width 12 height 12
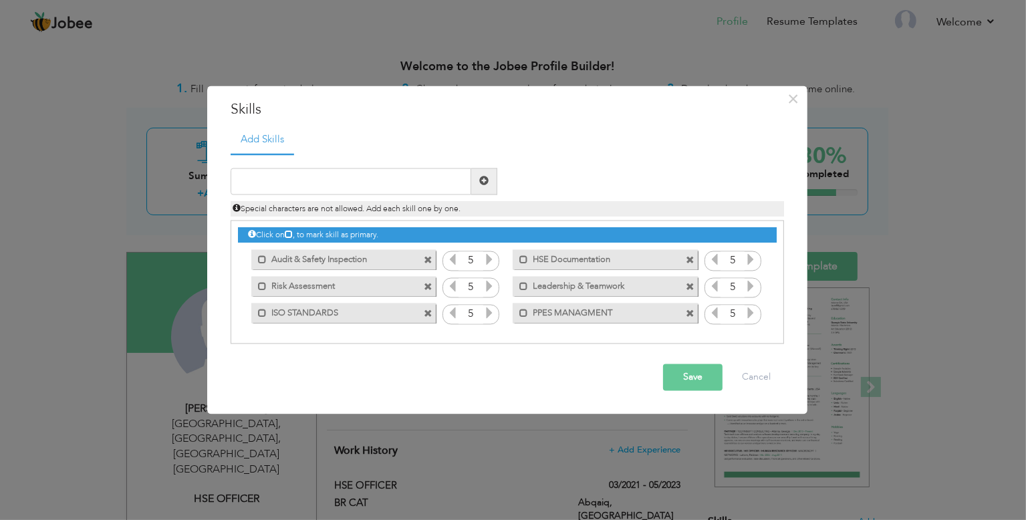
click at [755, 318] on icon at bounding box center [751, 313] width 12 height 12
click at [363, 193] on input "text" at bounding box center [351, 181] width 241 height 27
type input "ACCIDENT INVESTIGATION"
click at [485, 186] on span at bounding box center [483, 180] width 9 height 9
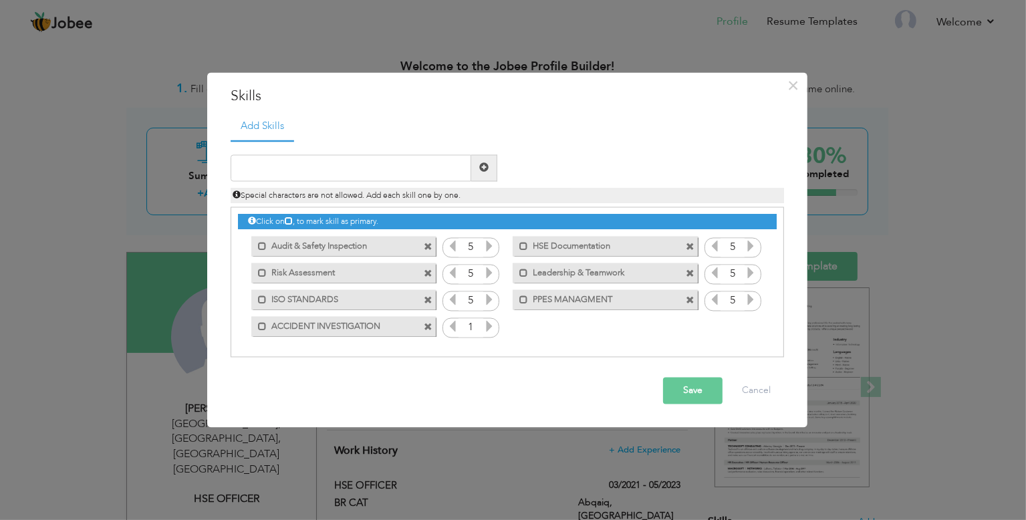
click at [487, 332] on icon at bounding box center [489, 326] width 12 height 12
click at [488, 332] on icon at bounding box center [489, 326] width 12 height 12
click at [489, 332] on icon at bounding box center [489, 326] width 12 height 12
drag, startPoint x: 489, startPoint y: 332, endPoint x: 657, endPoint y: 370, distance: 171.9
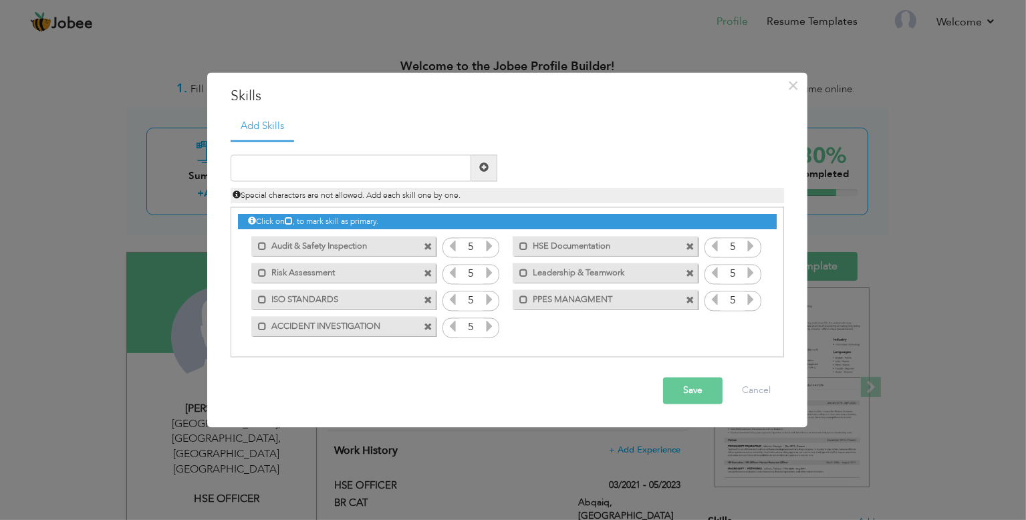
click at [491, 332] on icon at bounding box center [489, 326] width 12 height 12
click at [701, 391] on button "Save" at bounding box center [692, 390] width 59 height 27
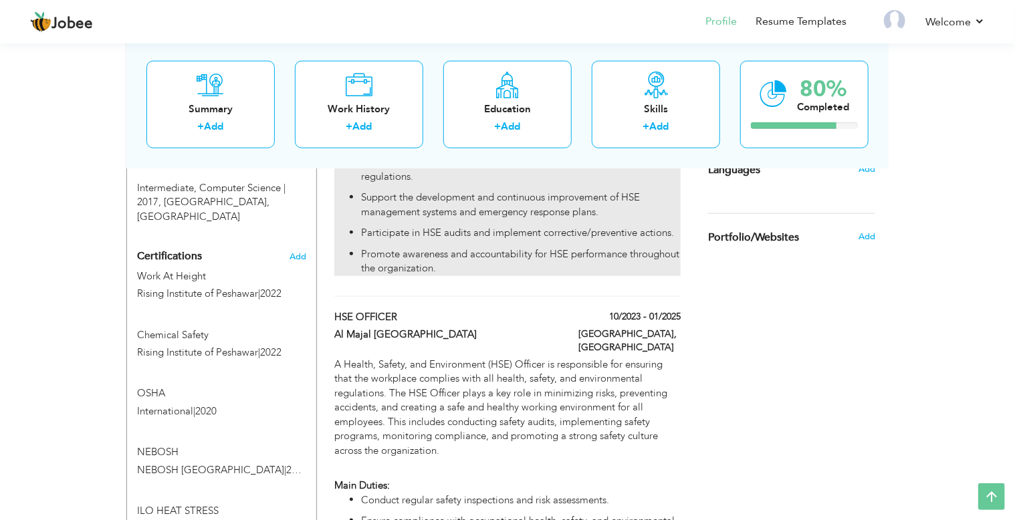
scroll to position [963, 0]
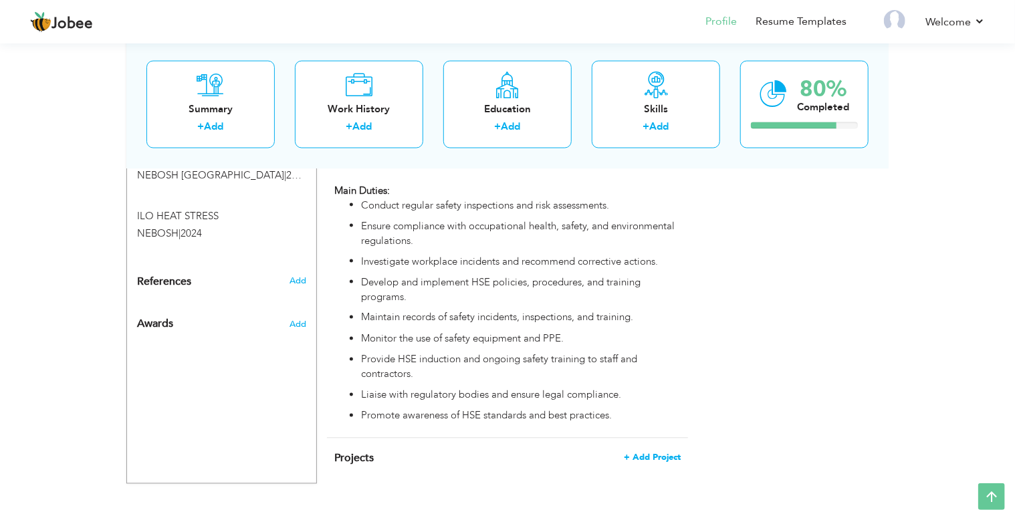
click at [652, 453] on span "+ Add Project" at bounding box center [652, 457] width 57 height 9
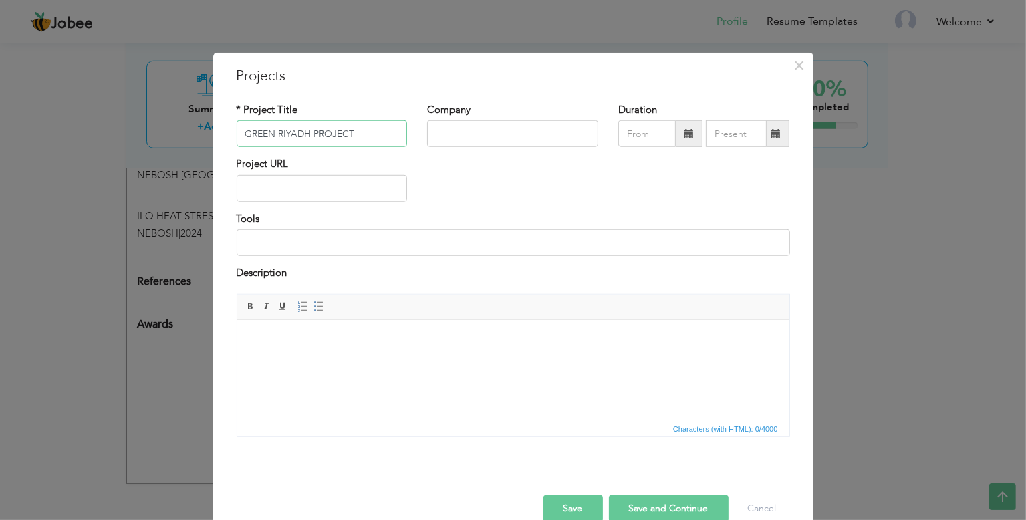
type input "GREEN RIYADH PROJECT"
click at [283, 116] on div "* Project Title GREEN RIYADH PROJECT" at bounding box center [322, 125] width 171 height 44
click at [789, 65] on button "×" at bounding box center [799, 65] width 21 height 21
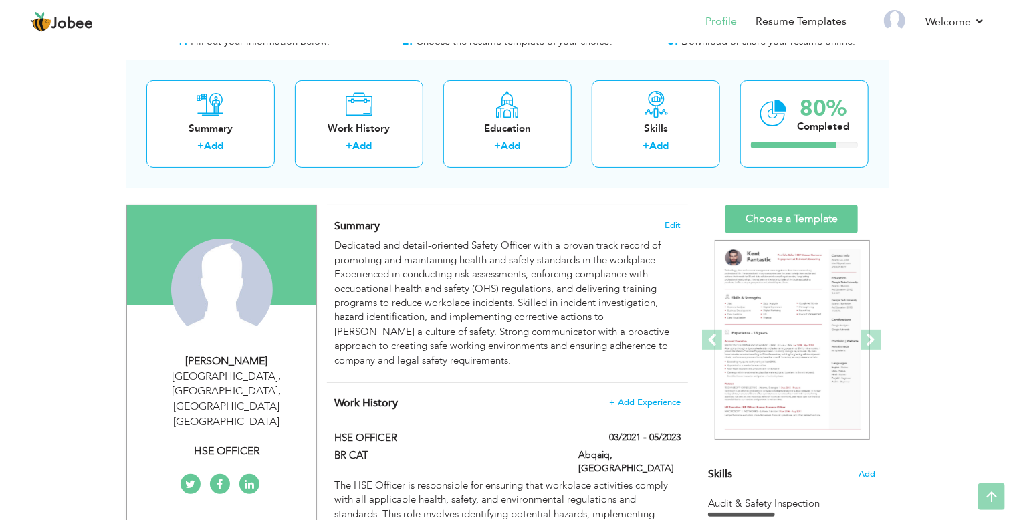
scroll to position [0, 0]
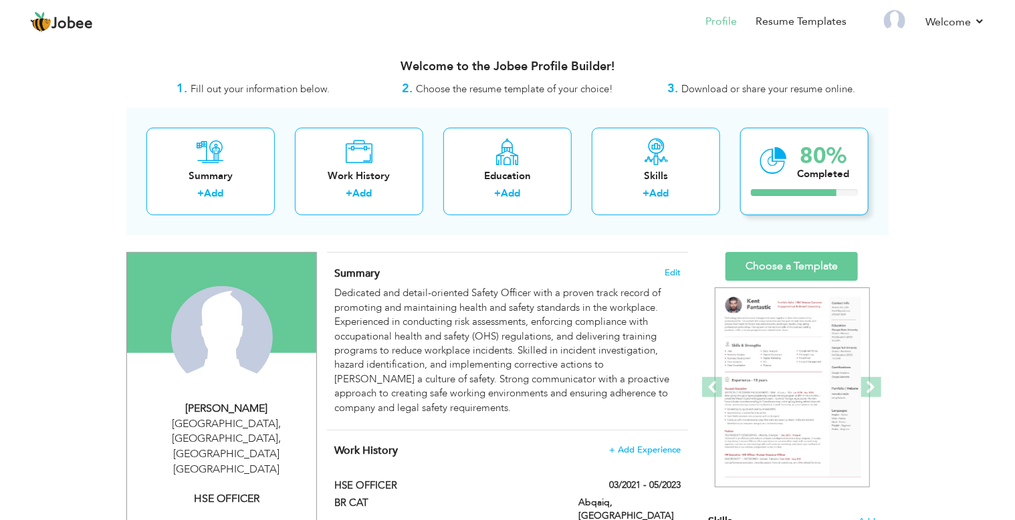
click at [813, 150] on div "80%" at bounding box center [823, 156] width 52 height 22
click at [823, 196] on div "80% Completed" at bounding box center [804, 172] width 128 height 88
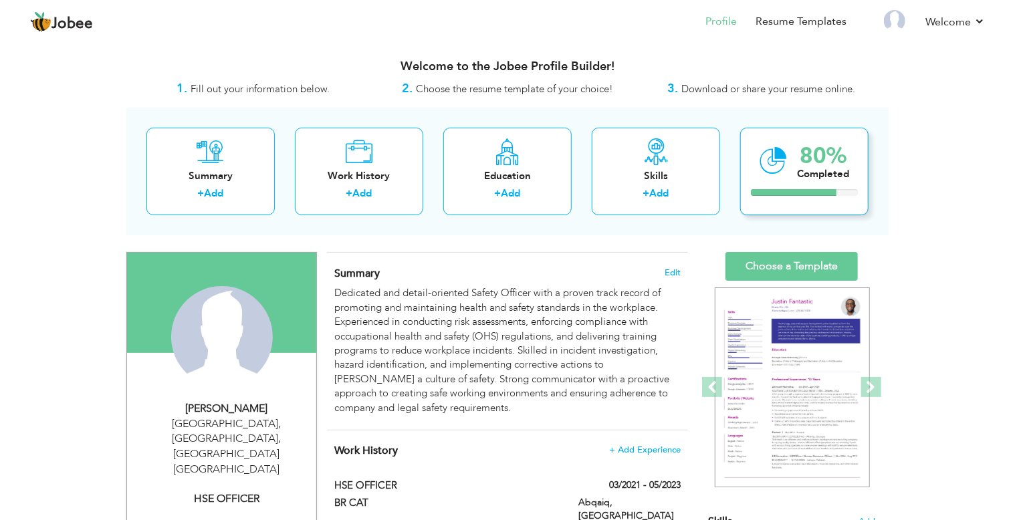
click at [823, 196] on div "80% Completed" at bounding box center [804, 172] width 128 height 88
click at [802, 260] on link "Choose a Template" at bounding box center [791, 266] width 132 height 29
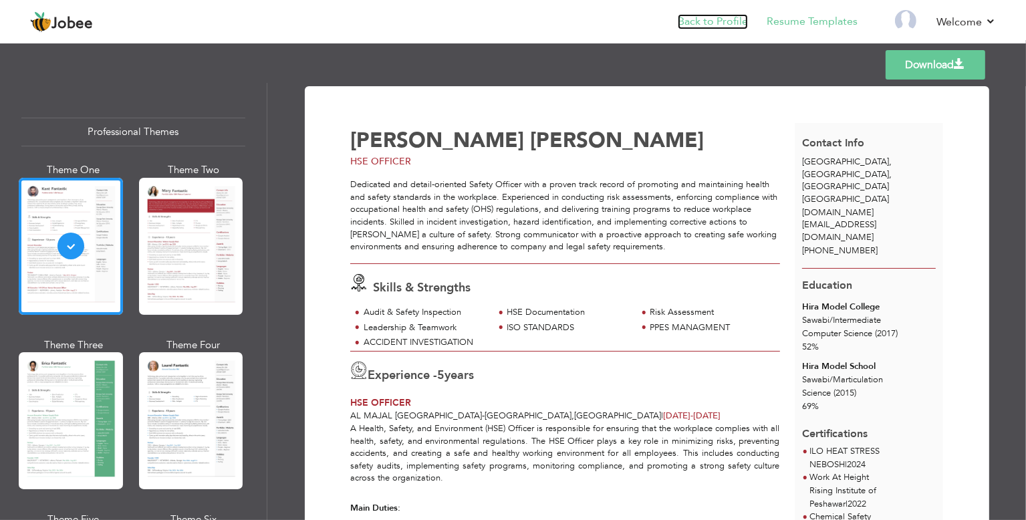
click at [692, 17] on link "Back to Profile" at bounding box center [713, 21] width 70 height 15
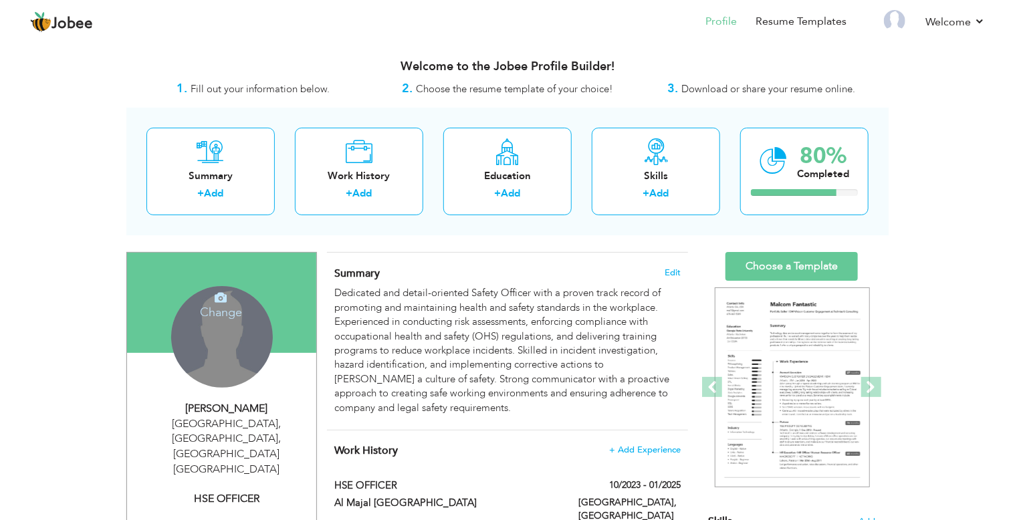
click at [222, 305] on h4 "Change" at bounding box center [221, 303] width 96 height 32
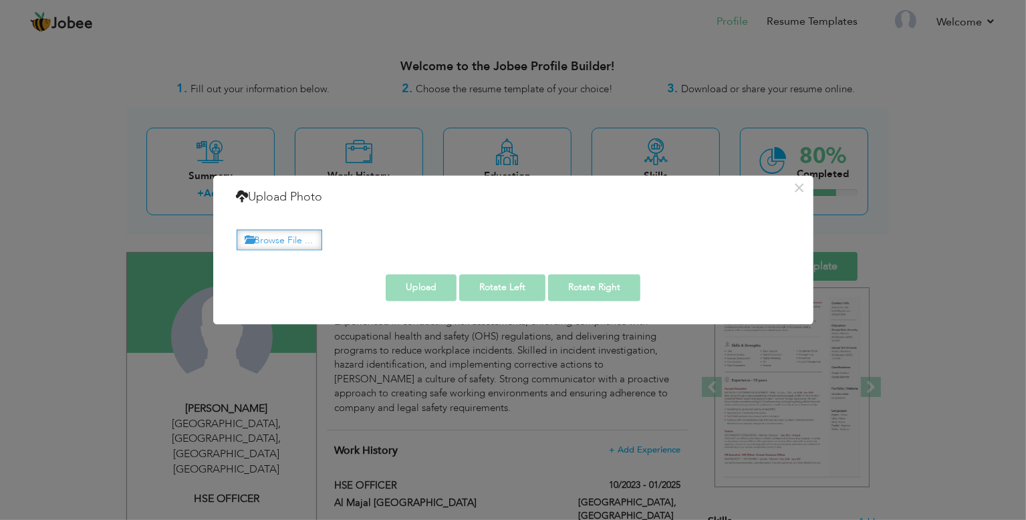
click at [289, 239] on label "Browse File ..." at bounding box center [280, 239] width 86 height 21
click at [0, 0] on input "Browse File ..." at bounding box center [0, 0] width 0 height 0
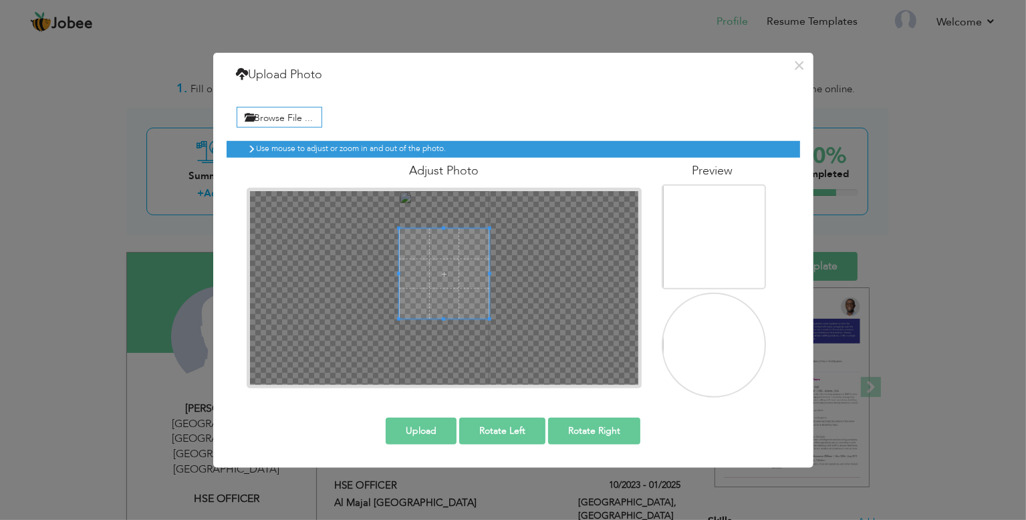
click at [459, 286] on span at bounding box center [444, 274] width 90 height 90
click at [463, 283] on div at bounding box center [444, 288] width 388 height 194
click at [453, 287] on div at bounding box center [444, 276] width 90 height 90
click at [455, 287] on span at bounding box center [444, 276] width 90 height 90
click at [424, 285] on div at bounding box center [444, 276] width 90 height 90
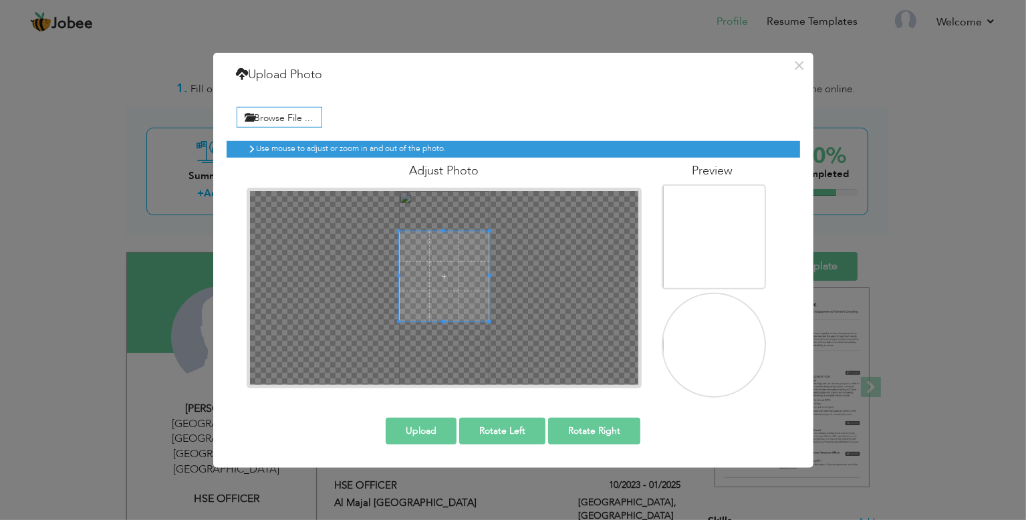
click at [470, 276] on div at bounding box center [444, 276] width 90 height 90
click at [431, 431] on button "Upload" at bounding box center [421, 430] width 71 height 27
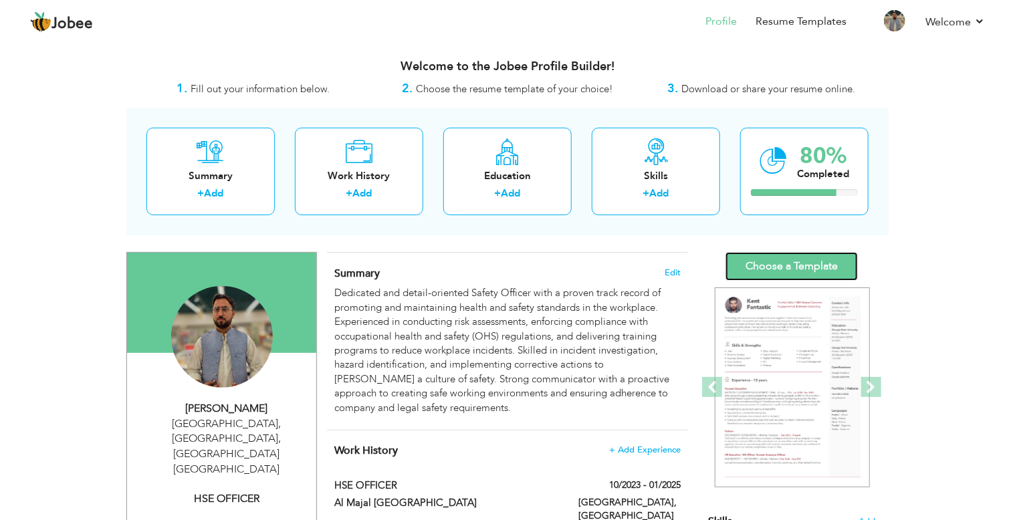
click at [809, 279] on link "Choose a Template" at bounding box center [791, 266] width 132 height 29
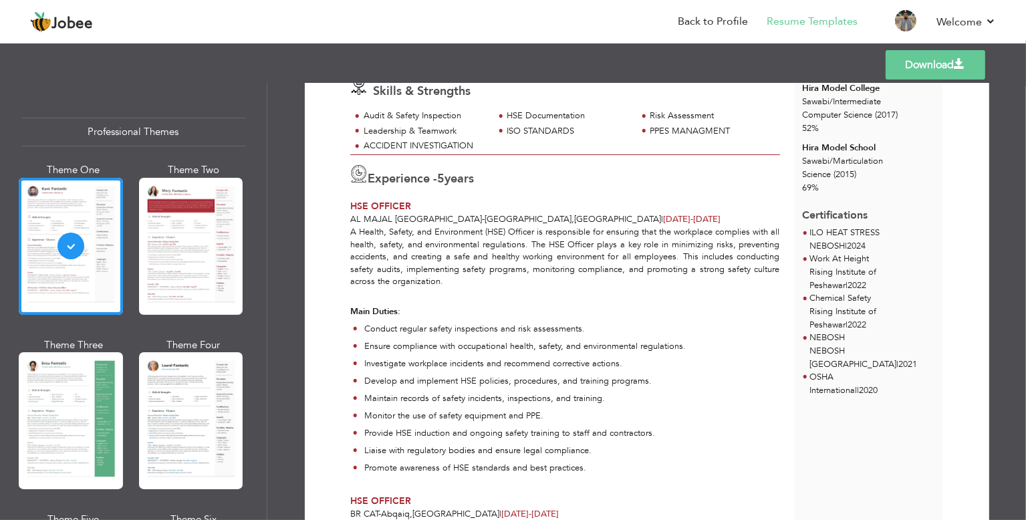
scroll to position [553, 0]
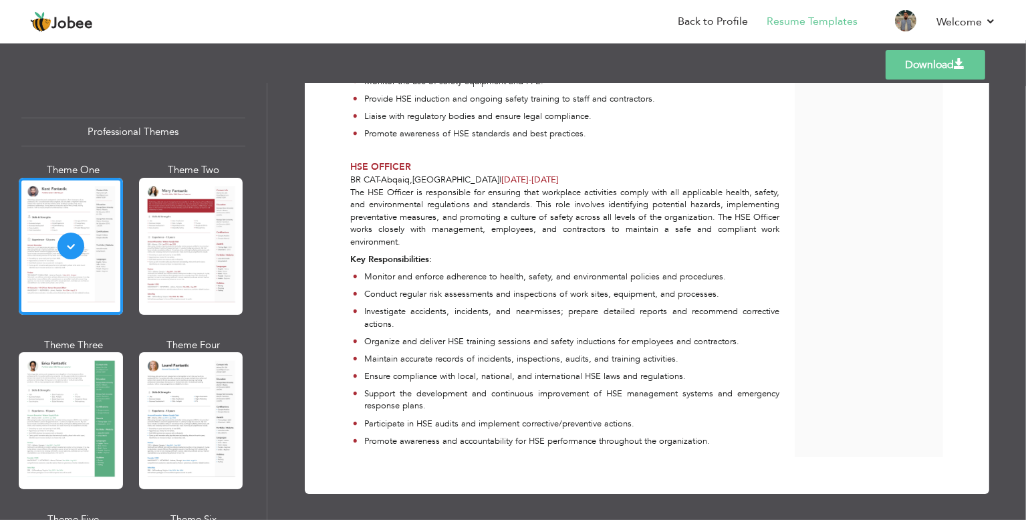
drag, startPoint x: 419, startPoint y: 178, endPoint x: 348, endPoint y: 181, distance: 71.6
click at [350, 181] on span "BR CAT - Abqaiq , Saudi Arabia" at bounding box center [424, 180] width 149 height 12
click at [378, 180] on span "-" at bounding box center [379, 180] width 3 height 12
click at [366, 178] on span "BR CAT" at bounding box center [364, 180] width 28 height 12
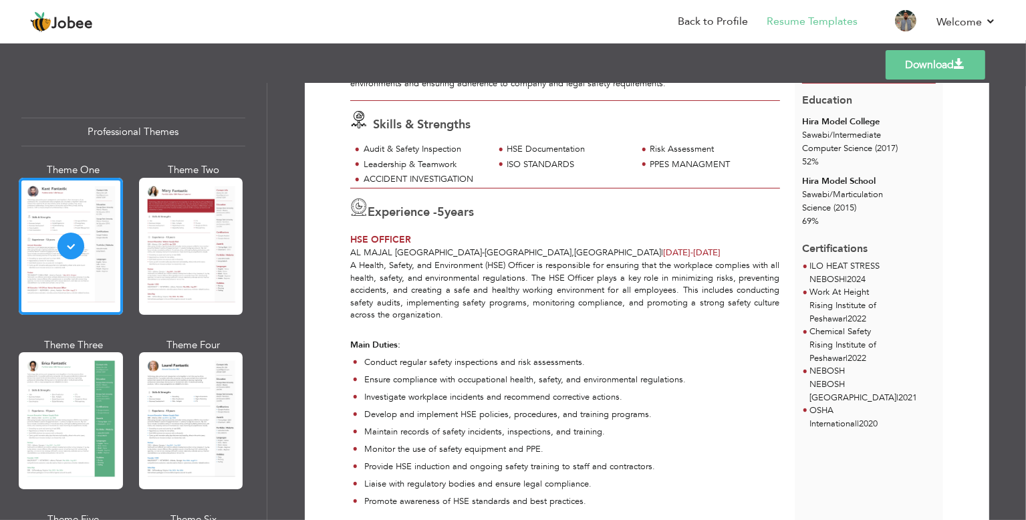
scroll to position [0, 0]
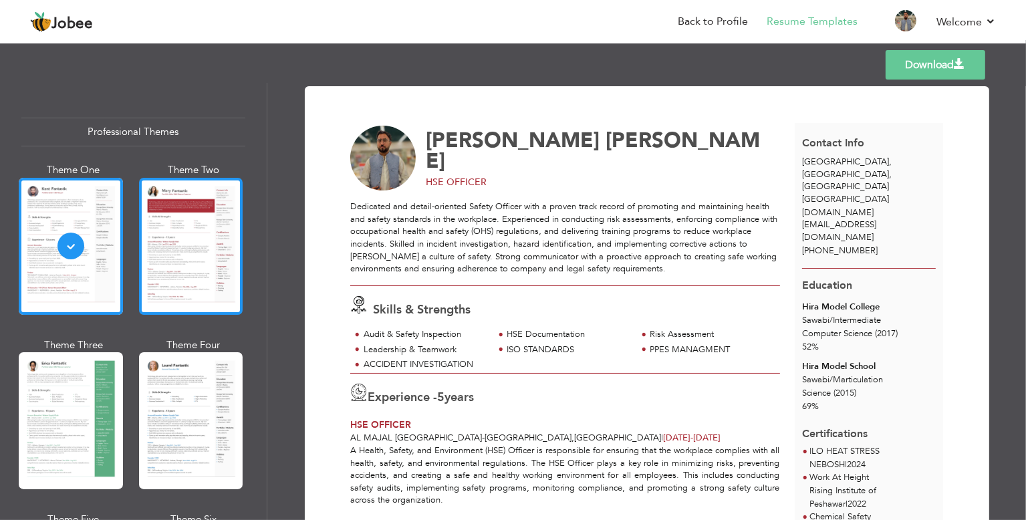
click at [174, 241] on div at bounding box center [191, 246] width 104 height 137
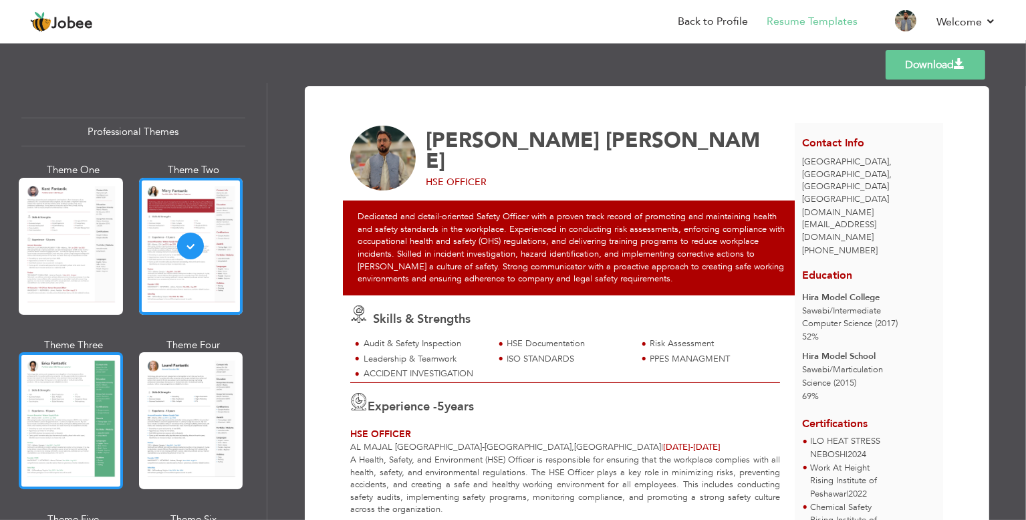
click at [29, 422] on div at bounding box center [71, 420] width 104 height 137
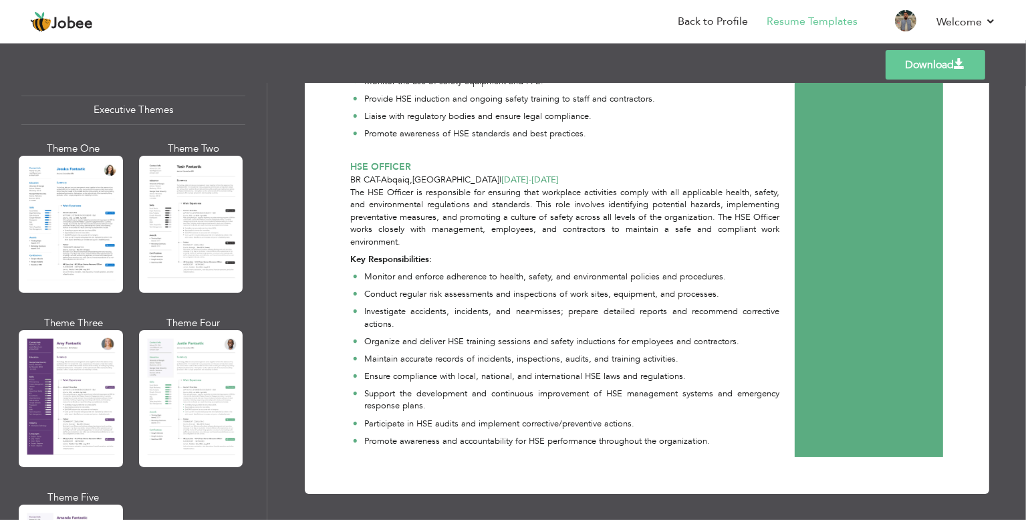
scroll to position [334, 0]
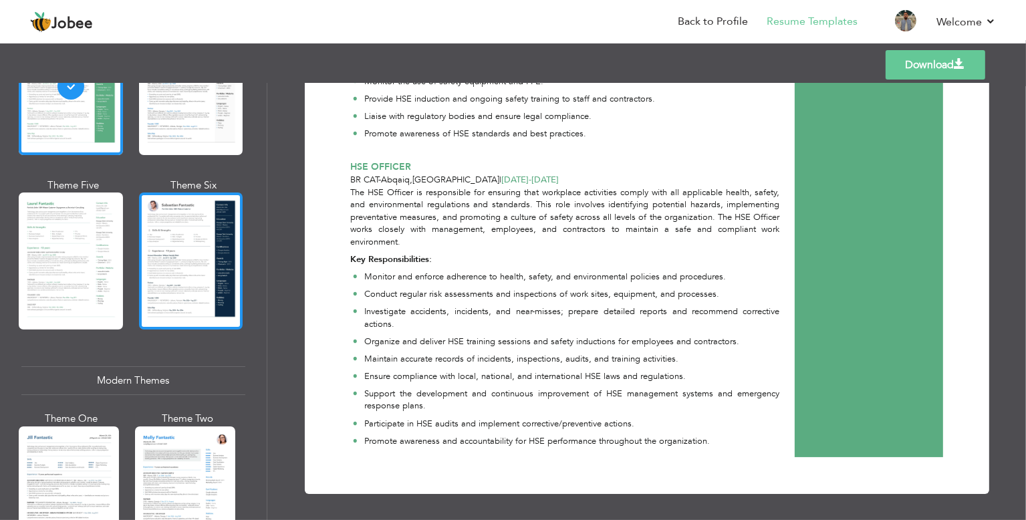
click at [195, 259] on div at bounding box center [191, 261] width 104 height 137
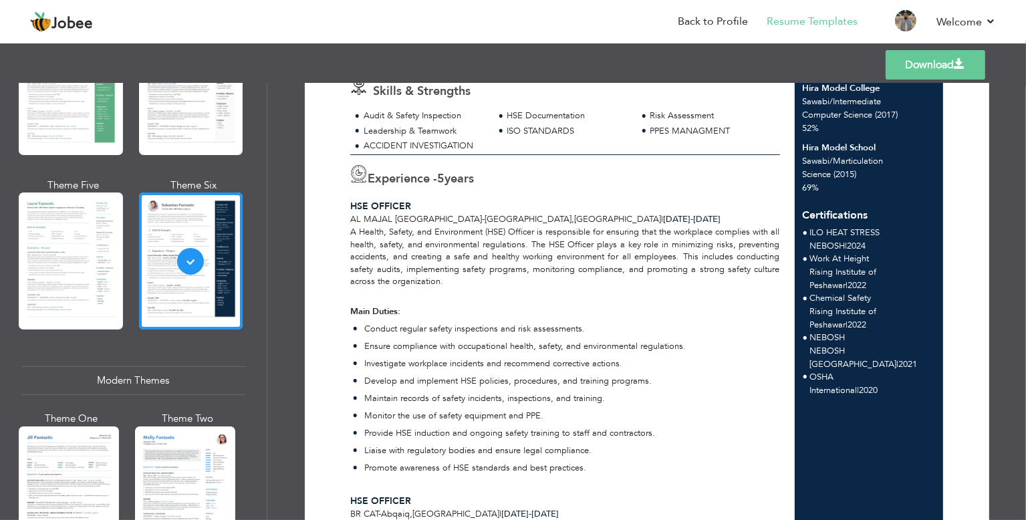
scroll to position [0, 0]
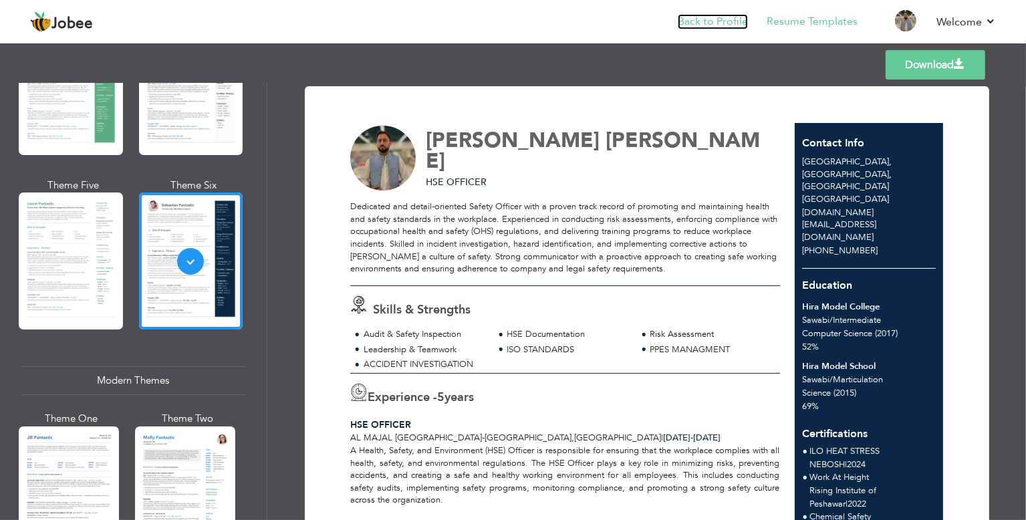
click at [681, 14] on link "Back to Profile" at bounding box center [713, 21] width 70 height 15
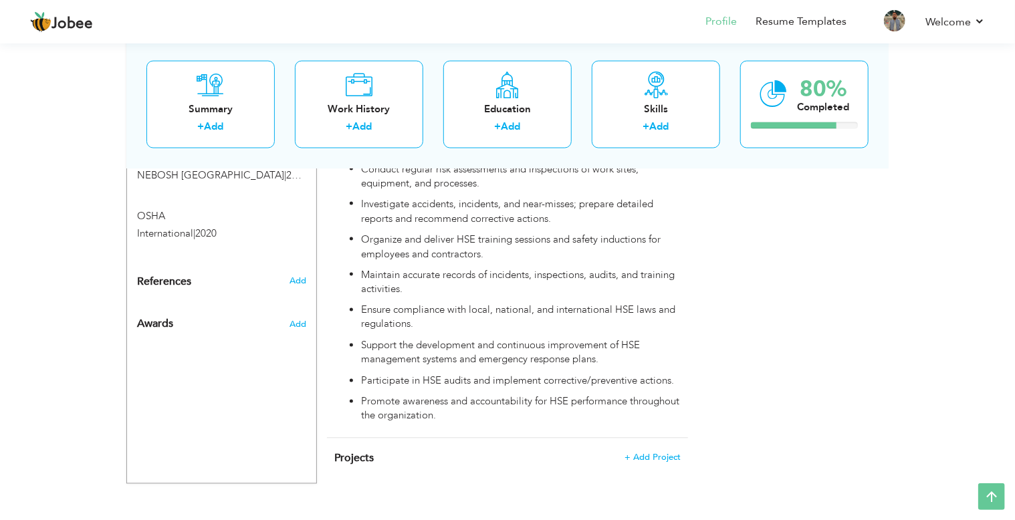
scroll to position [295, 0]
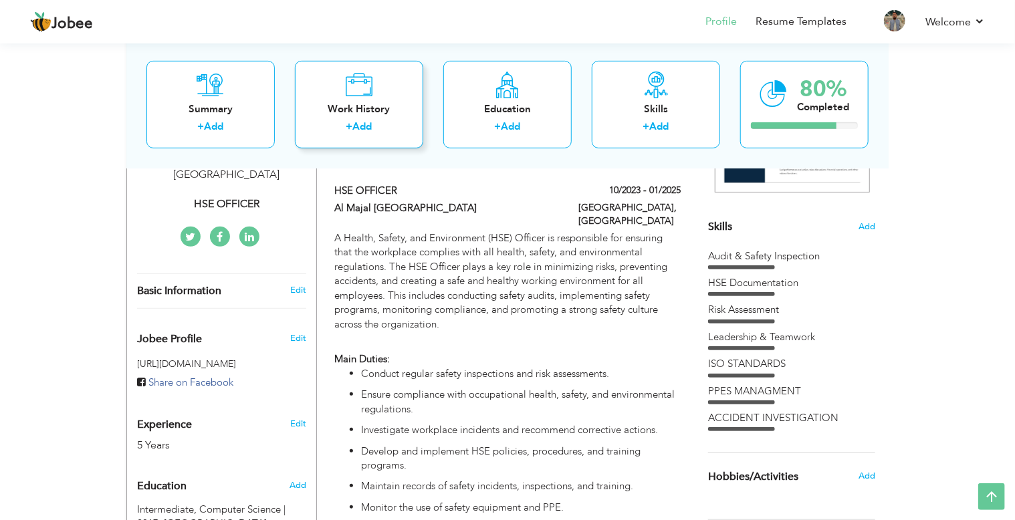
click at [354, 104] on div "Work History" at bounding box center [358, 109] width 107 height 14
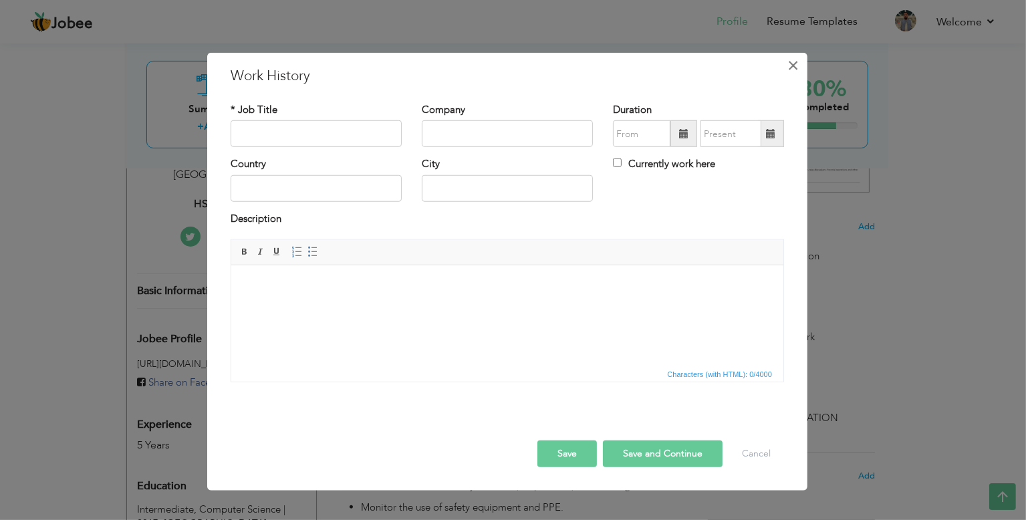
click at [790, 62] on span "×" at bounding box center [793, 65] width 11 height 24
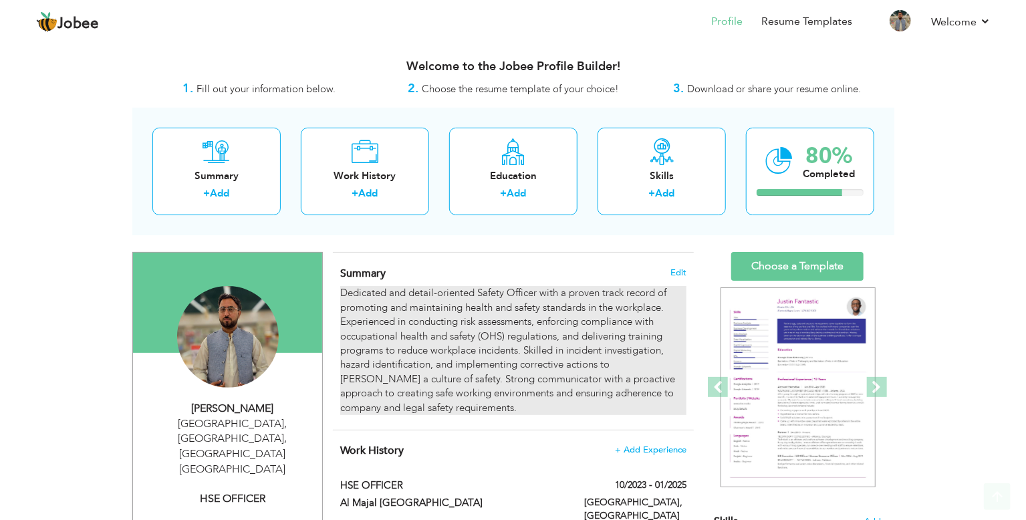
scroll to position [334, 0]
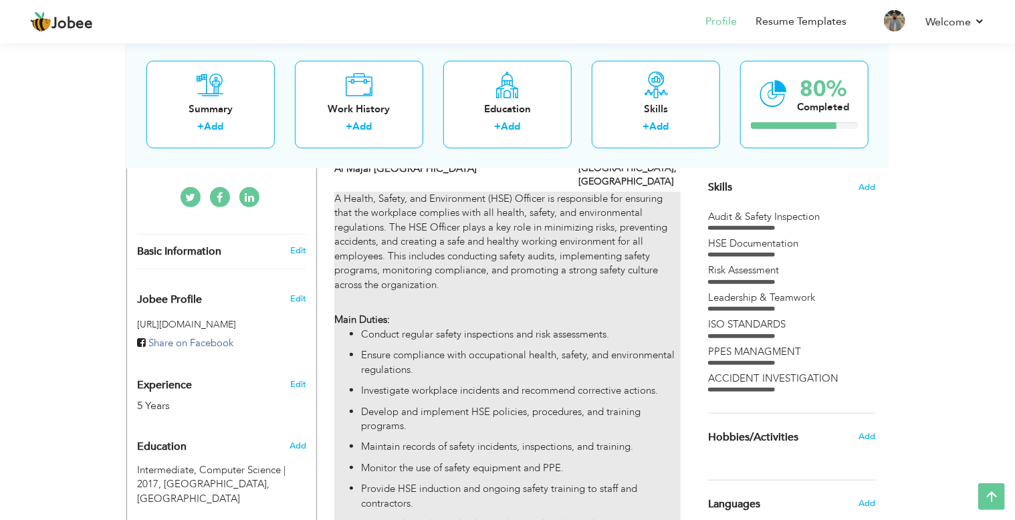
click at [499, 363] on p "Ensure compliance with occupational health, safety, and environmental regulatio…" at bounding box center [521, 362] width 320 height 29
type input "HSE OFFICER"
type input "Al Majal [GEOGRAPHIC_DATA]"
type input "10/2023"
type input "01/2025"
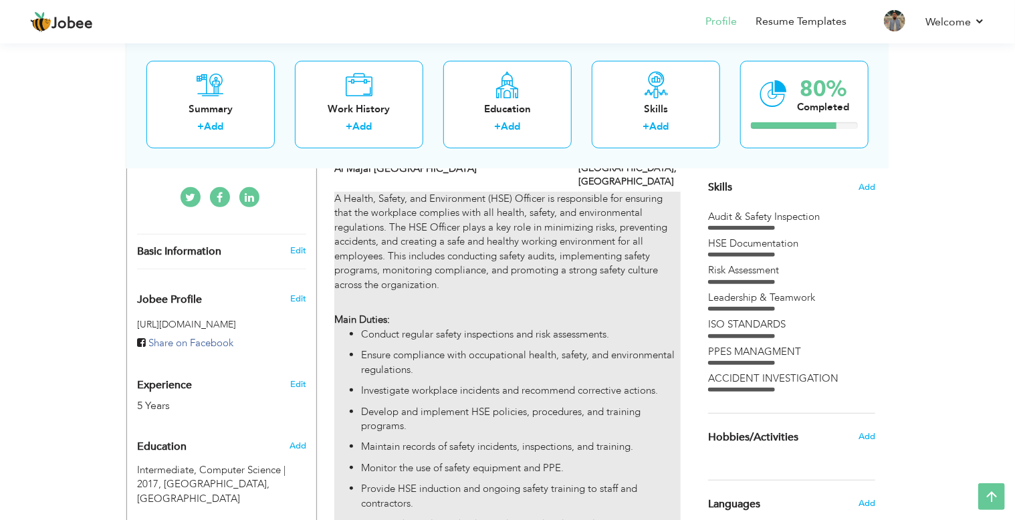
type input "[GEOGRAPHIC_DATA]"
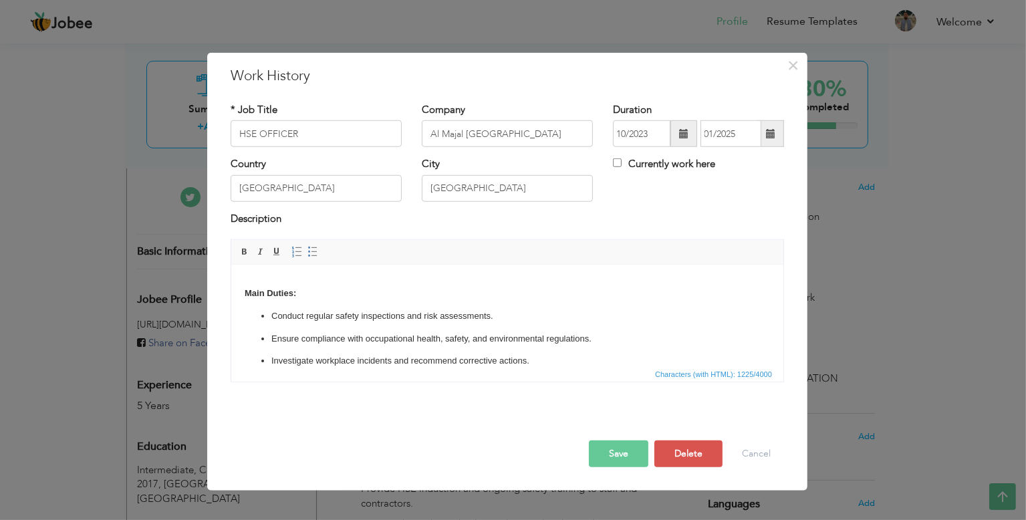
scroll to position [64, 0]
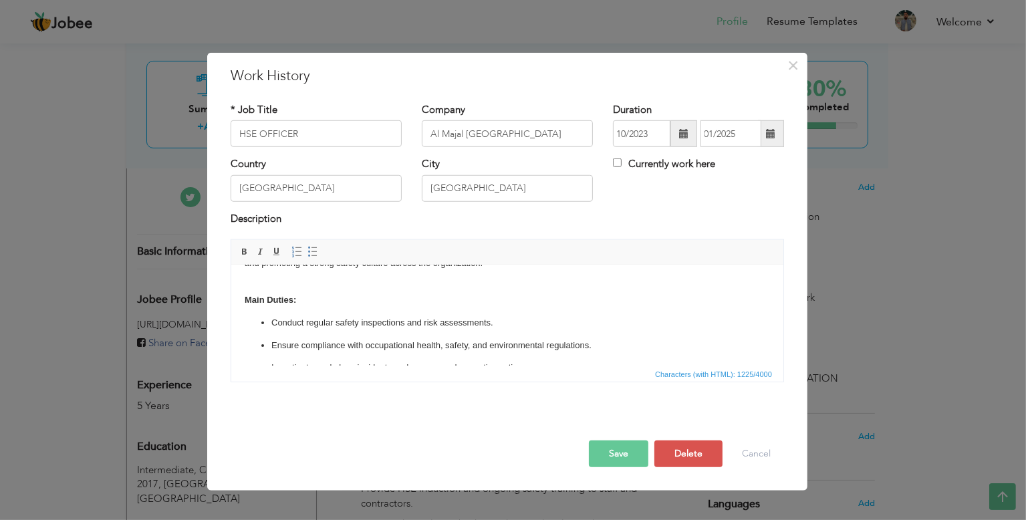
drag, startPoint x: 775, startPoint y: 293, endPoint x: 1014, endPoint y: 573, distance: 368.4
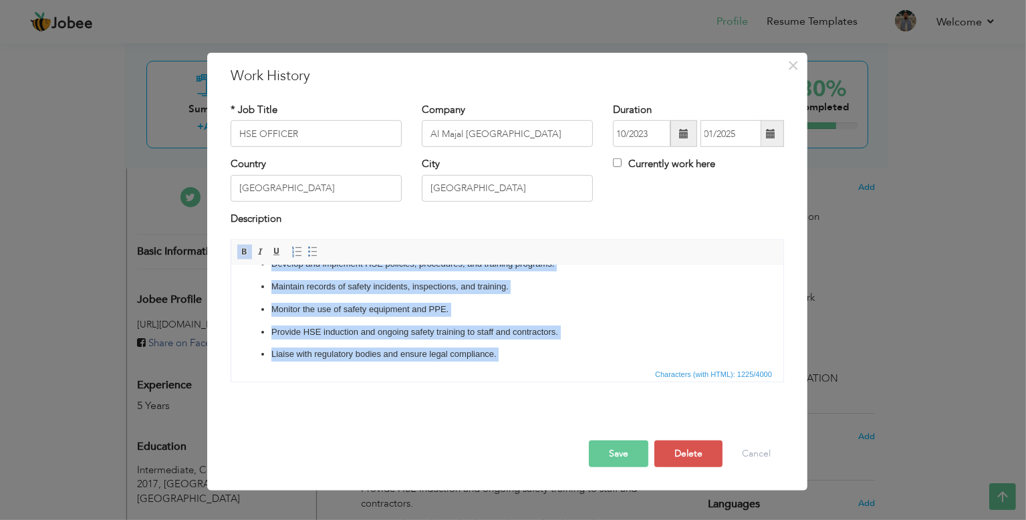
scroll to position [222, 0]
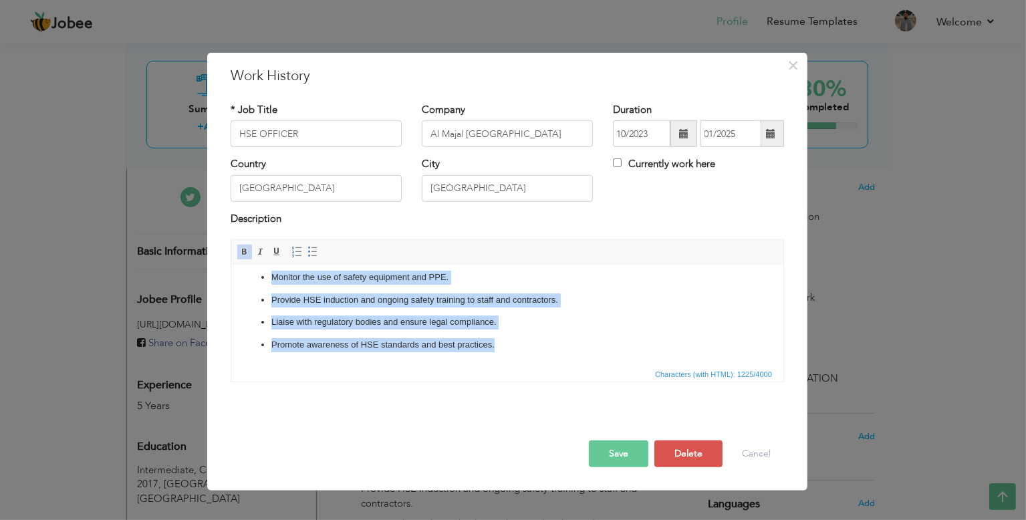
drag, startPoint x: 239, startPoint y: 293, endPoint x: 576, endPoint y: 403, distance: 354.9
click at [576, 366] on html "A Health, Safety, and Environment (HSE) Officer is responsible for ensuring tha…" at bounding box center [507, 204] width 552 height 322
paste body
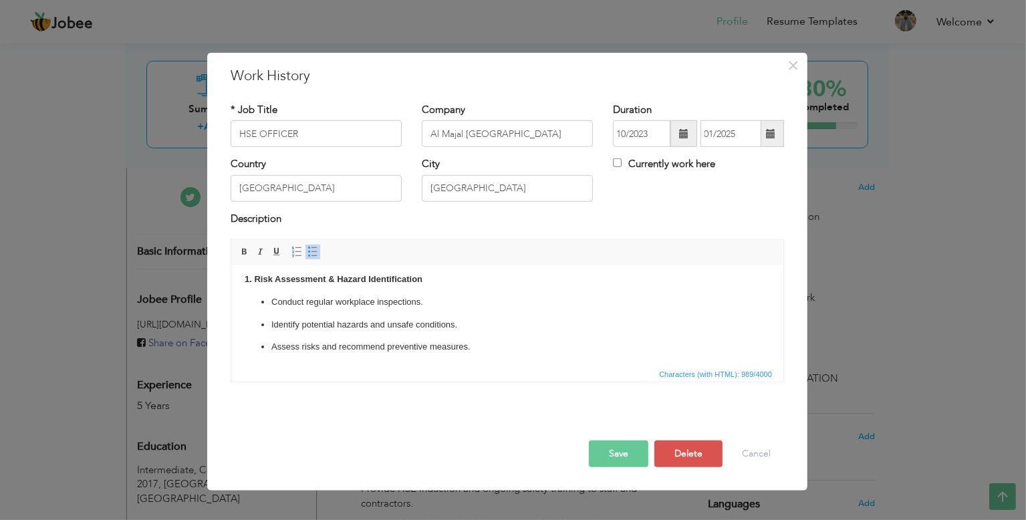
scroll to position [129, 0]
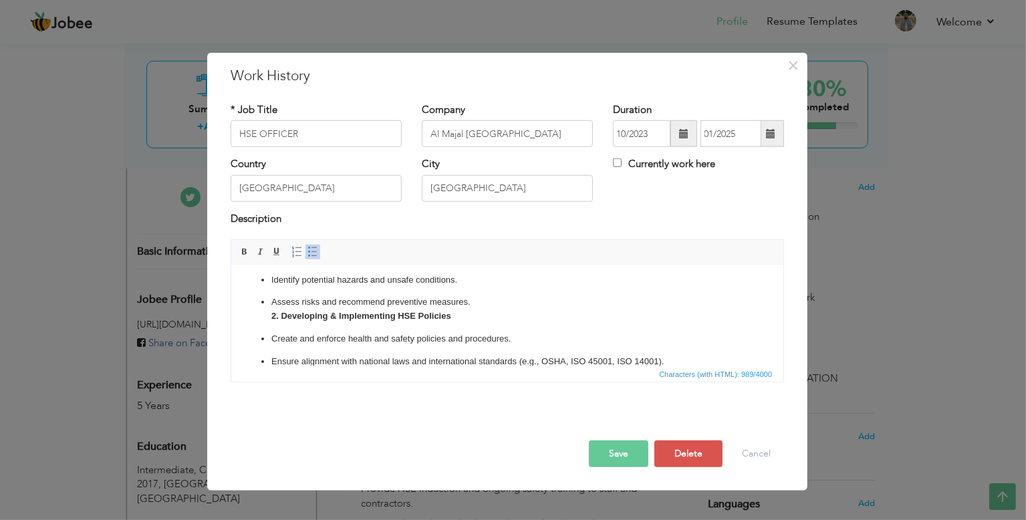
click at [473, 305] on p "Assess risks and recommend preventive measures. 2. Developing & Implementing HS…" at bounding box center [507, 309] width 472 height 28
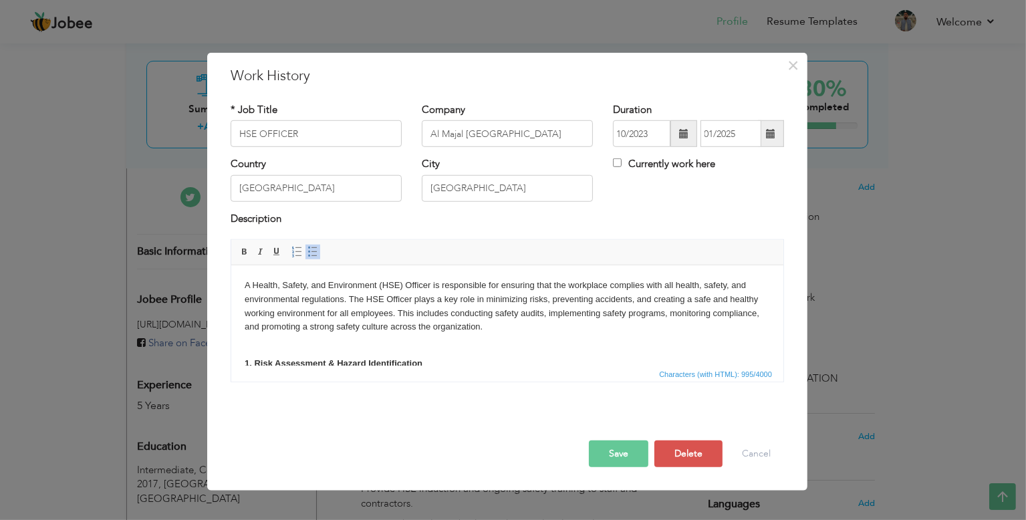
scroll to position [159, 0]
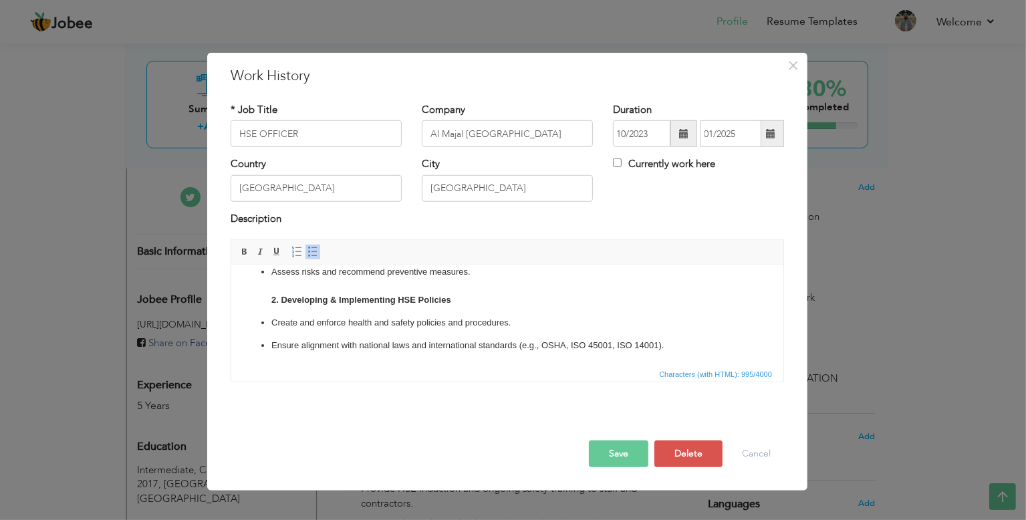
click at [258, 299] on ul "Conduct regular workplace inspections. Identify potential hazards and unsafe co…" at bounding box center [506, 287] width 525 height 132
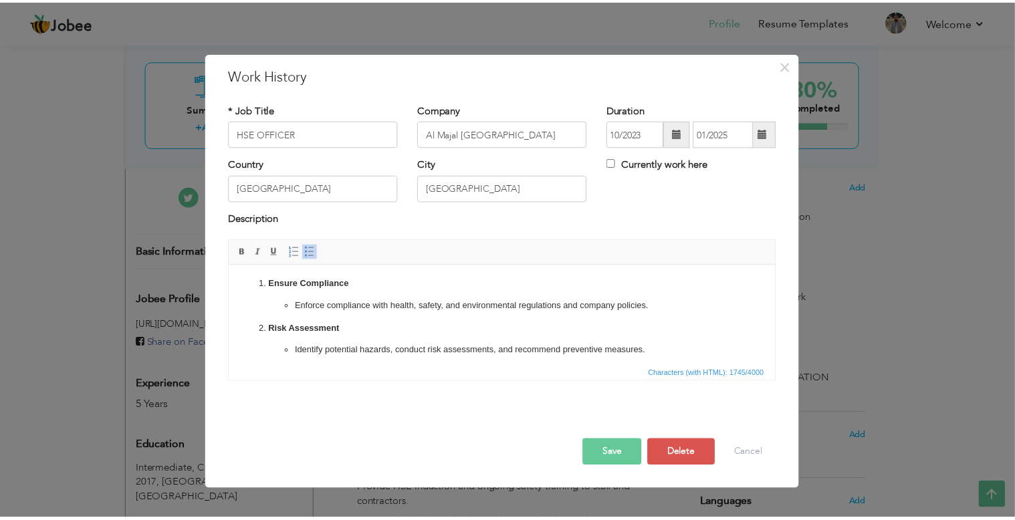
scroll to position [0, 0]
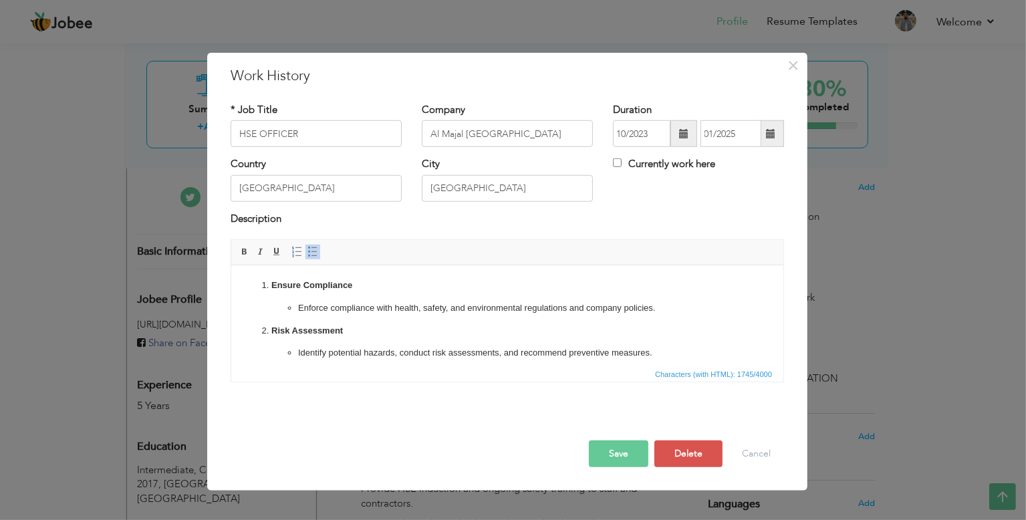
click at [620, 451] on button "Save" at bounding box center [618, 453] width 59 height 27
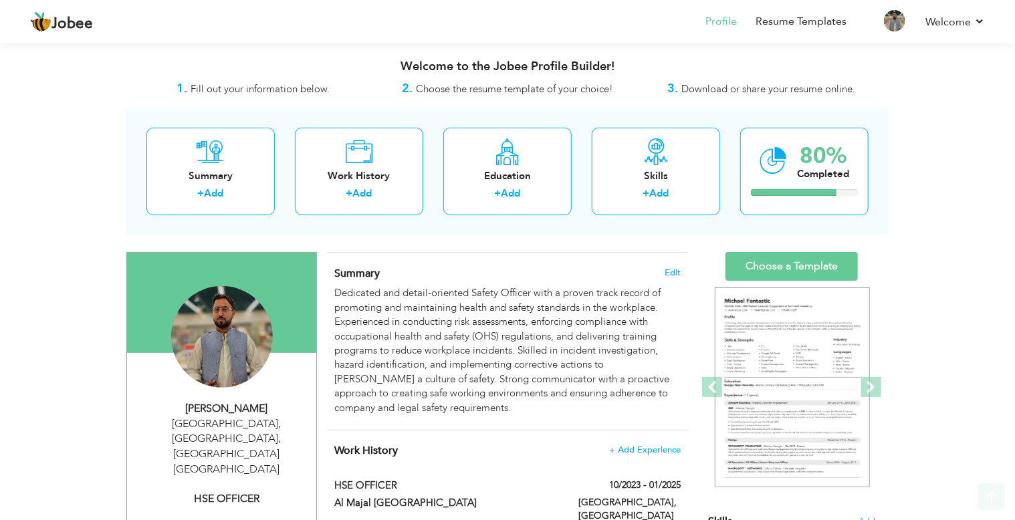
scroll to position [334, 0]
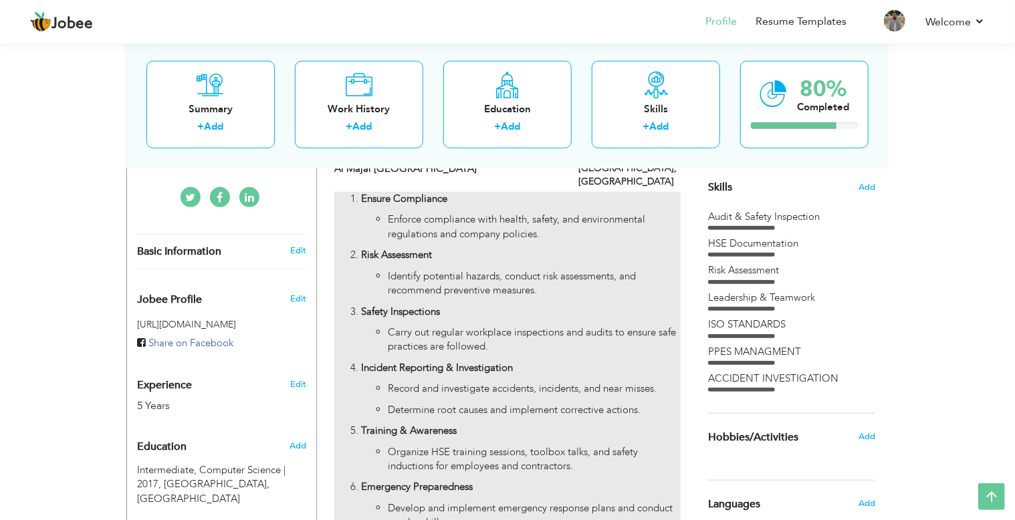
click at [543, 382] on p "Record and investigate accidents, incidents, and near misses." at bounding box center [534, 389] width 293 height 14
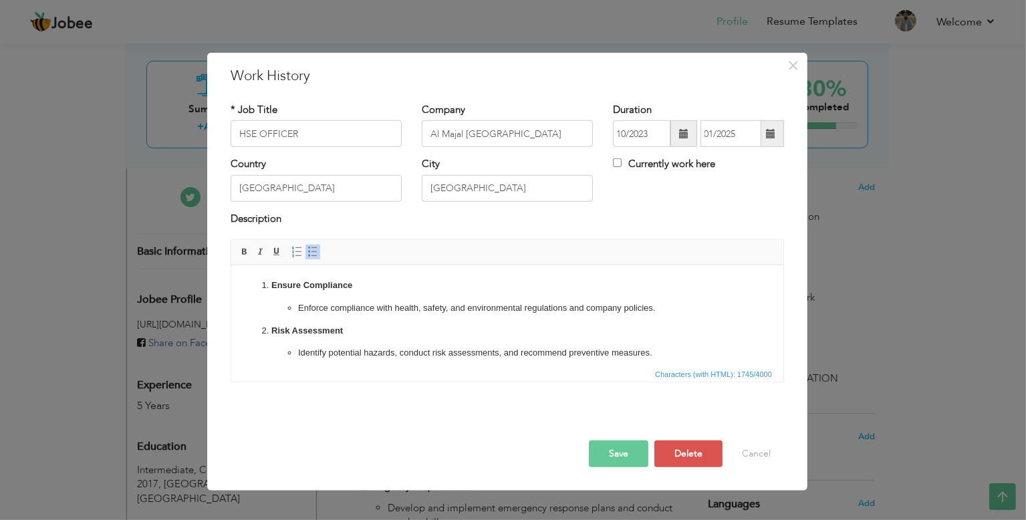
click at [253, 285] on ol "Ensure Compliance Enforce compliance with health, safety, and environmental reg…" at bounding box center [506, 500] width 525 height 443
click at [253, 283] on ol "Ensure Compliance Enforce compliance with health, safety, and environmental reg…" at bounding box center [506, 500] width 525 height 443
click at [307, 277] on html "Ensure Compliance Enforce compliance with health, safety, and environmental reg…" at bounding box center [507, 511] width 552 height 493
click at [356, 284] on p "Ensure Compliance" at bounding box center [507, 286] width 472 height 14
click at [254, 279] on ol "Ensure Compliance Enforce compliance with health, safety, and environmental reg…" at bounding box center [506, 500] width 525 height 443
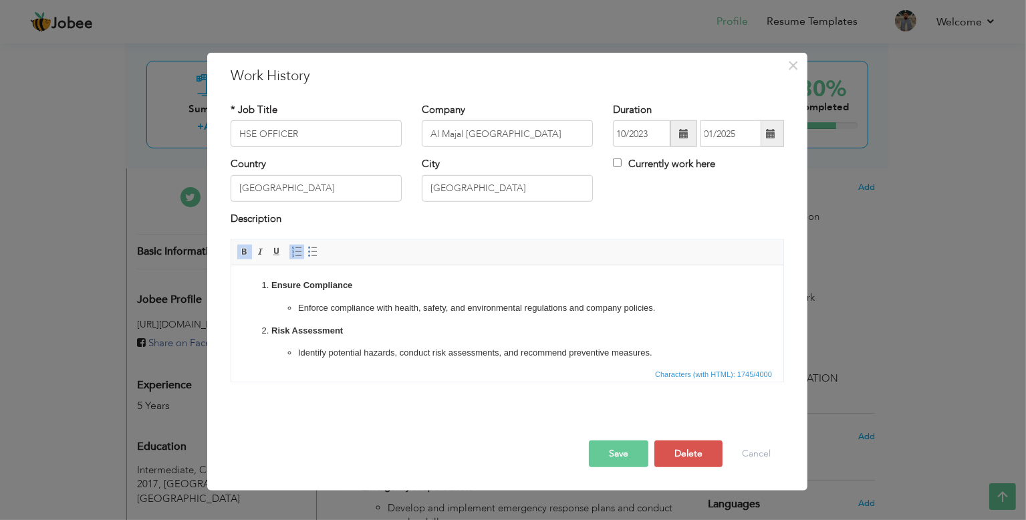
click at [626, 445] on button "Save" at bounding box center [618, 453] width 59 height 27
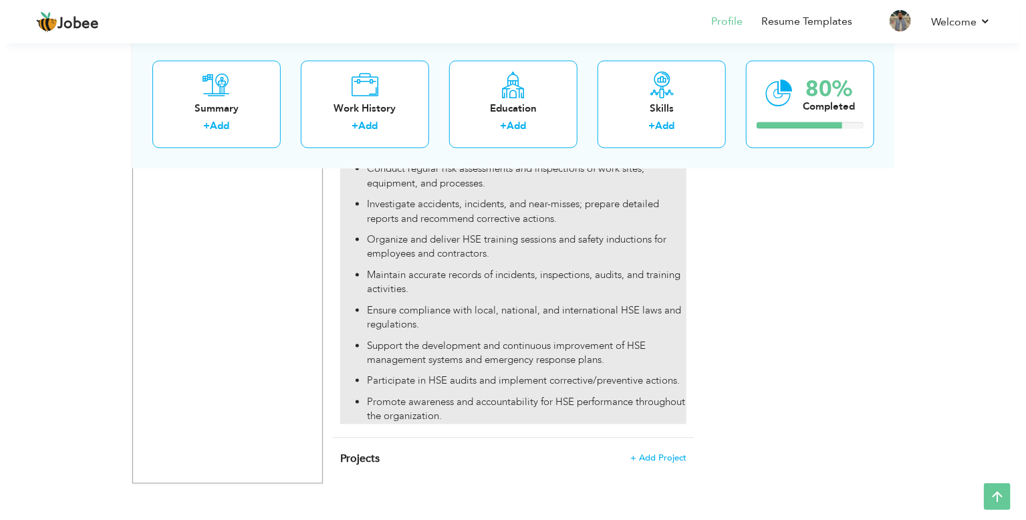
scroll to position [831, 0]
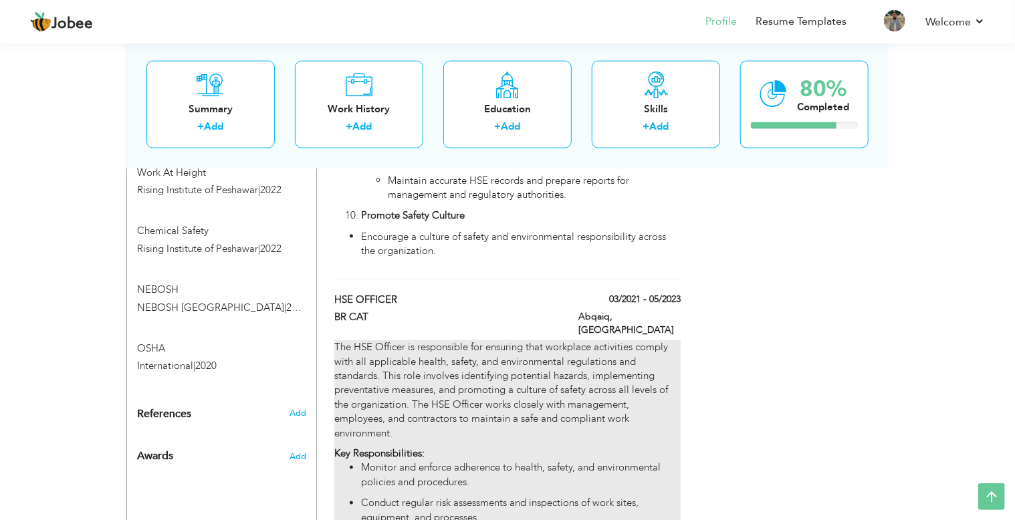
type input "BR CAT"
type input "03/2021"
type input "05/2023"
type input "Abqaiq"
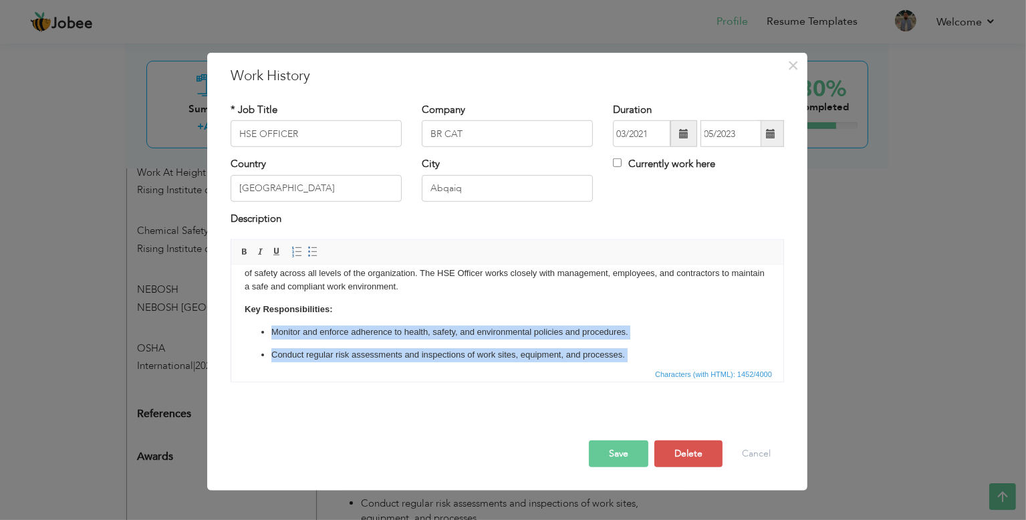
scroll to position [200, 0]
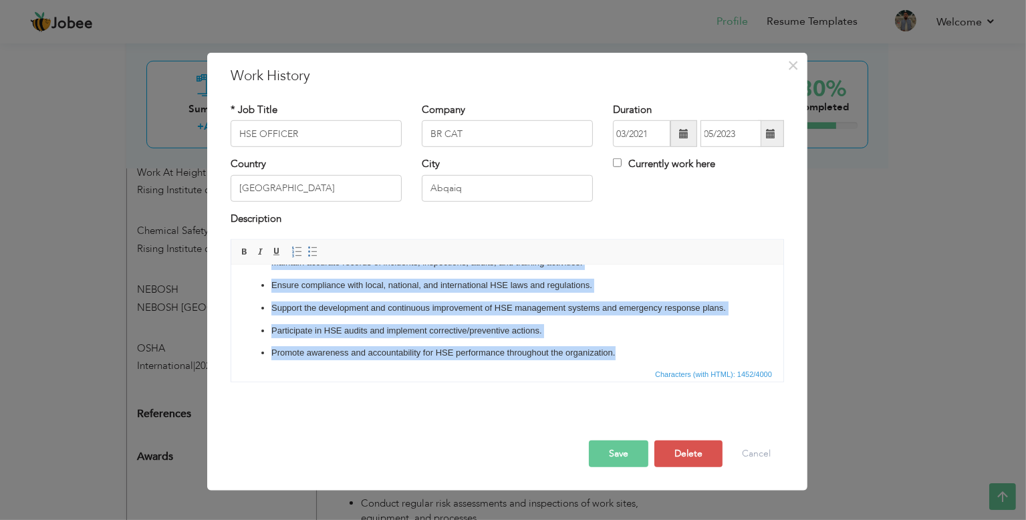
drag, startPoint x: 251, startPoint y: 360, endPoint x: 705, endPoint y: 386, distance: 454.6
click at [705, 374] on html "The HSE Officer is responsible for ensuring that workplace activities comply wi…" at bounding box center [507, 220] width 552 height 308
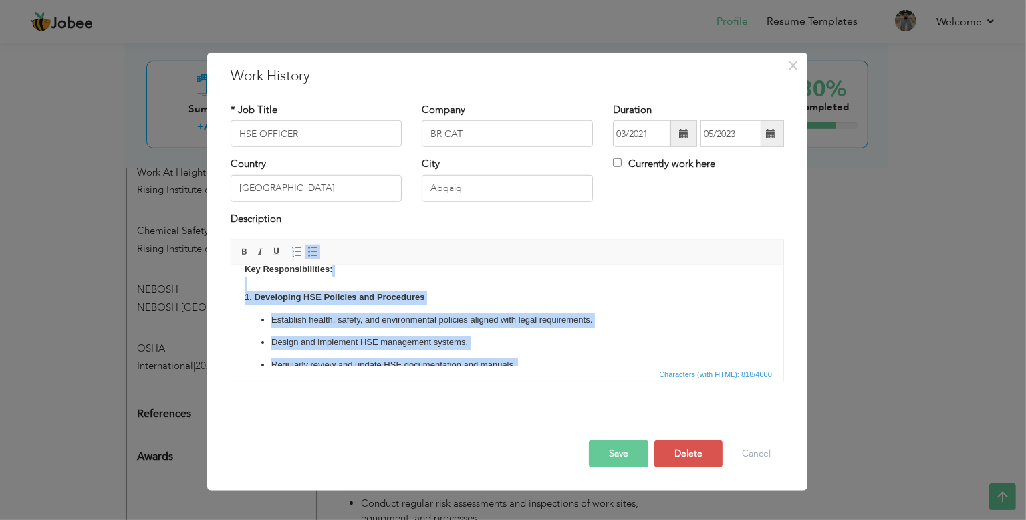
scroll to position [66, 0]
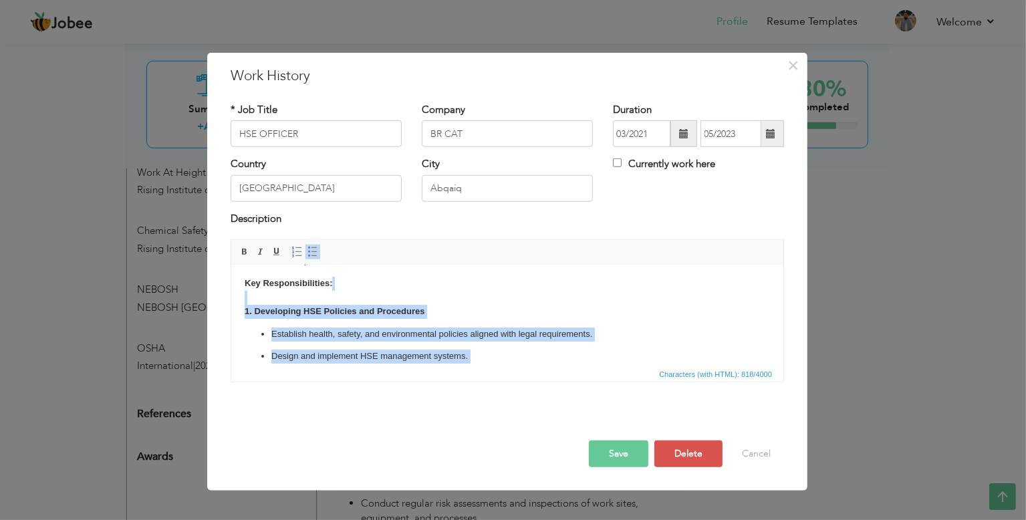
drag, startPoint x: 557, startPoint y: 334, endPoint x: 244, endPoint y: 292, distance: 316.3
click at [244, 292] on body "The HSE Officer is responsible for ensuring that workplace activities comply wi…" at bounding box center [506, 325] width 525 height 224
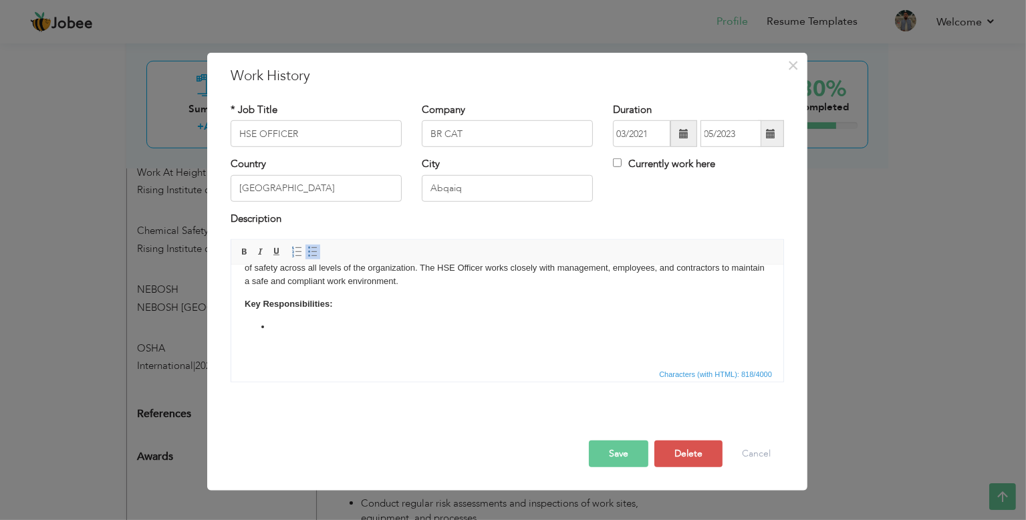
click at [315, 253] on span at bounding box center [312, 252] width 11 height 11
click at [297, 253] on span at bounding box center [296, 252] width 11 height 11
click at [318, 251] on link "Insert/Remove Bulleted List" at bounding box center [312, 252] width 15 height 15
click at [295, 250] on span at bounding box center [296, 252] width 11 height 11
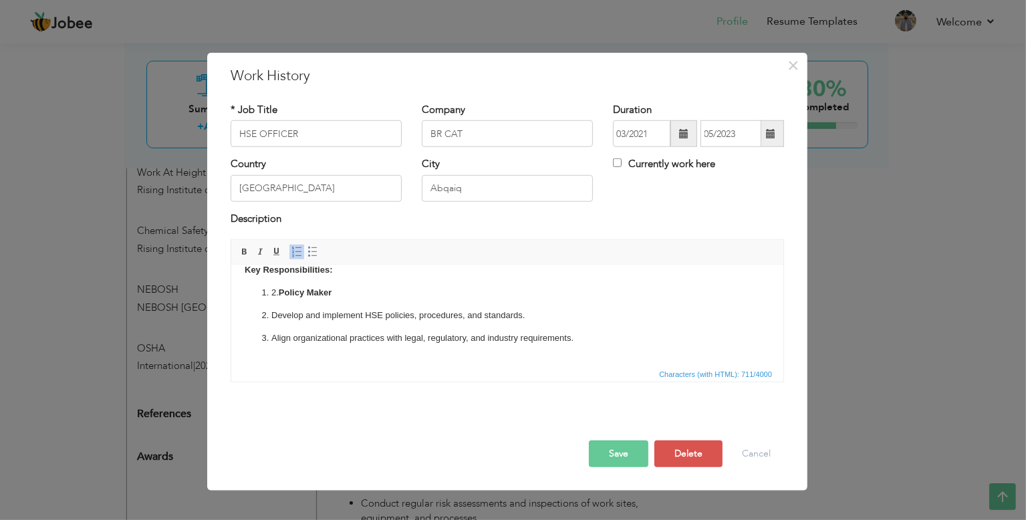
click at [271, 286] on li "2. Policy Maker" at bounding box center [507, 293] width 472 height 14
click at [307, 252] on span at bounding box center [312, 252] width 11 height 11
click at [273, 311] on p "Provide expert guidance to management and employees on health, safety, and envi…" at bounding box center [507, 316] width 472 height 14
click at [309, 250] on span at bounding box center [312, 252] width 11 height 11
drag, startPoint x: 254, startPoint y: 281, endPoint x: 641, endPoint y: 340, distance: 391.5
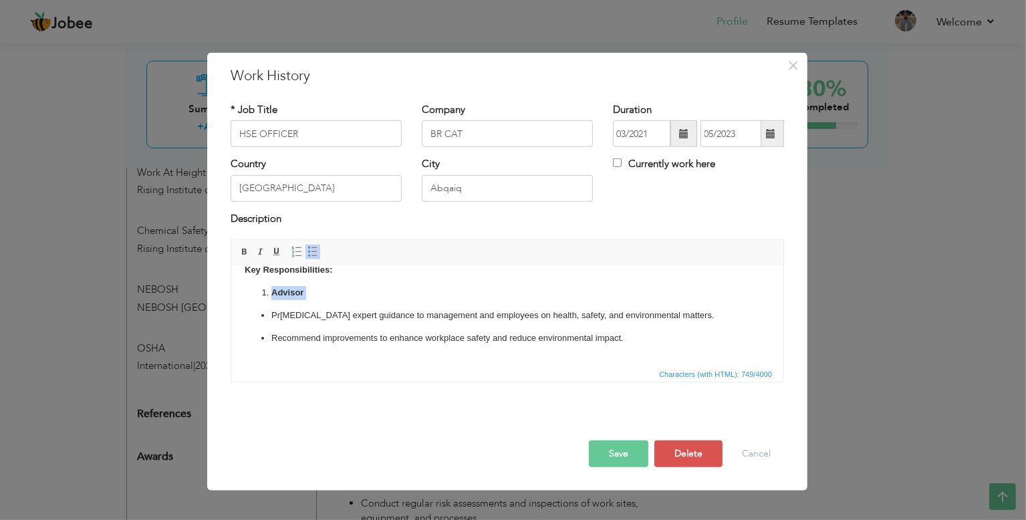
click at [641, 340] on body "The HSE Officer is responsible for ensuring that workplace activities comply wi…" at bounding box center [506, 283] width 525 height 168
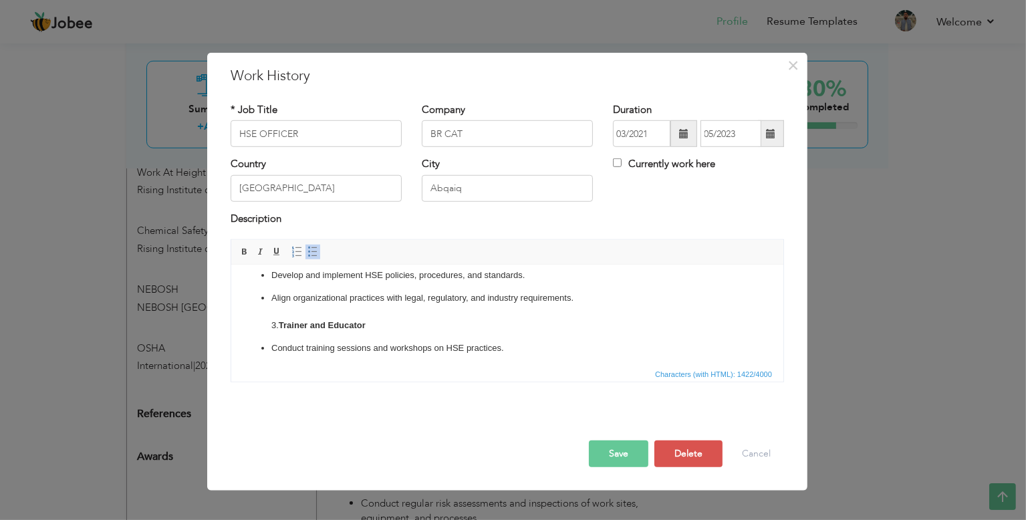
scroll to position [238, 0]
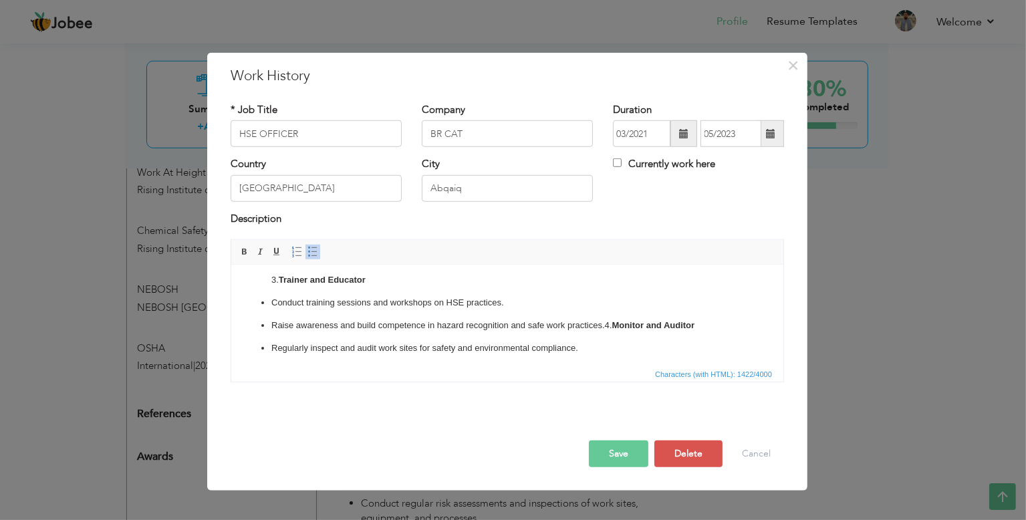
click at [631, 319] on p "Raise awareness and build competence in hazard recognition and safe work practi…" at bounding box center [507, 326] width 472 height 14
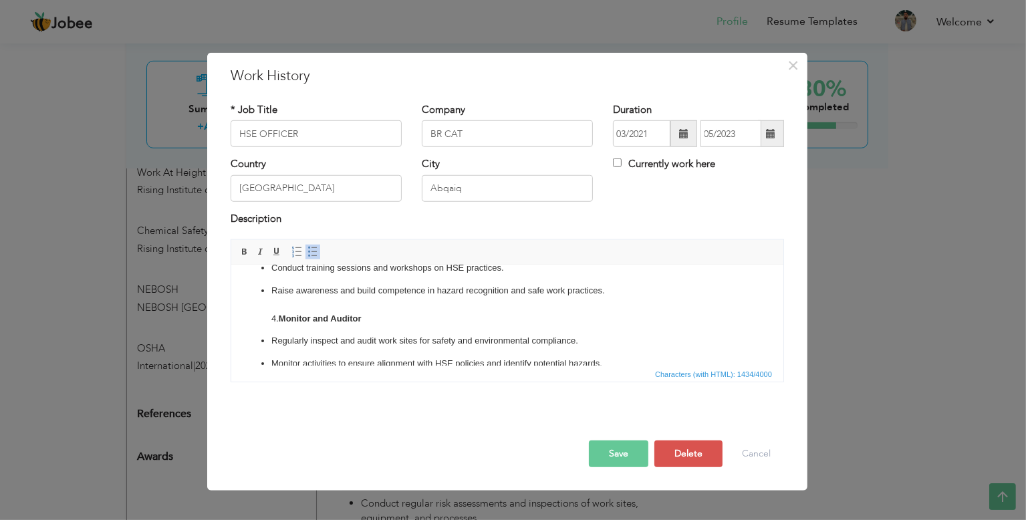
scroll to position [291, 0]
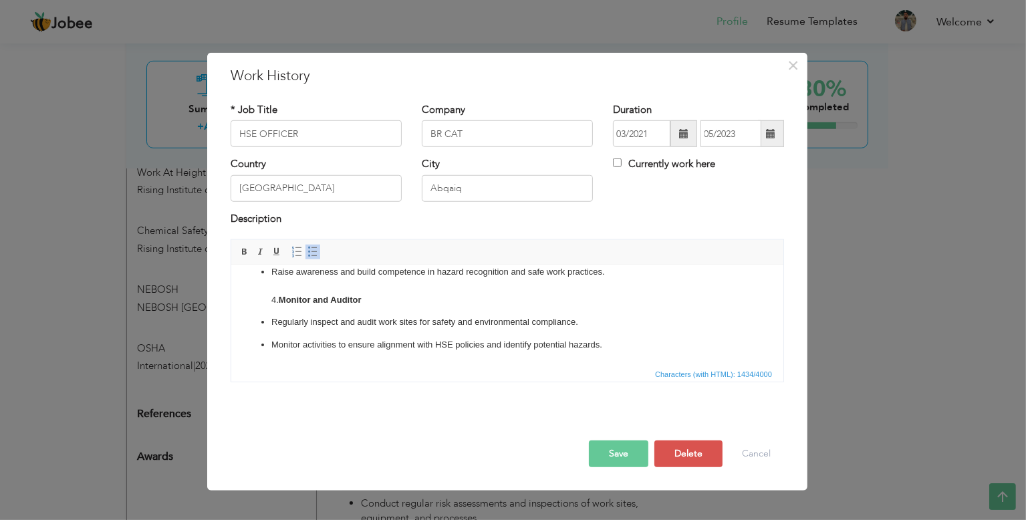
click at [664, 340] on body "The HSE Officer is responsible for ensuring that workplace activities comply wi…" at bounding box center [506, 181] width 525 height 388
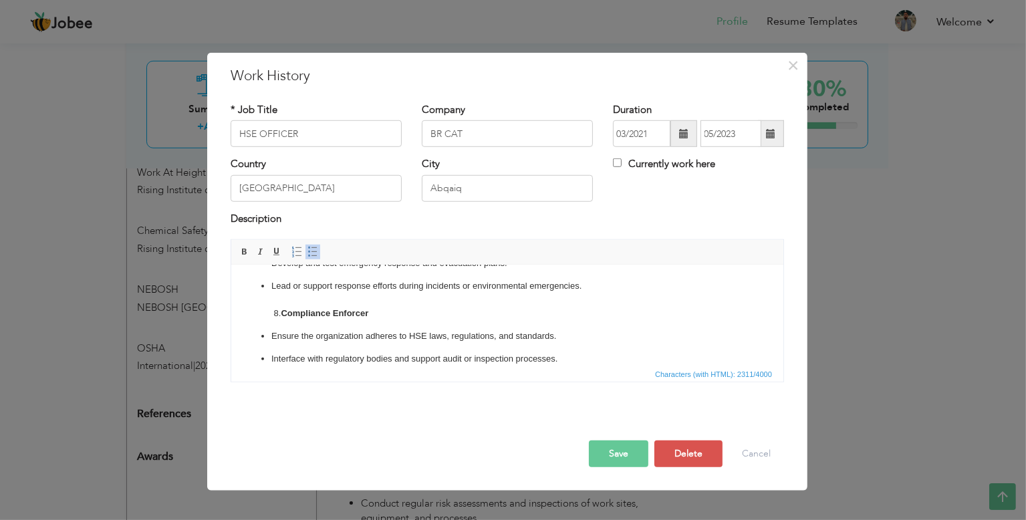
scroll to position [616, 0]
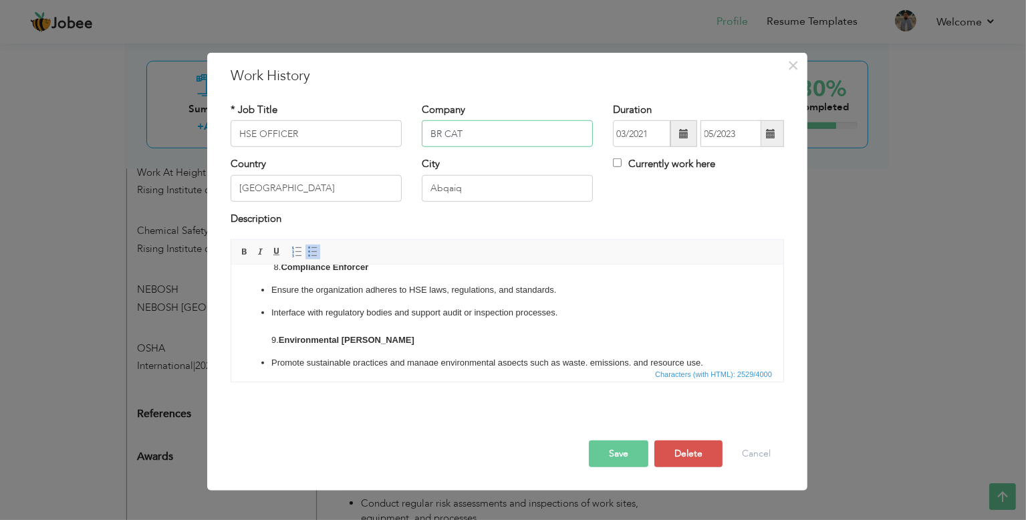
click at [528, 144] on input "BR CAT" at bounding box center [507, 133] width 171 height 27
click at [492, 379] on p "Monitor and report environmental performance." at bounding box center [507, 386] width 472 height 14
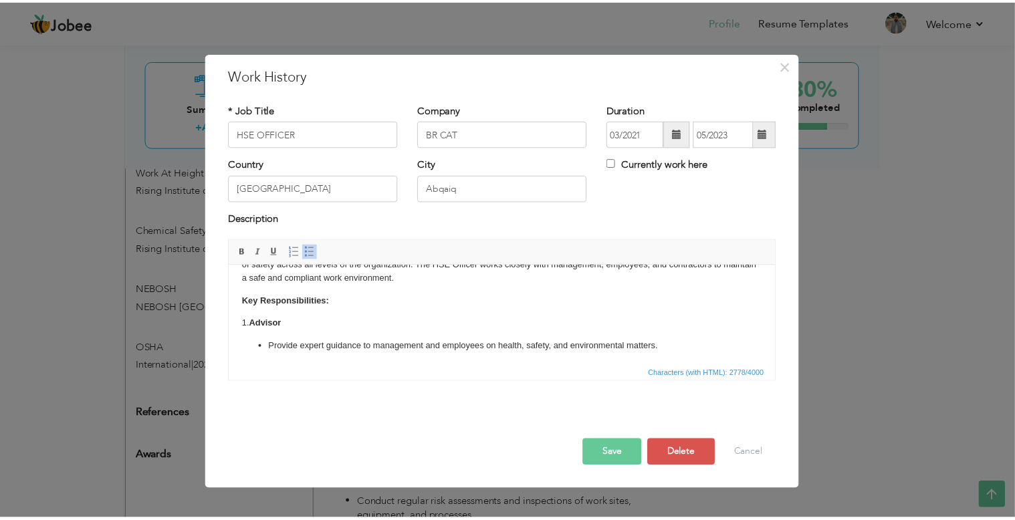
scroll to position [0, 0]
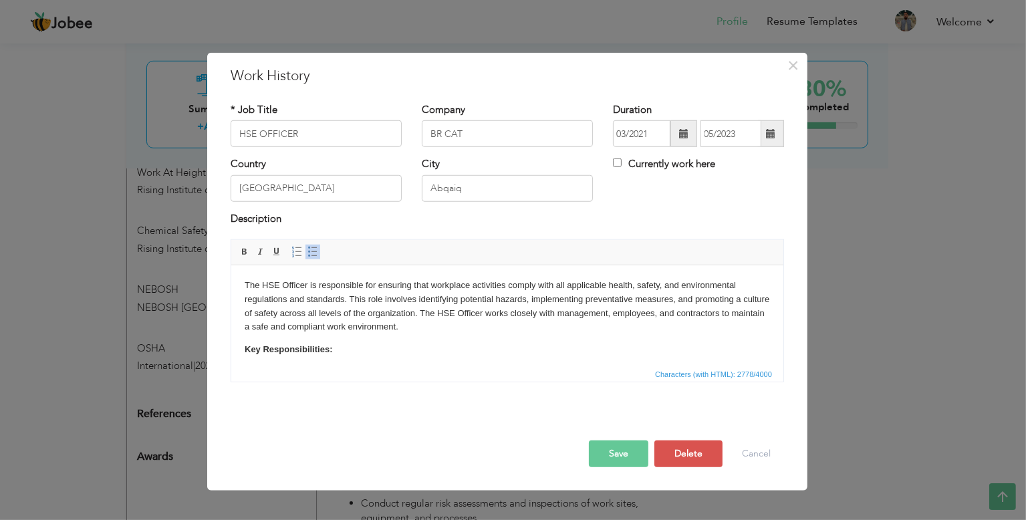
click at [610, 453] on button "Save" at bounding box center [618, 453] width 59 height 27
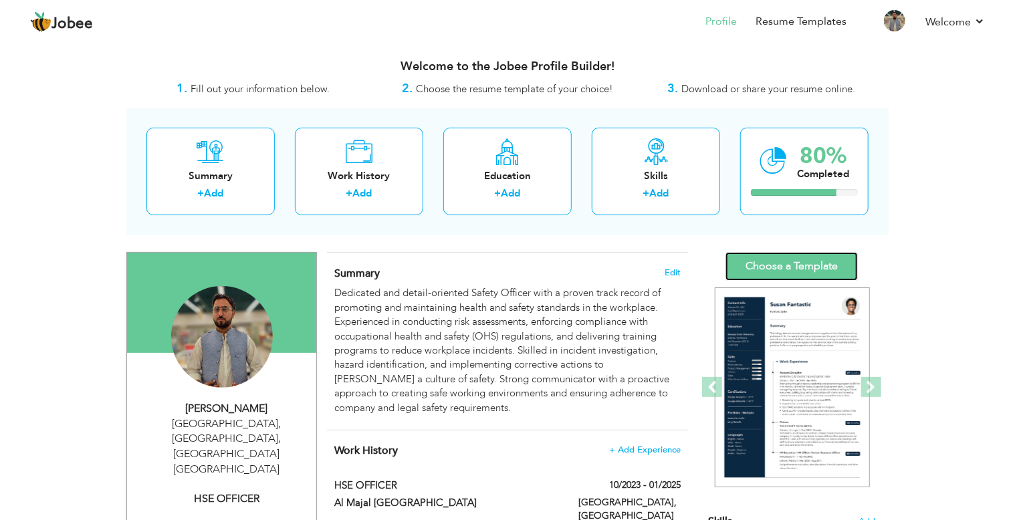
click at [802, 261] on link "Choose a Template" at bounding box center [791, 266] width 132 height 29
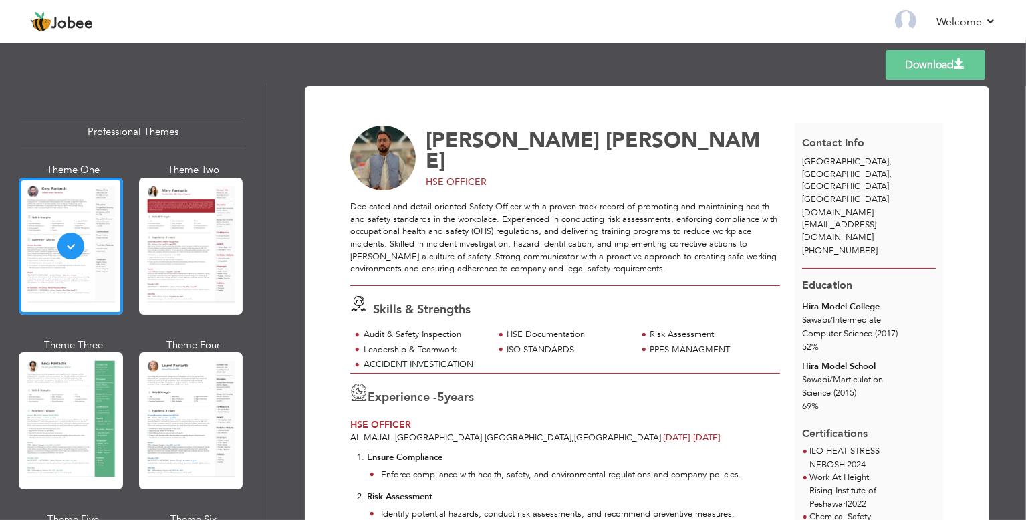
click at [91, 410] on div at bounding box center [71, 420] width 104 height 137
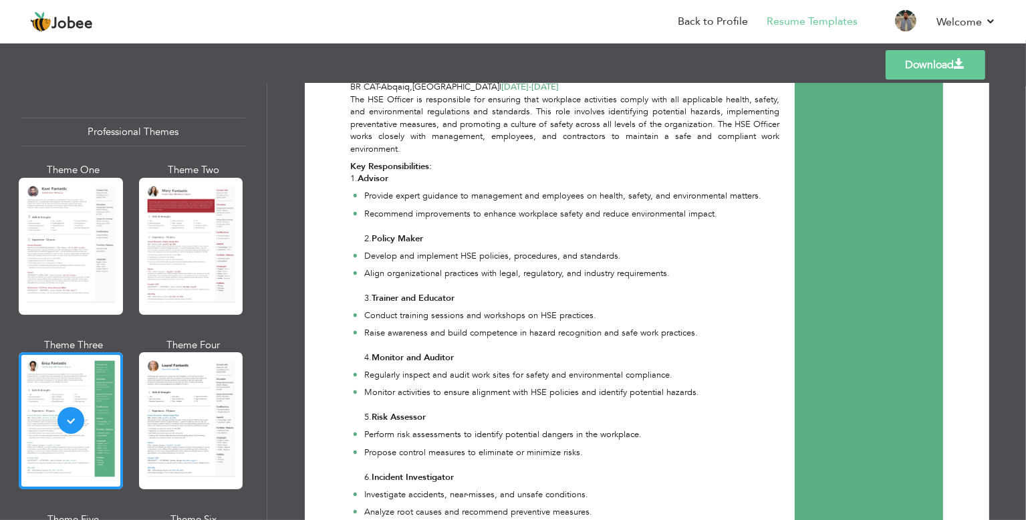
scroll to position [141, 0]
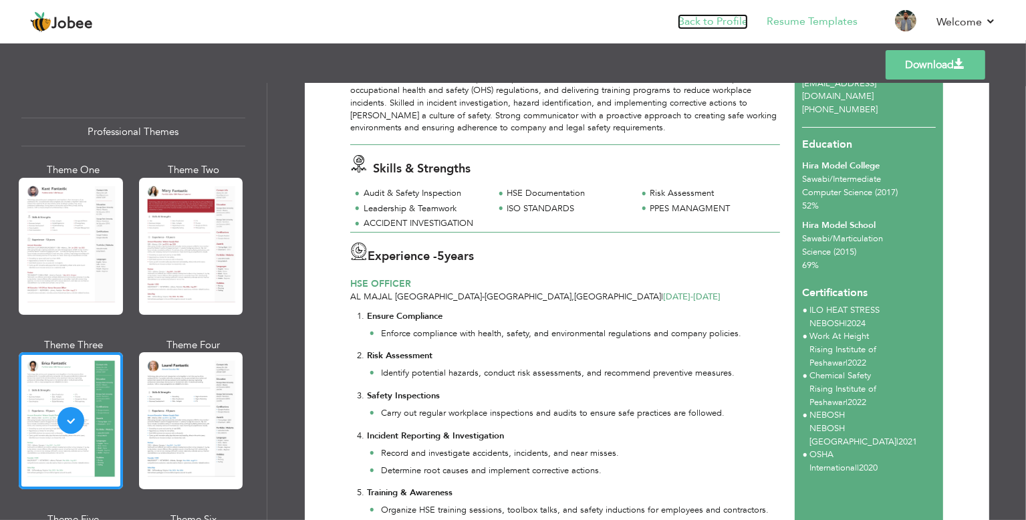
click at [688, 25] on link "Back to Profile" at bounding box center [713, 21] width 70 height 15
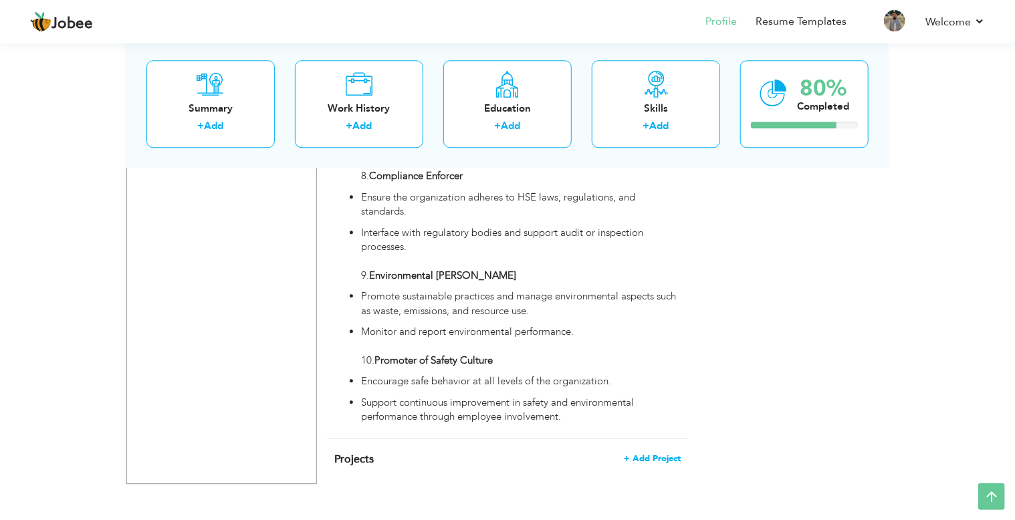
click at [645, 454] on span "+ Add Project" at bounding box center [652, 458] width 57 height 9
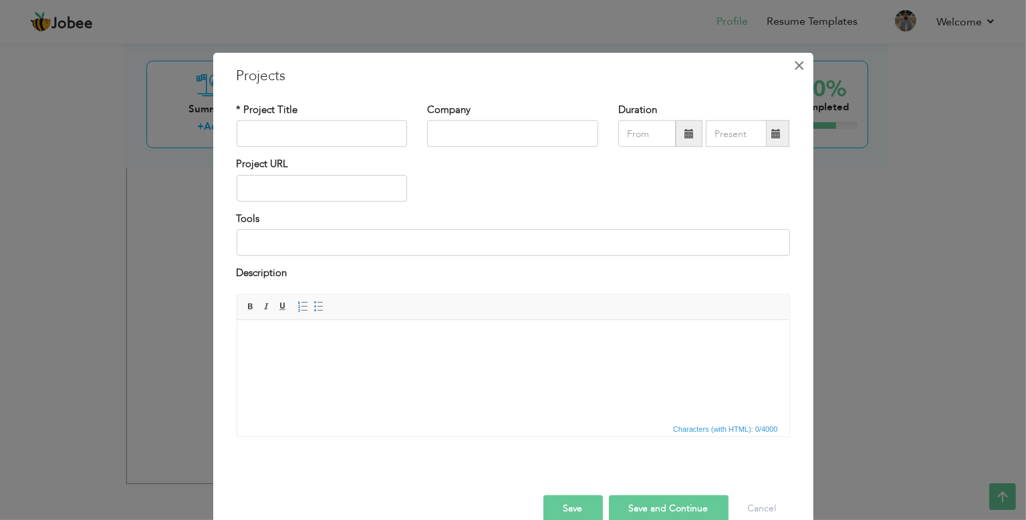
click at [804, 68] on button "×" at bounding box center [799, 65] width 21 height 21
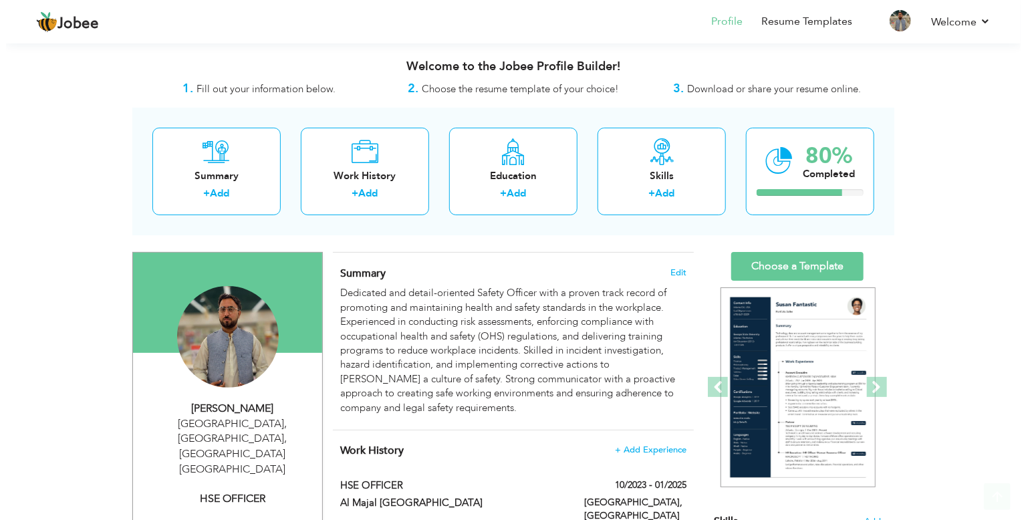
scroll to position [334, 0]
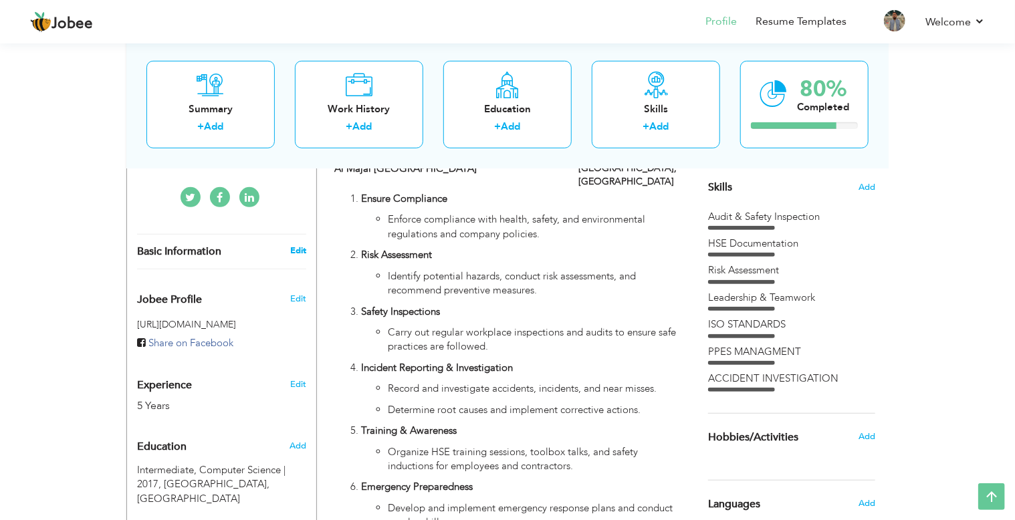
click at [305, 245] on link "Edit" at bounding box center [298, 251] width 16 height 12
type input "[PERSON_NAME]"
type input "[PHONE_NUMBER]"
select select "number:191"
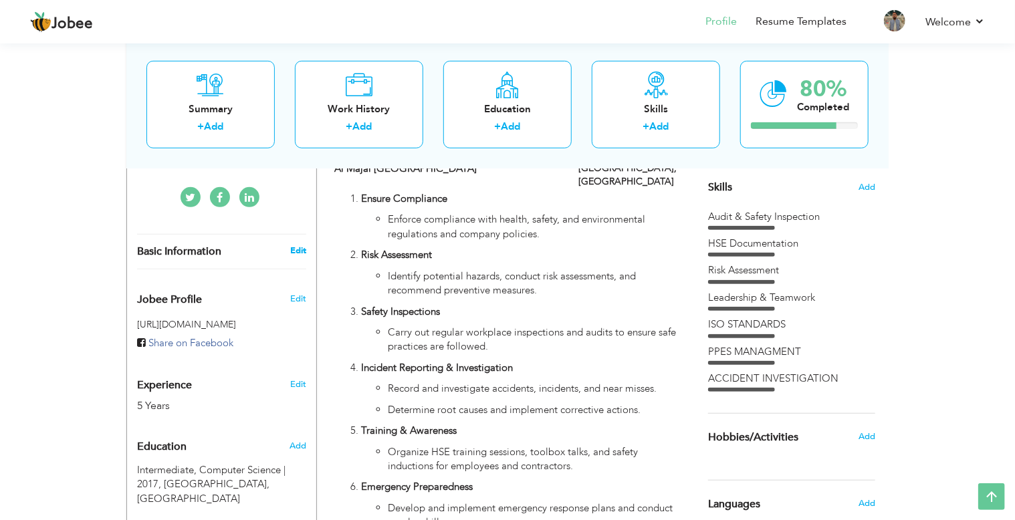
type input "[GEOGRAPHIC_DATA]"
type input "[GEOGRAPHIC_DATA],[GEOGRAPHIC_DATA]"
select select "number:7"
type input "HSE OFFICER"
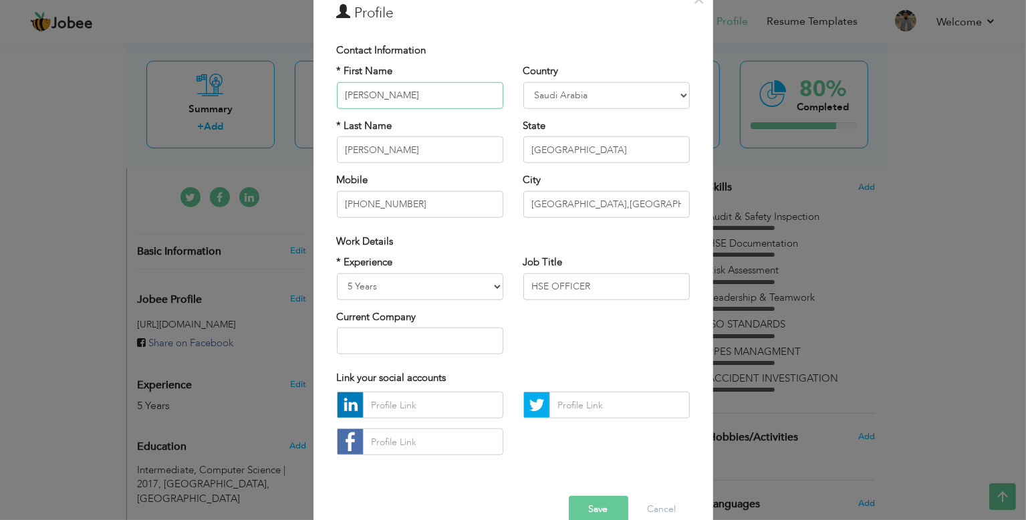
scroll to position [92, 0]
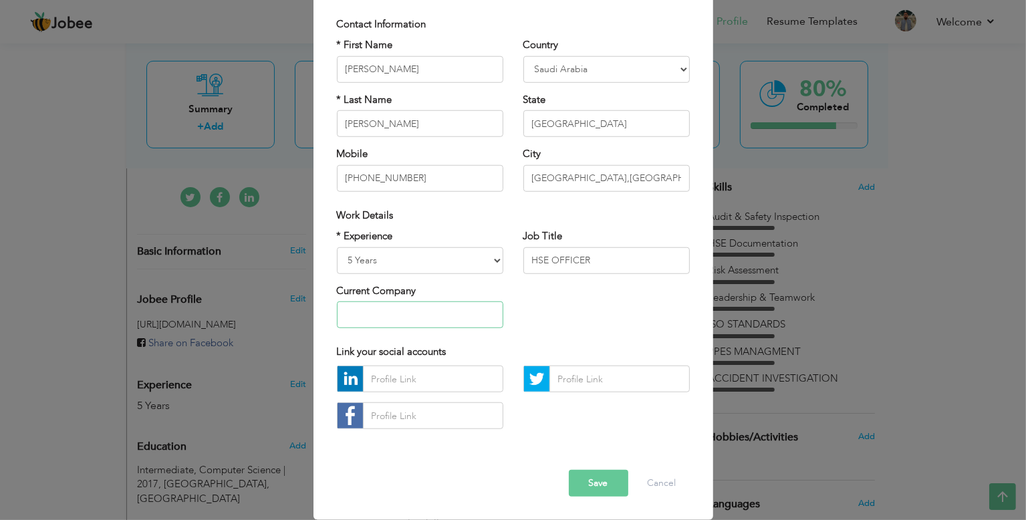
click at [427, 309] on input "text" at bounding box center [420, 314] width 166 height 27
click at [344, 380] on img at bounding box center [350, 378] width 25 height 25
drag, startPoint x: 344, startPoint y: 380, endPoint x: 355, endPoint y: 381, distance: 10.7
click at [345, 381] on img at bounding box center [350, 378] width 25 height 25
click at [537, 378] on img at bounding box center [536, 378] width 25 height 25
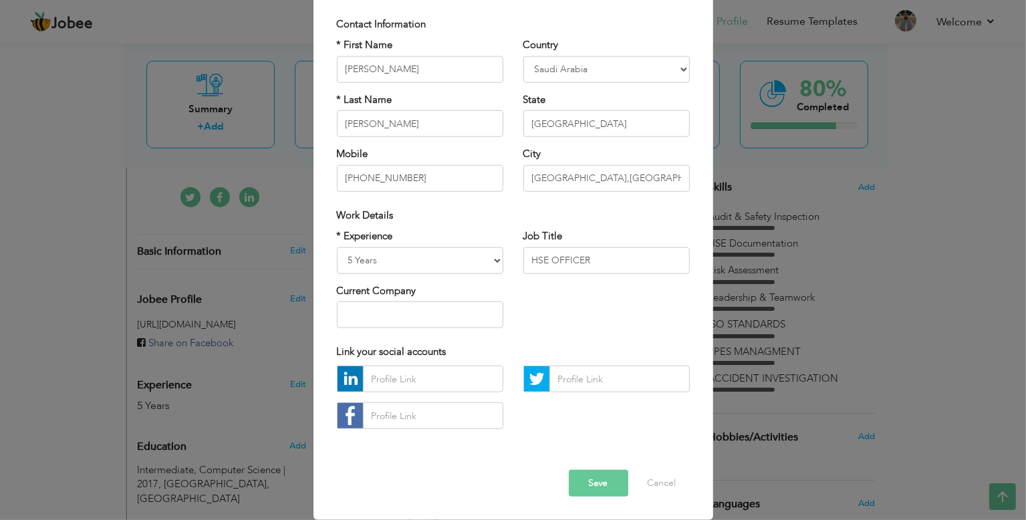
drag, startPoint x: 537, startPoint y: 378, endPoint x: 347, endPoint y: 412, distance: 193.6
drag, startPoint x: 347, startPoint y: 412, endPoint x: 403, endPoint y: 423, distance: 57.2
click at [403, 423] on input "text" at bounding box center [433, 415] width 140 height 27
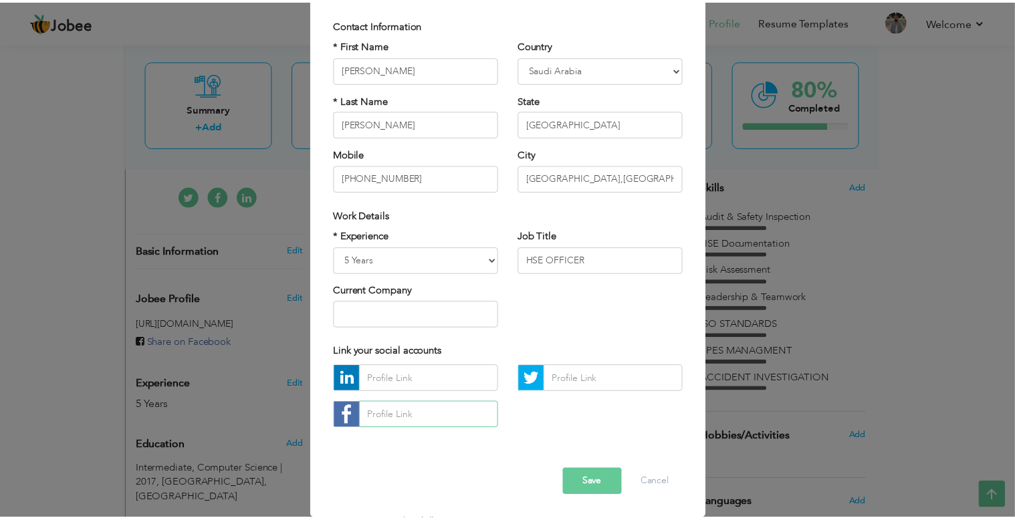
scroll to position [0, 0]
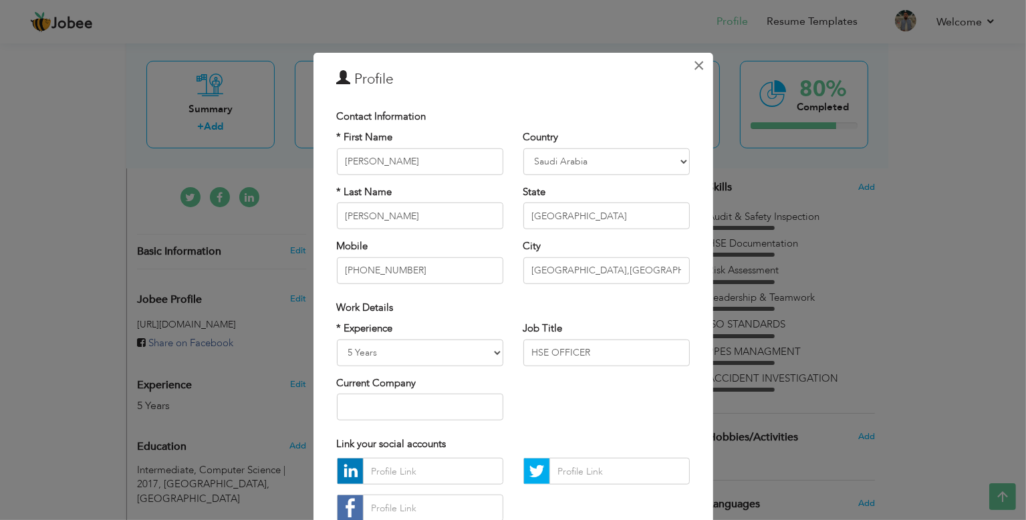
click at [693, 63] on span "×" at bounding box center [698, 65] width 11 height 24
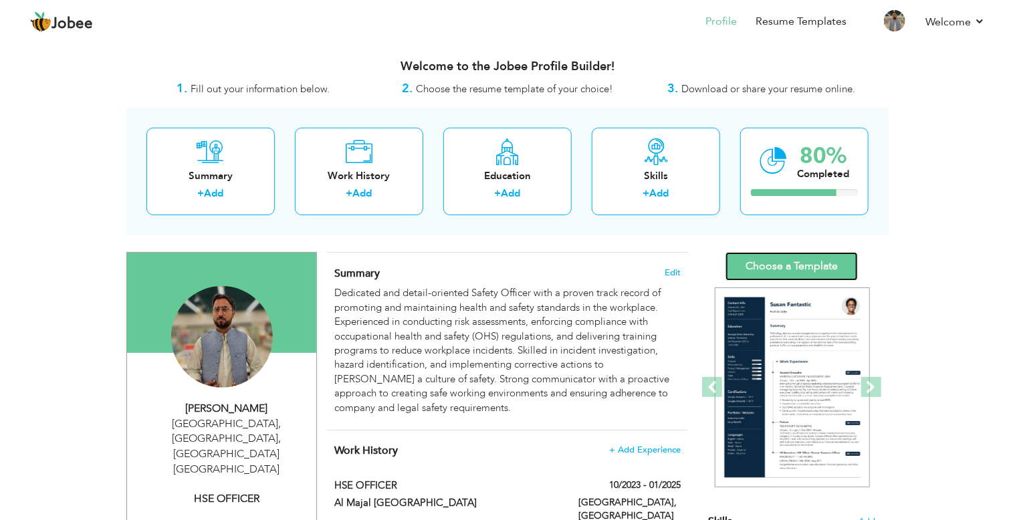
click at [825, 263] on link "Choose a Template" at bounding box center [791, 266] width 132 height 29
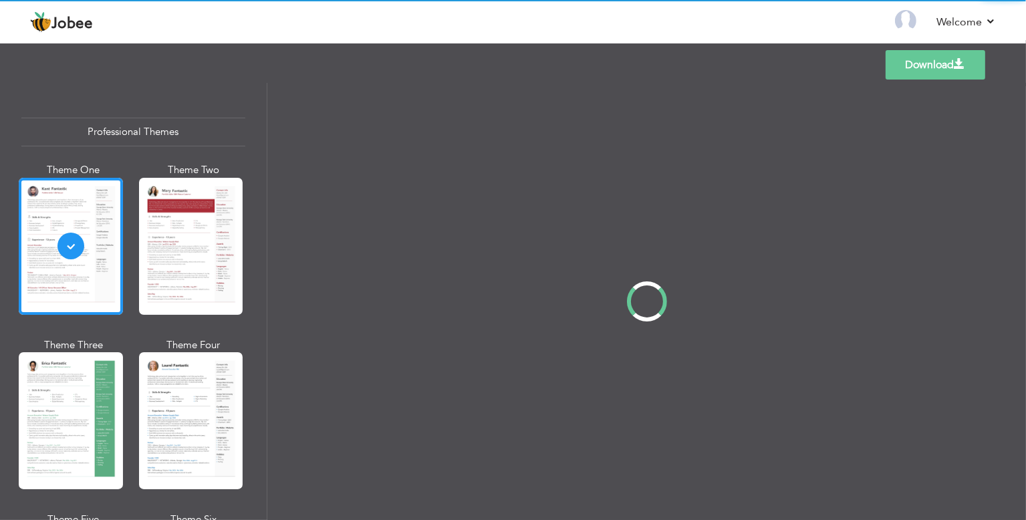
click at [924, 65] on link "Download" at bounding box center [936, 64] width 100 height 29
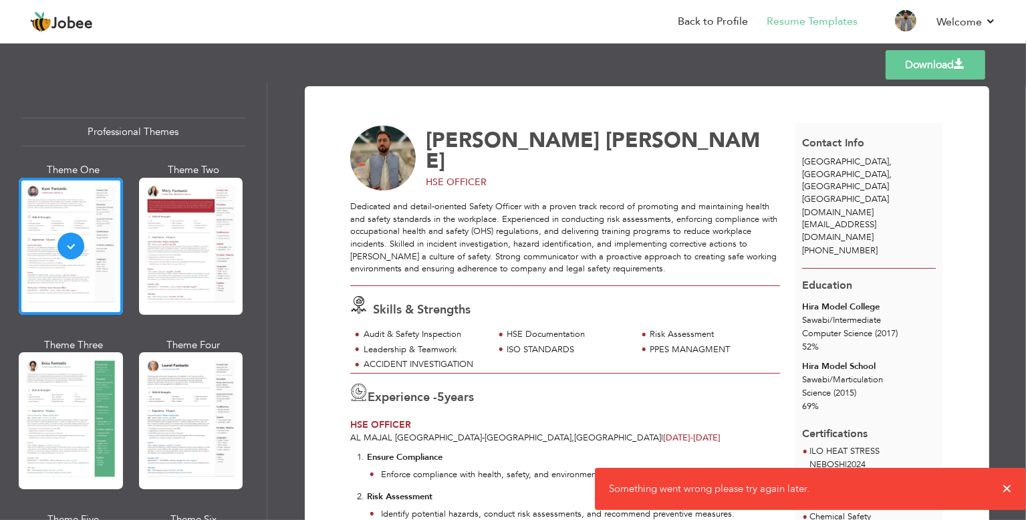
click at [942, 70] on link "Download" at bounding box center [936, 64] width 100 height 29
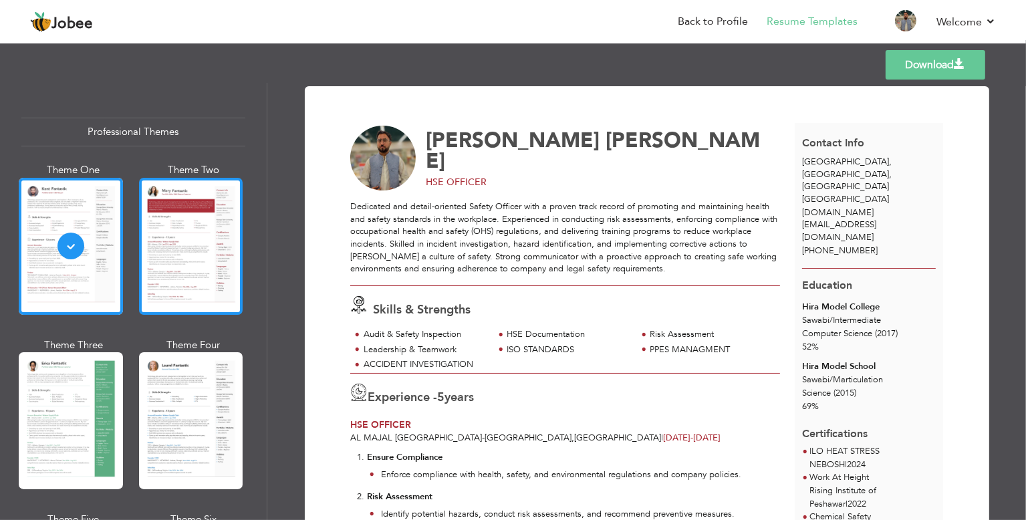
click at [180, 243] on div at bounding box center [191, 246] width 104 height 137
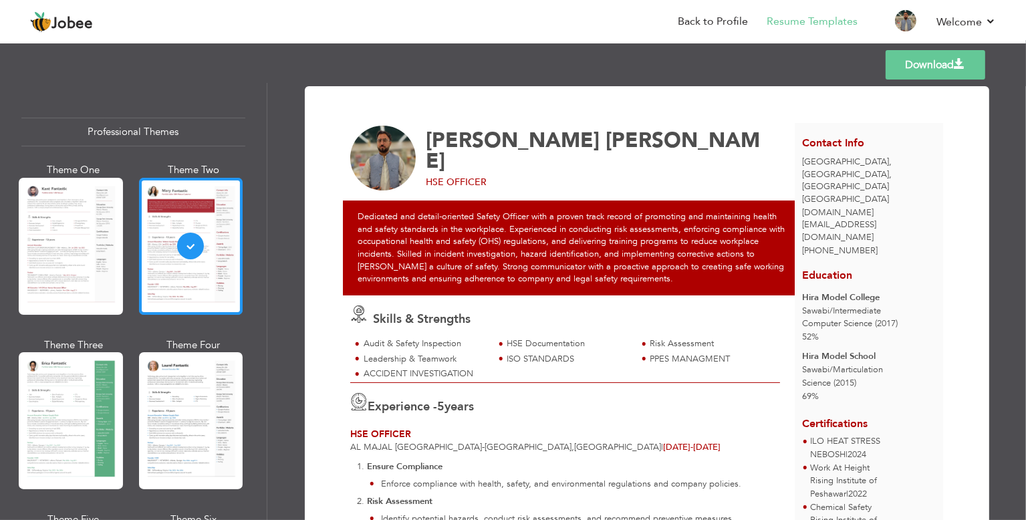
scroll to position [668, 0]
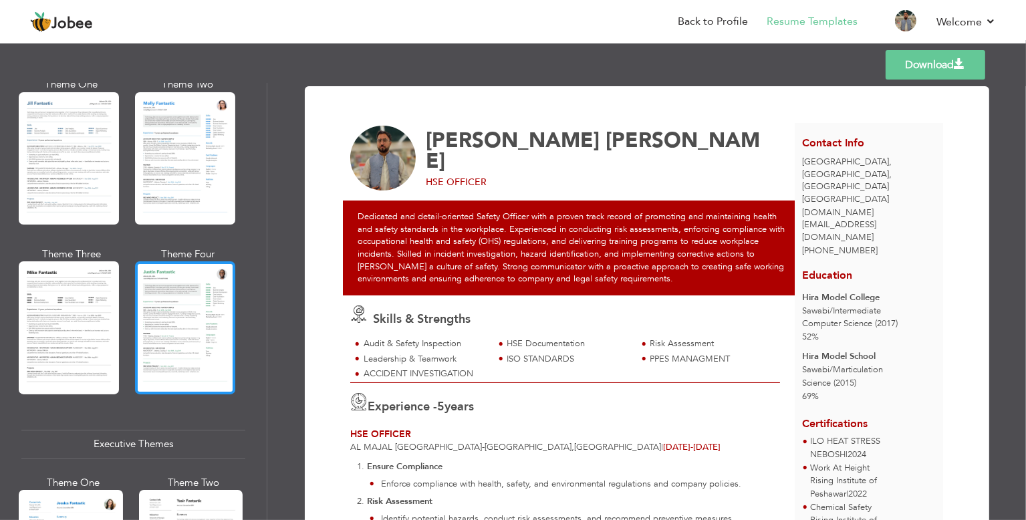
click at [179, 332] on div at bounding box center [185, 327] width 100 height 132
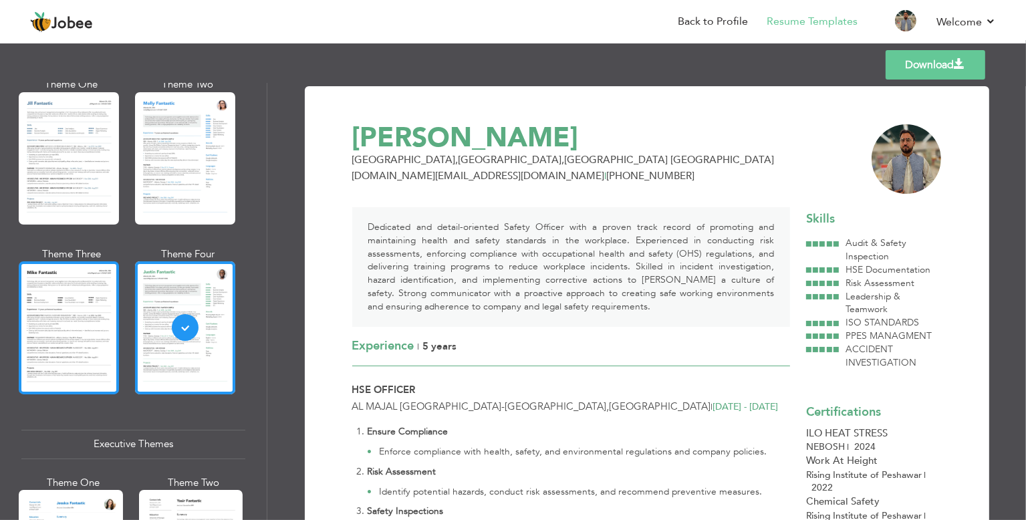
click at [88, 317] on div at bounding box center [69, 327] width 100 height 132
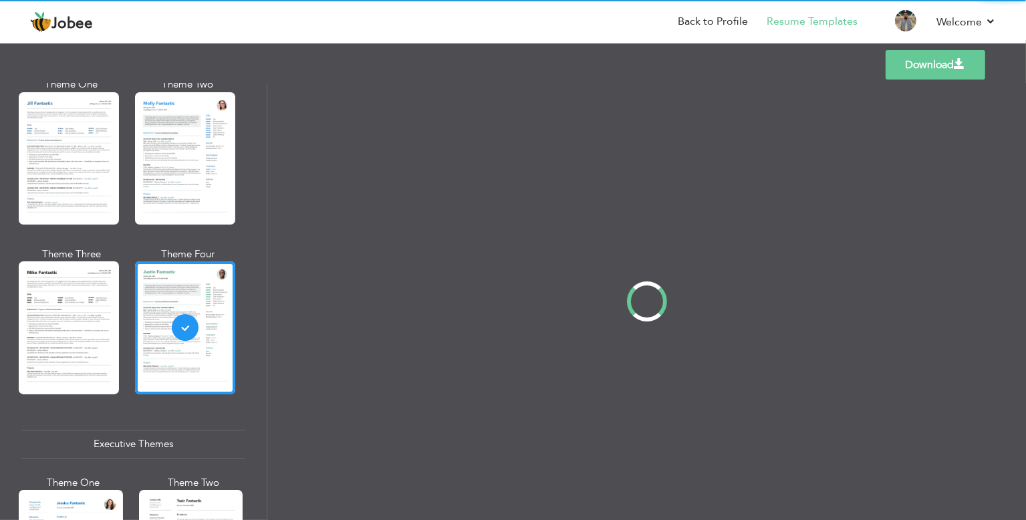
click at [188, 333] on div "Professional Themes Theme One Theme Two Theme Three Theme Four" at bounding box center [513, 301] width 1026 height 437
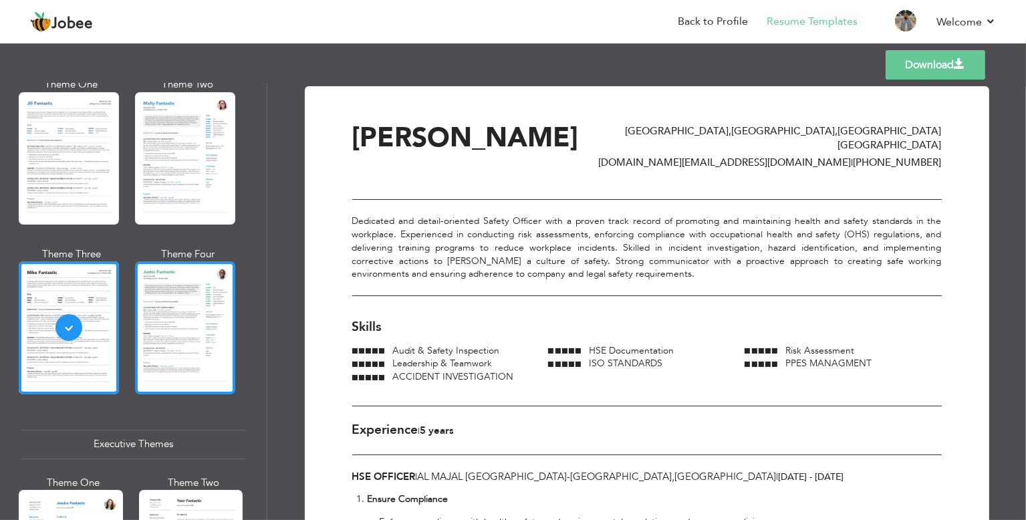
click at [189, 333] on div at bounding box center [185, 327] width 100 height 132
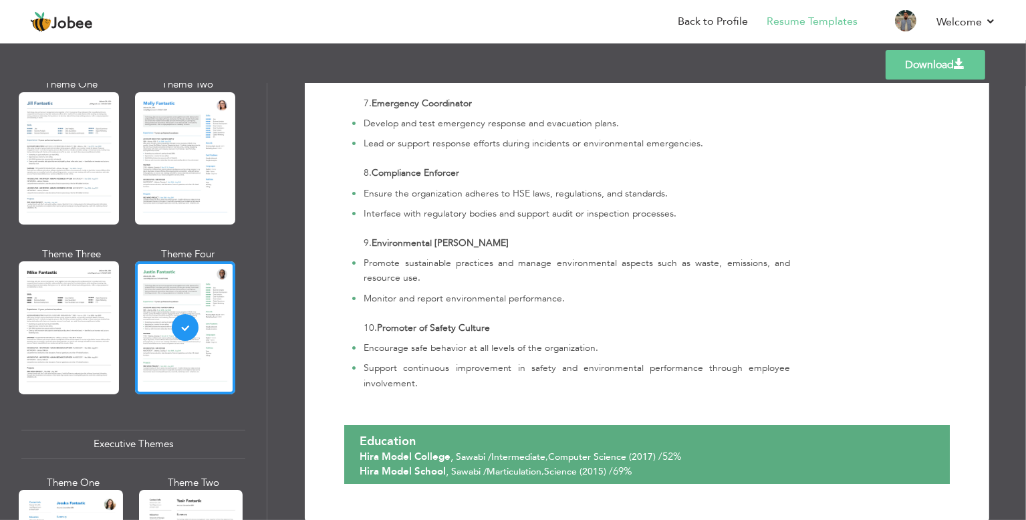
scroll to position [1671, 0]
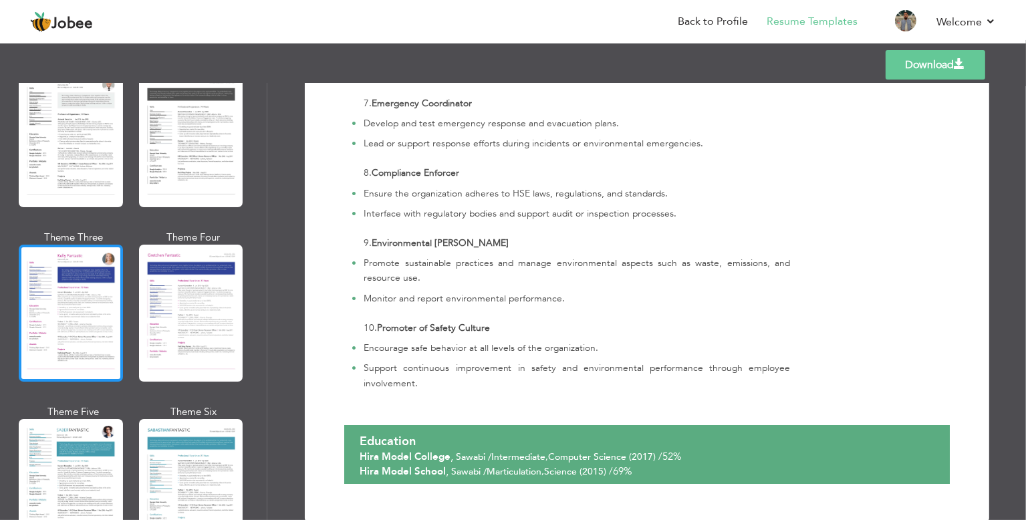
click at [99, 326] on div at bounding box center [71, 313] width 104 height 137
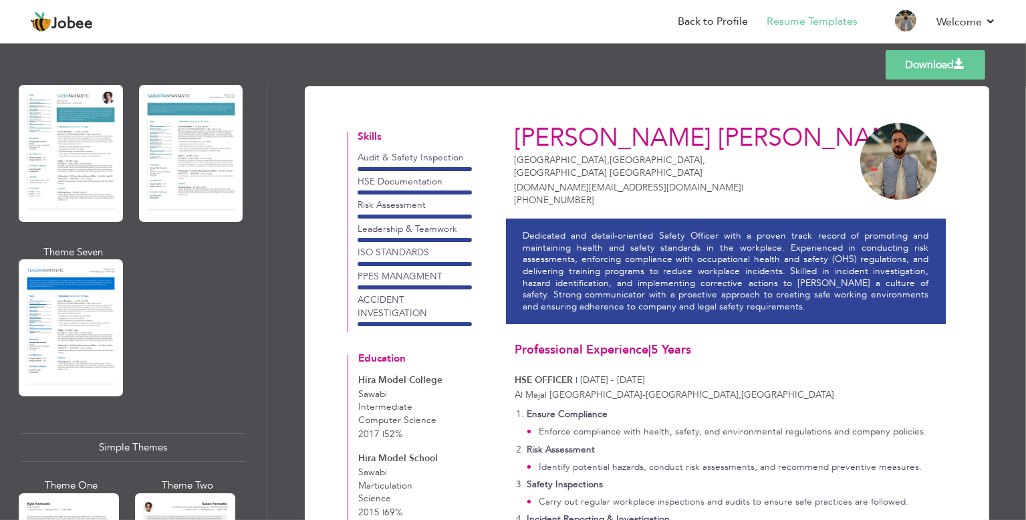
scroll to position [2291, 0]
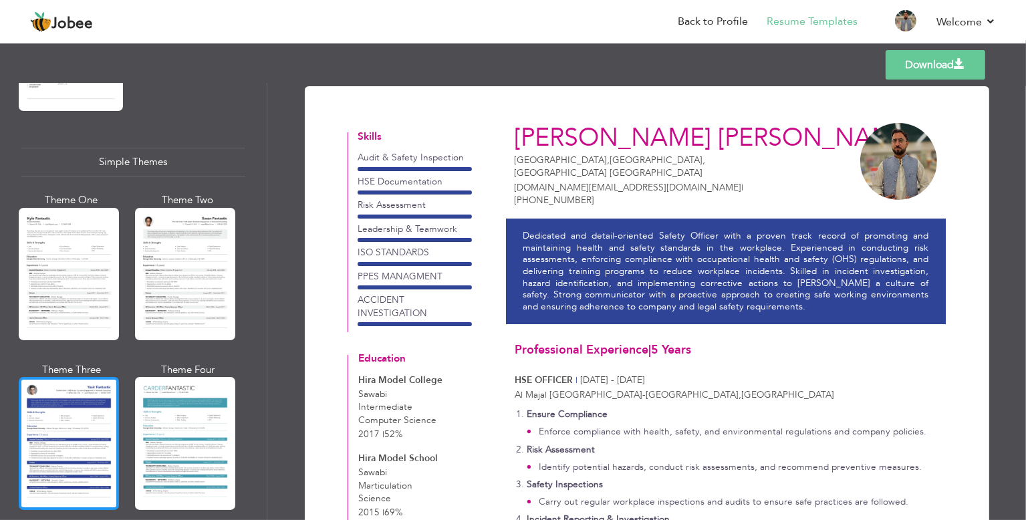
click at [66, 402] on div at bounding box center [69, 443] width 100 height 132
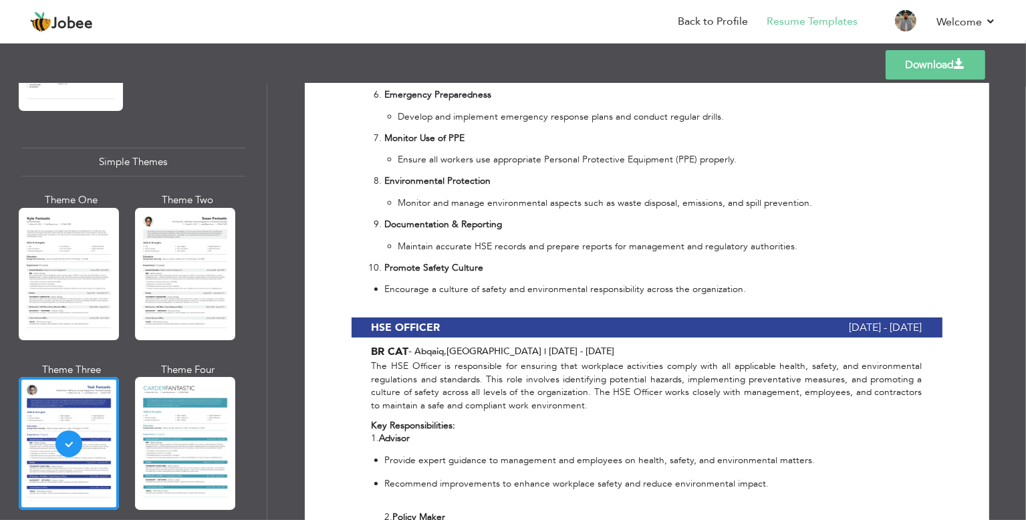
scroll to position [0, 0]
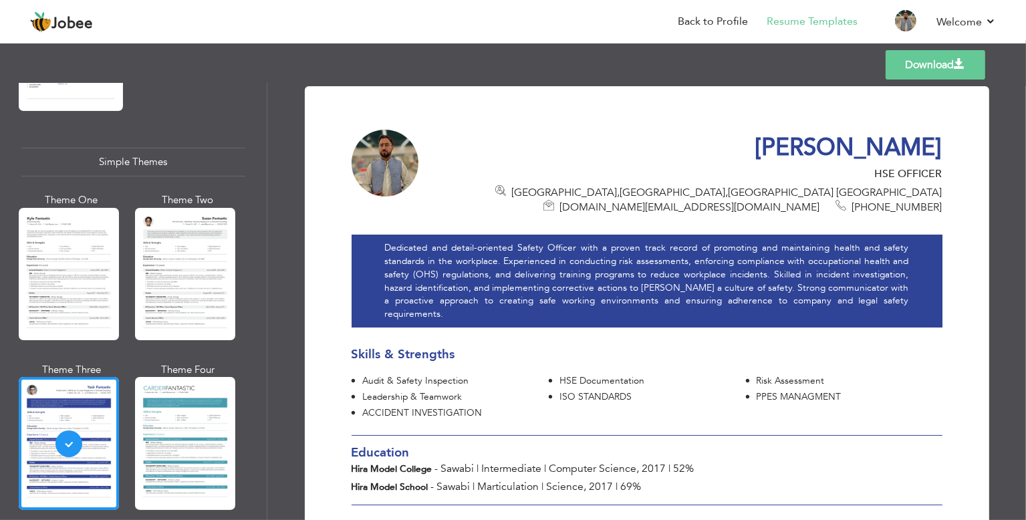
click at [910, 64] on link "Download" at bounding box center [936, 64] width 100 height 29
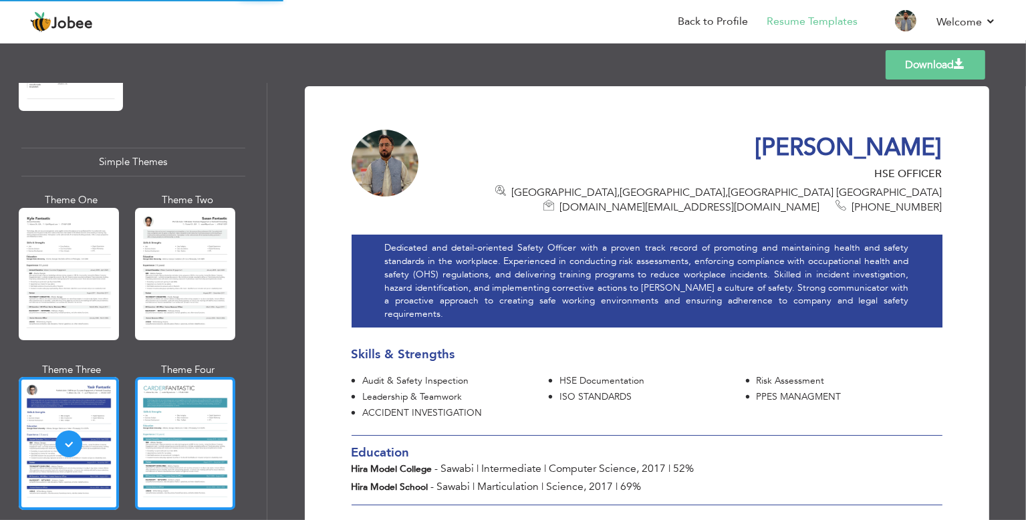
click at [186, 421] on div at bounding box center [185, 443] width 100 height 132
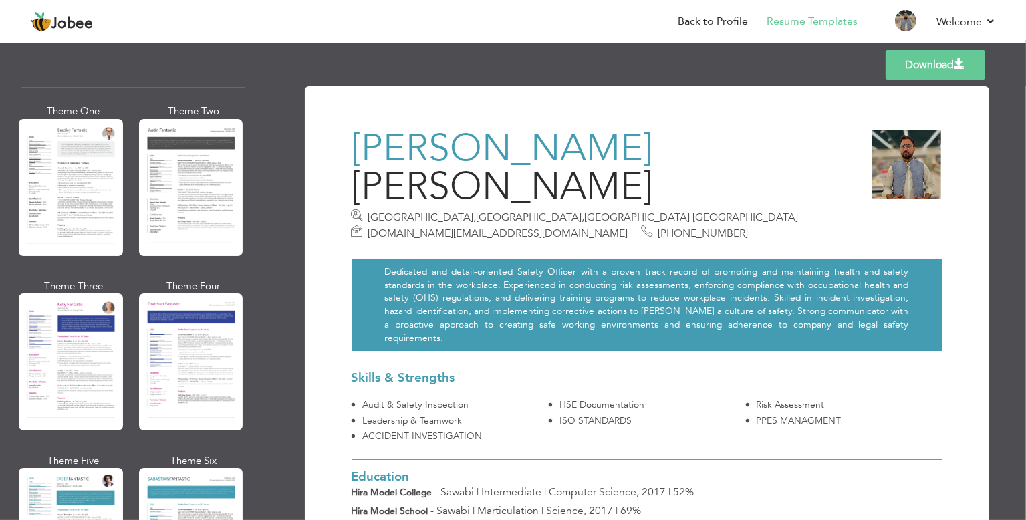
scroll to position [1288, 0]
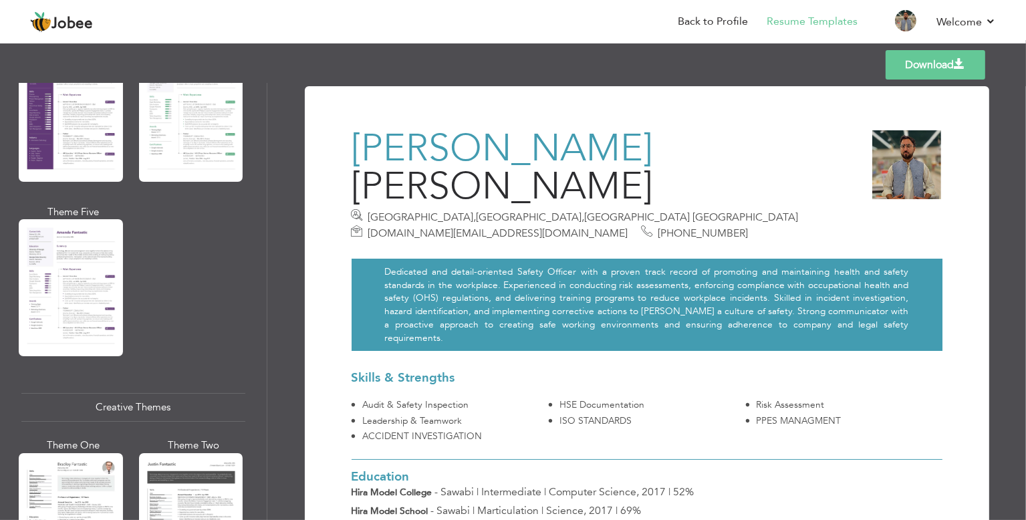
click at [17, 268] on div "Professional Themes Theme One Theme Two Theme Three Theme Six" at bounding box center [133, 301] width 267 height 437
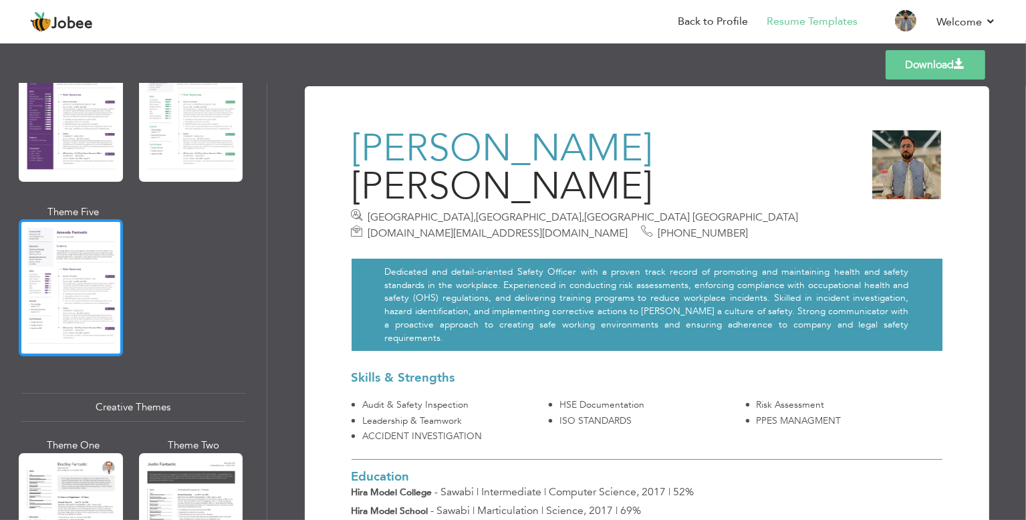
click at [43, 270] on div at bounding box center [71, 287] width 104 height 137
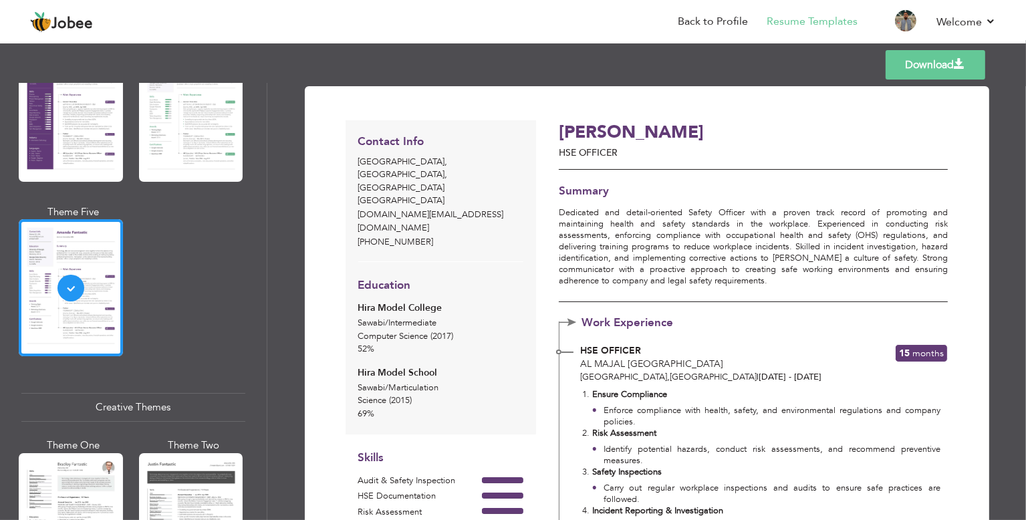
scroll to position [954, 0]
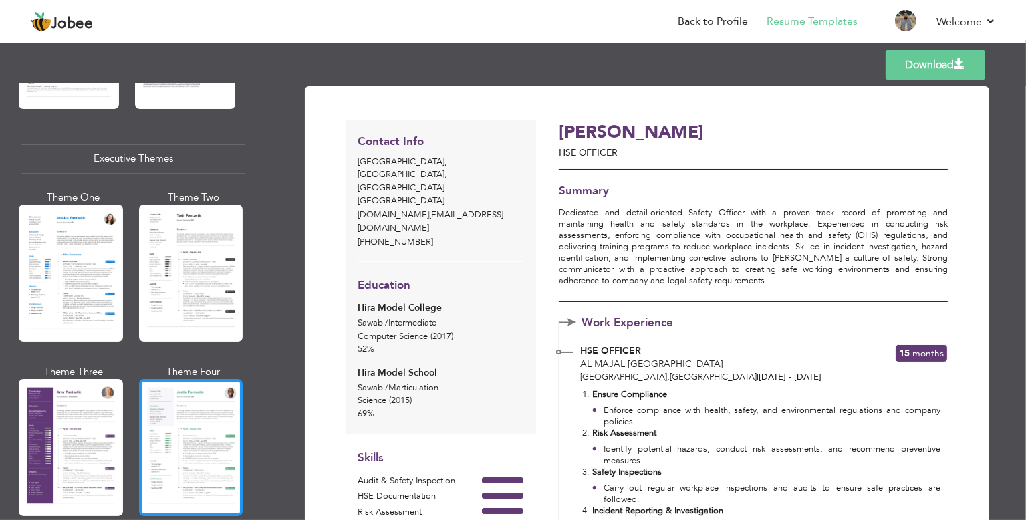
click at [193, 410] on div at bounding box center [191, 447] width 104 height 137
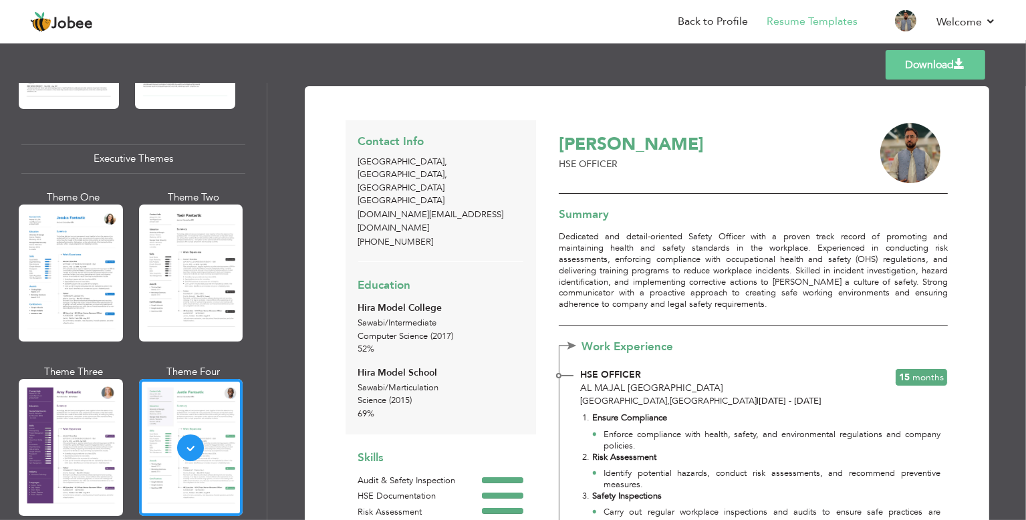
click at [967, 66] on link "Download" at bounding box center [936, 64] width 100 height 29
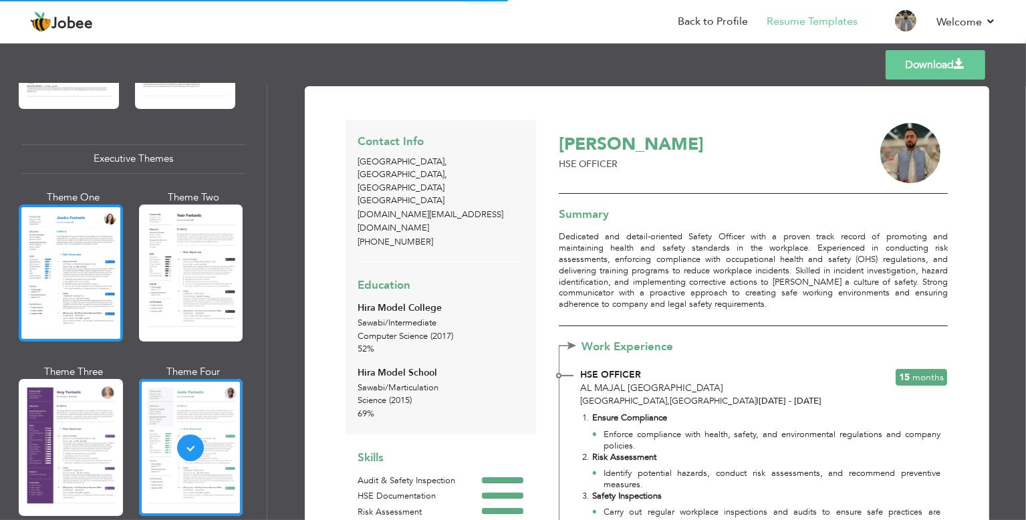
click at [66, 263] on div at bounding box center [71, 273] width 104 height 137
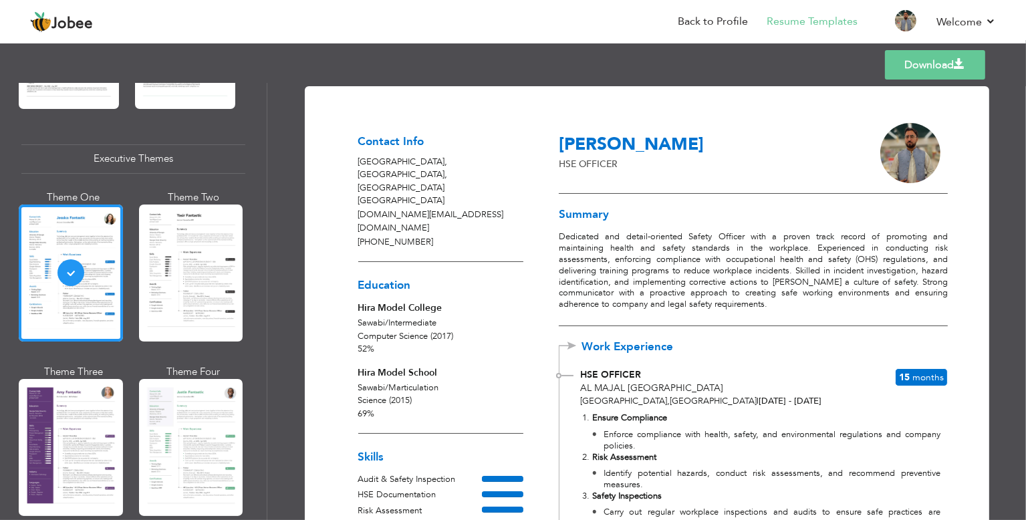
scroll to position [953, 0]
click at [912, 68] on link "Download" at bounding box center [935, 64] width 100 height 29
